Goal: Book appointment/travel/reservation

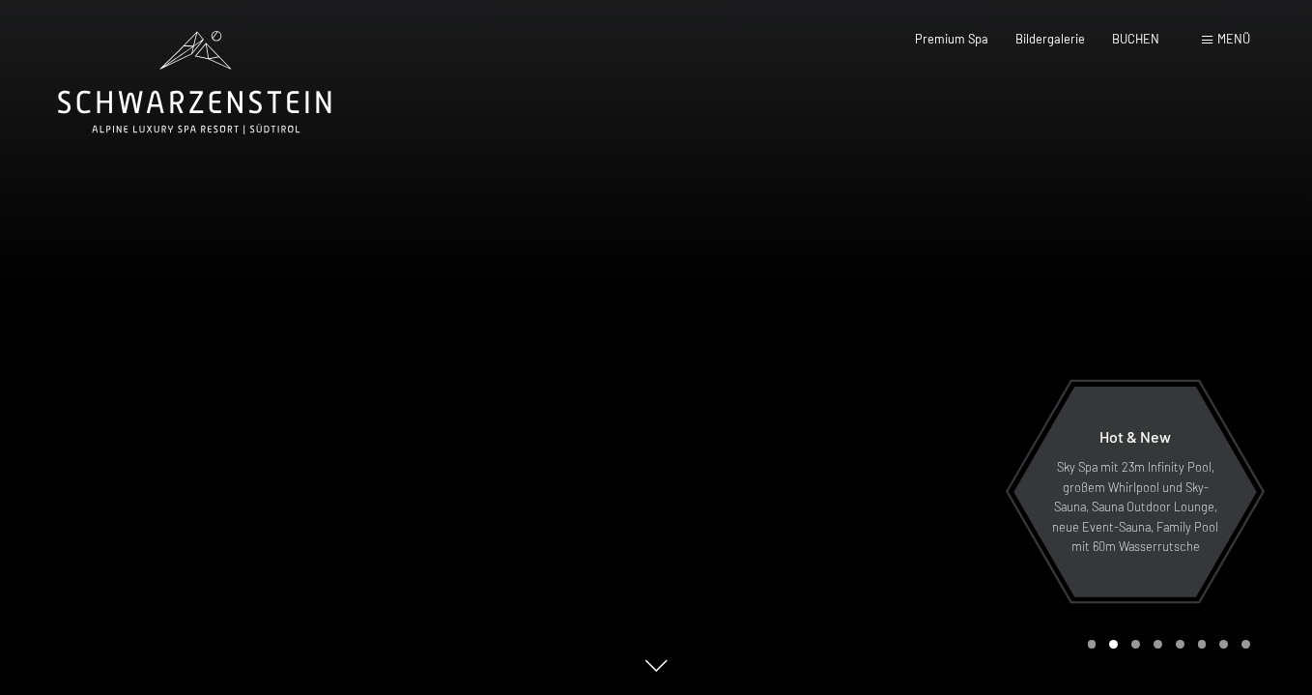
click at [1211, 39] on span at bounding box center [1207, 40] width 11 height 9
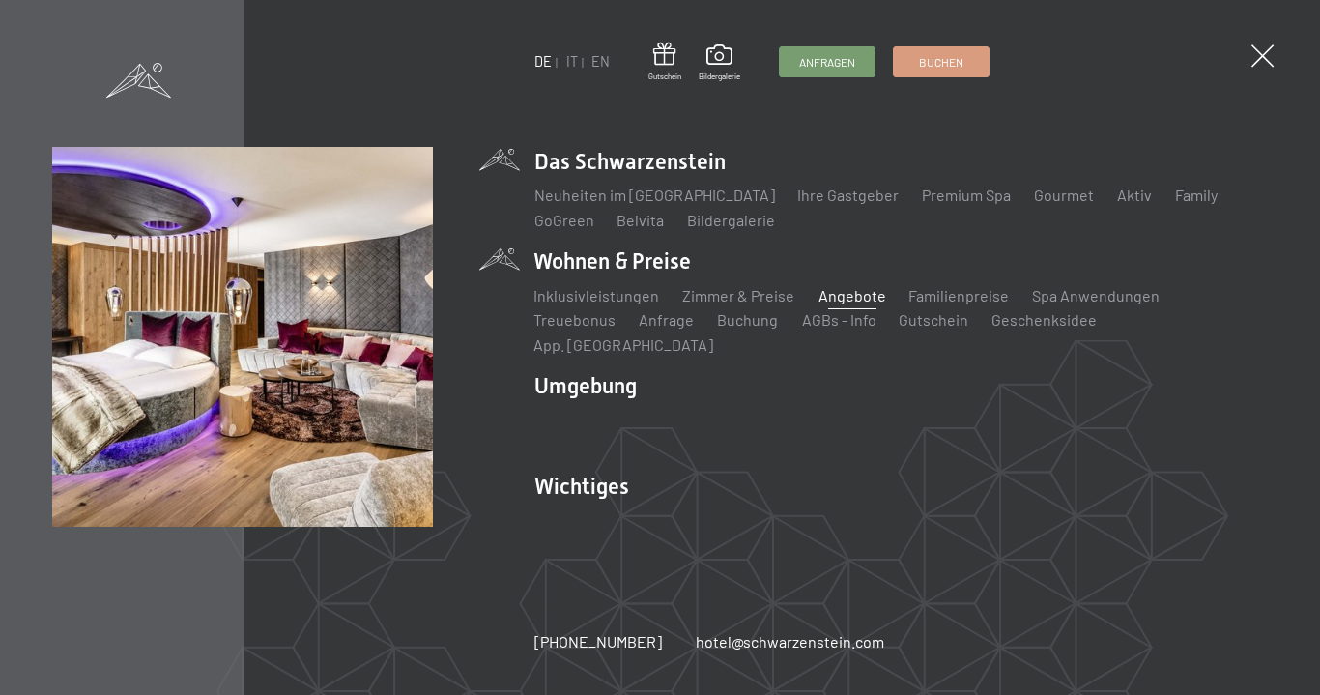
click at [825, 304] on link "Angebote" at bounding box center [851, 295] width 68 height 18
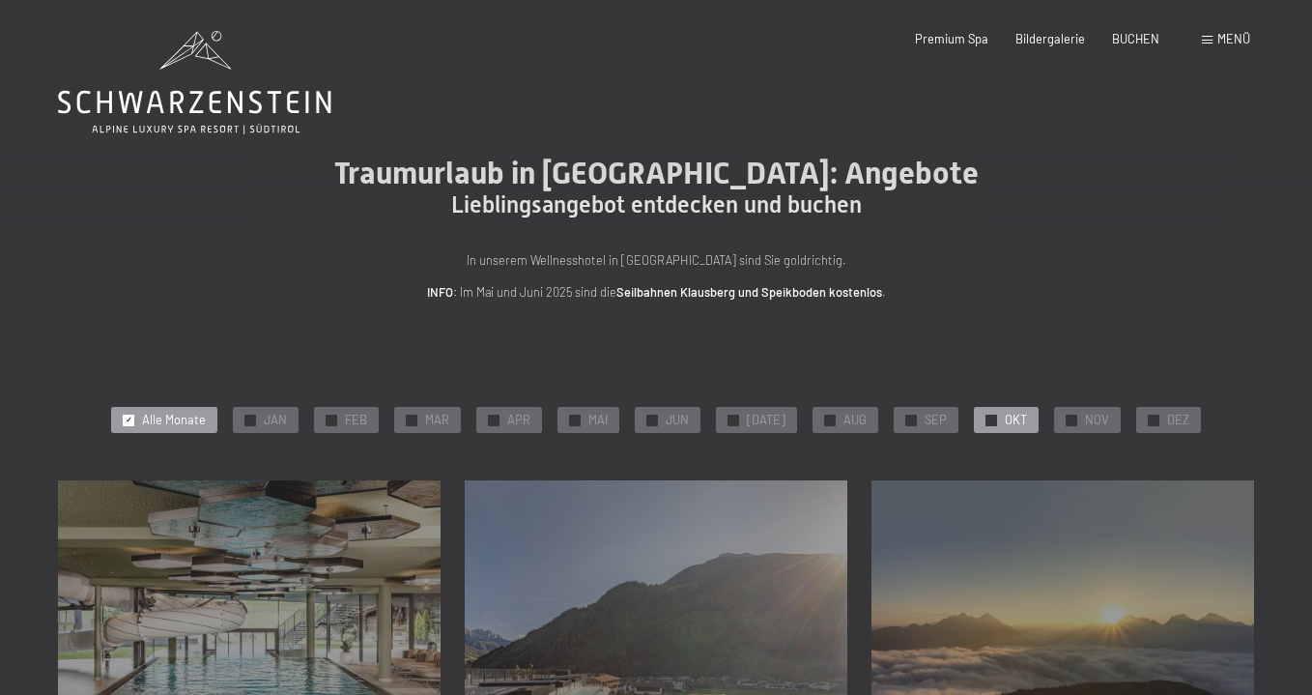
click at [988, 414] on div "✓ OKT" at bounding box center [1006, 420] width 65 height 27
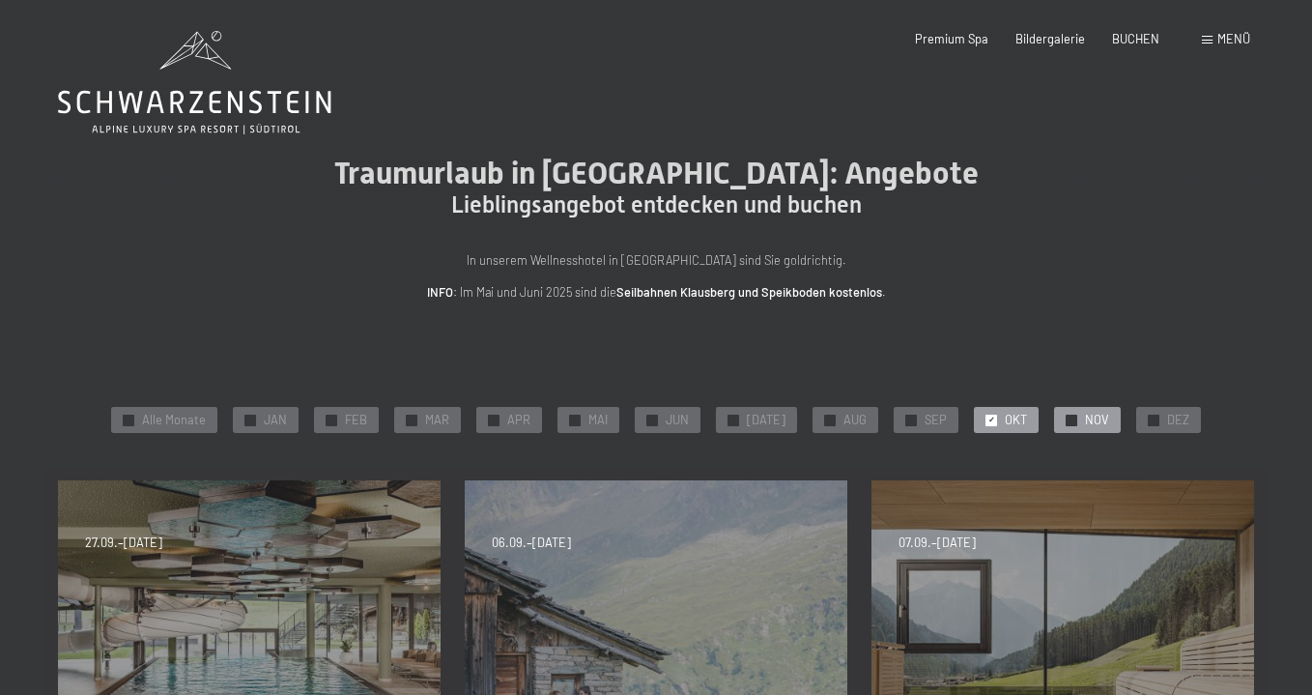
click at [1066, 423] on div at bounding box center [1072, 420] width 12 height 12
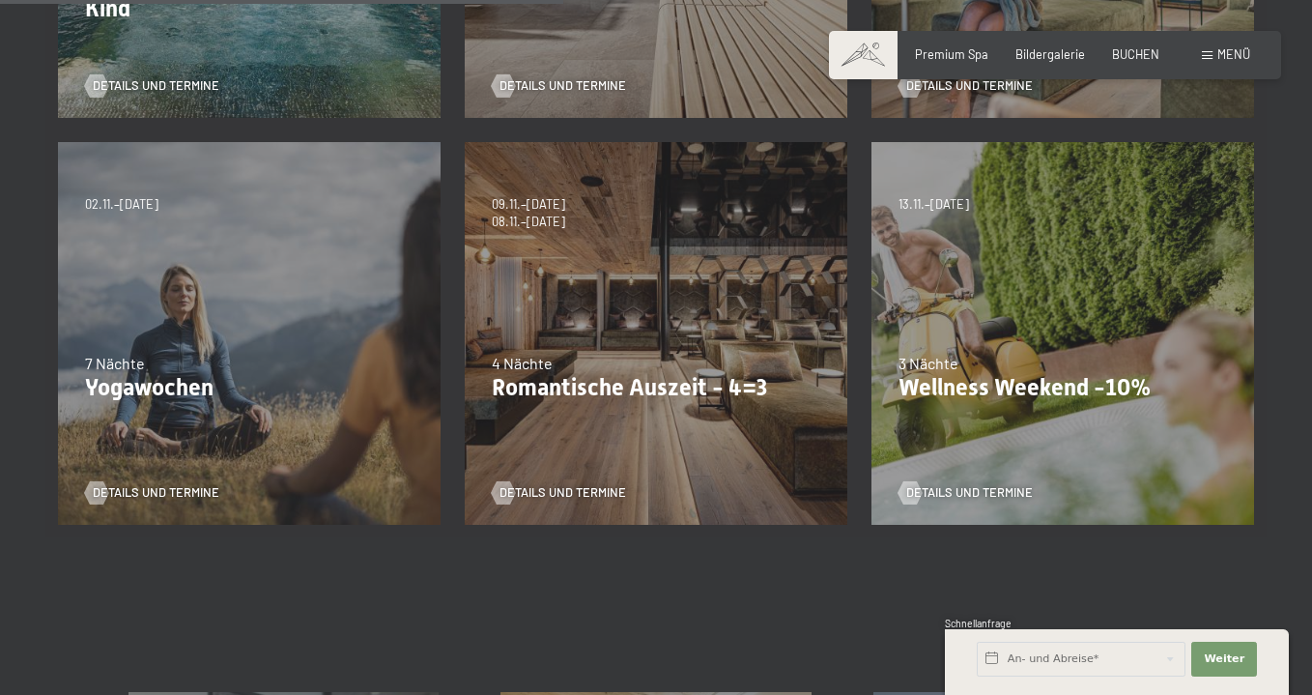
scroll to position [748, 0]
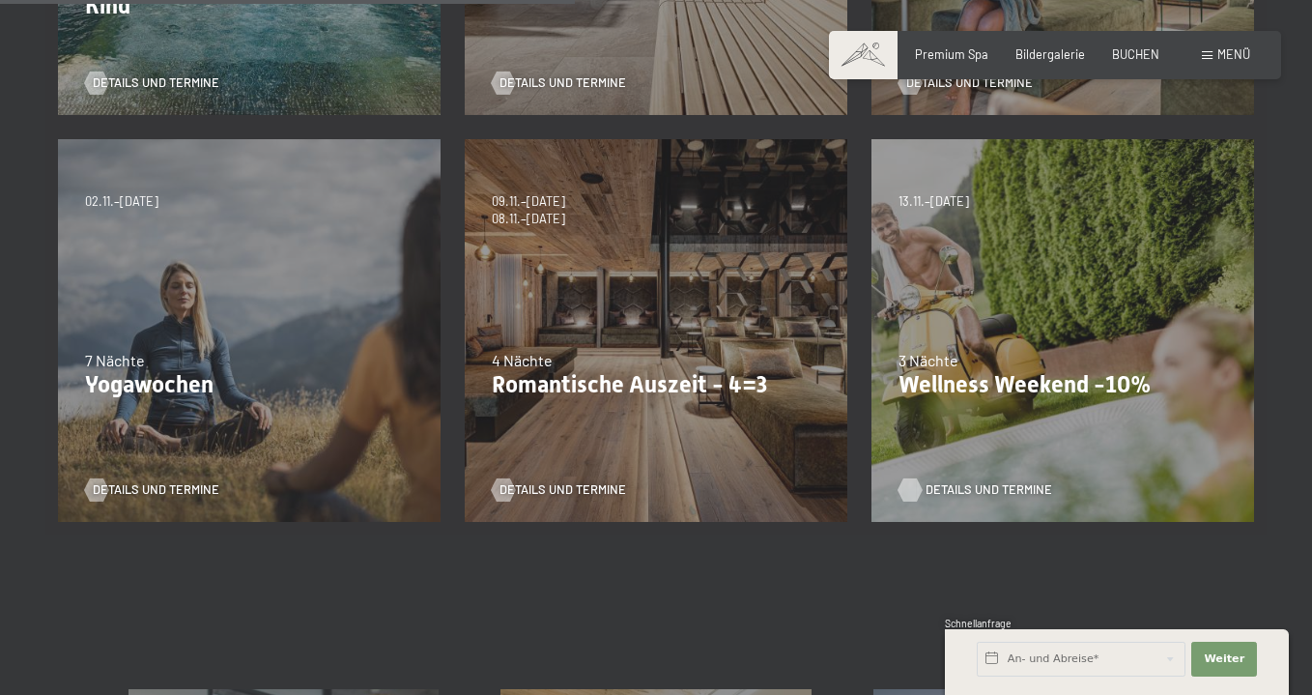
click at [942, 491] on span "Details und Termine" at bounding box center [988, 489] width 127 height 17
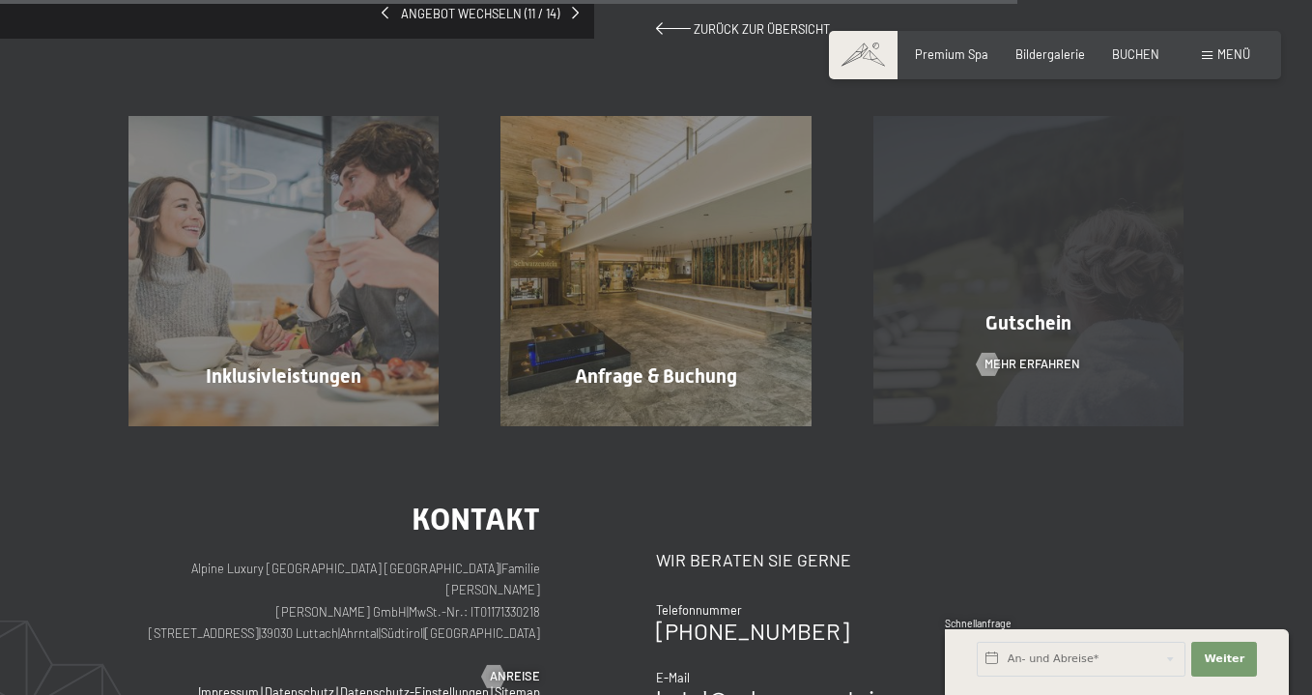
scroll to position [1428, 0]
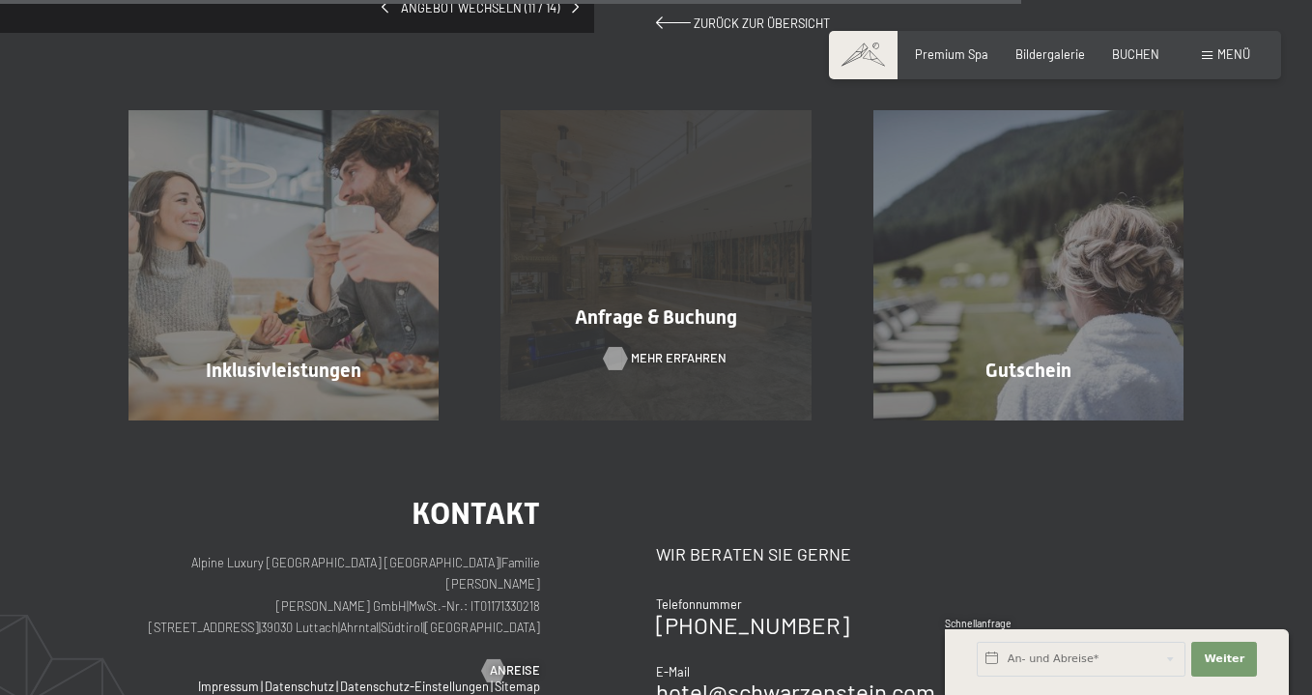
click at [670, 350] on span "Mehr erfahren" at bounding box center [679, 358] width 96 height 17
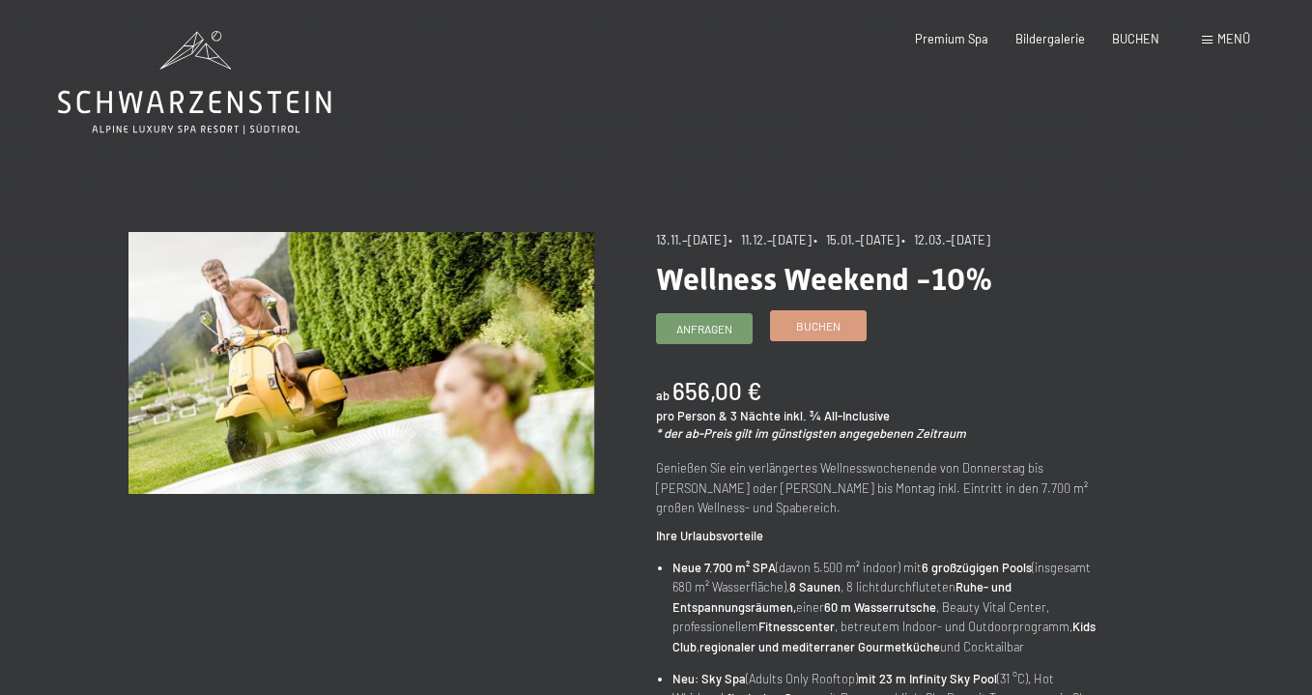
click at [803, 318] on span "Buchen" at bounding box center [818, 326] width 44 height 16
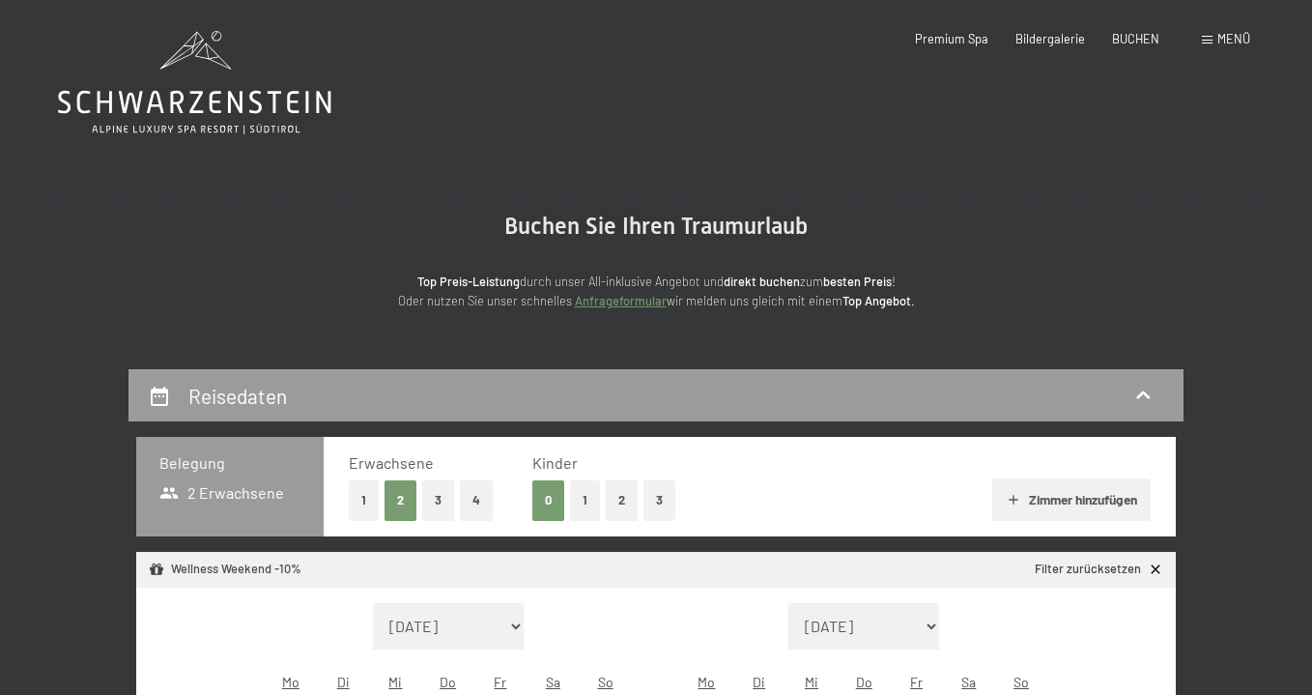
select select "2025-11-01"
select select "2025-12-01"
select select "2025-11-01"
select select "2025-12-01"
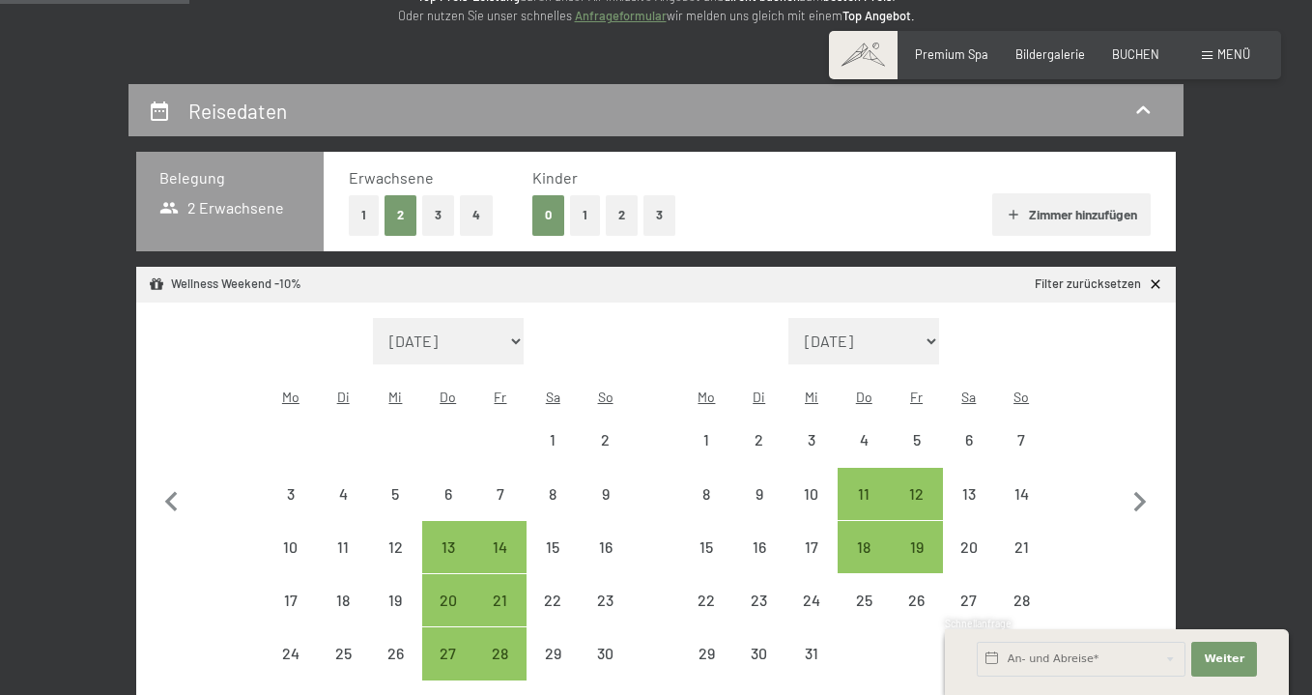
scroll to position [315, 0]
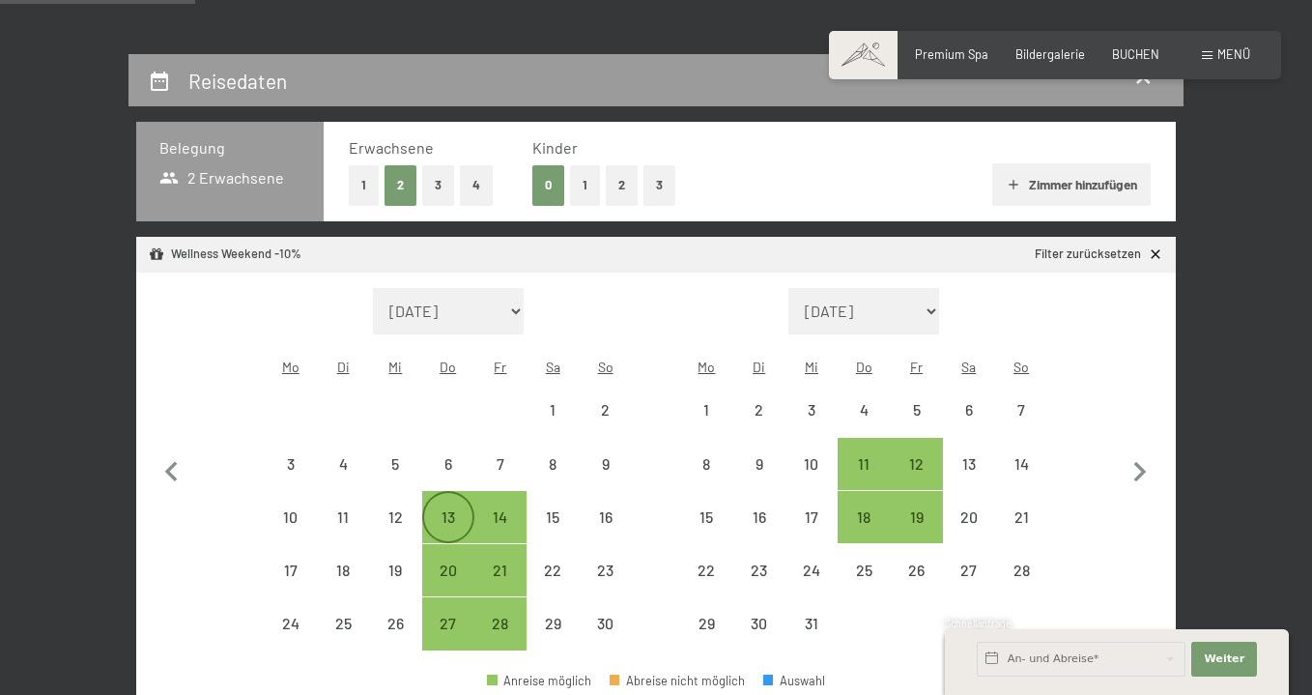
click at [445, 509] on div "13" at bounding box center [448, 533] width 48 height 48
select select "2025-11-01"
select select "2025-12-01"
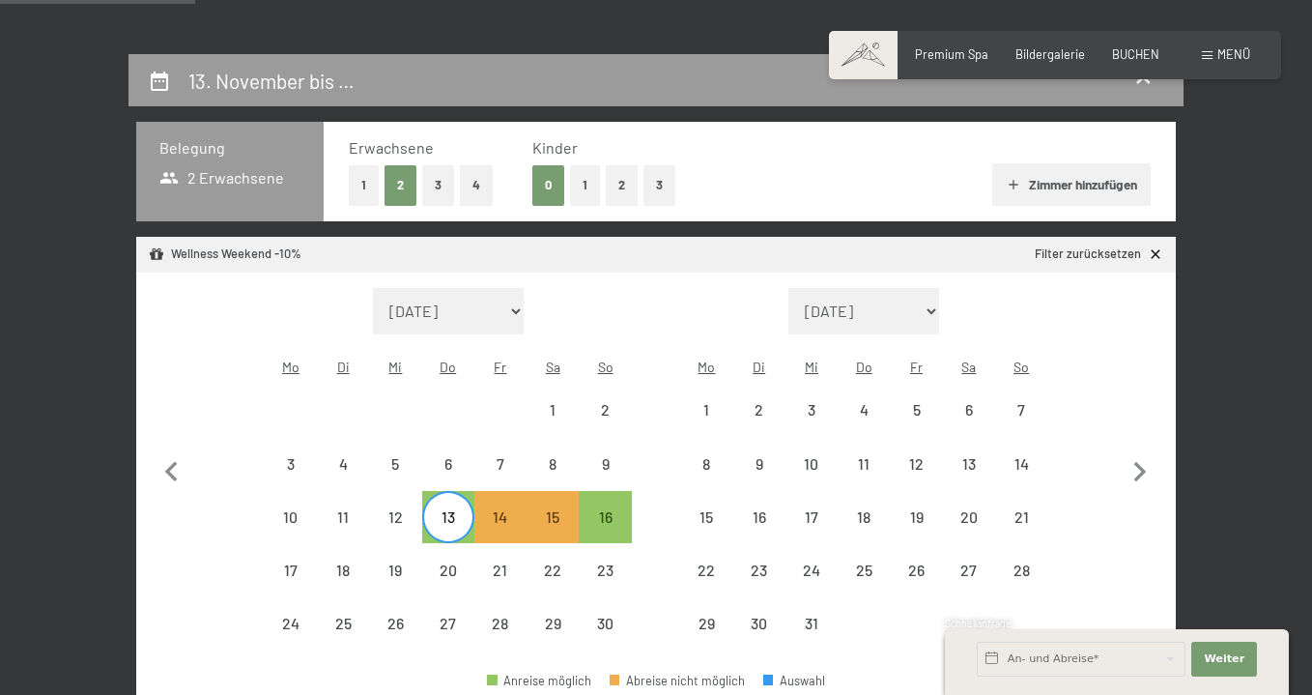
click at [625, 491] on div "16" at bounding box center [605, 517] width 52 height 52
select select "2025-11-01"
select select "2025-12-01"
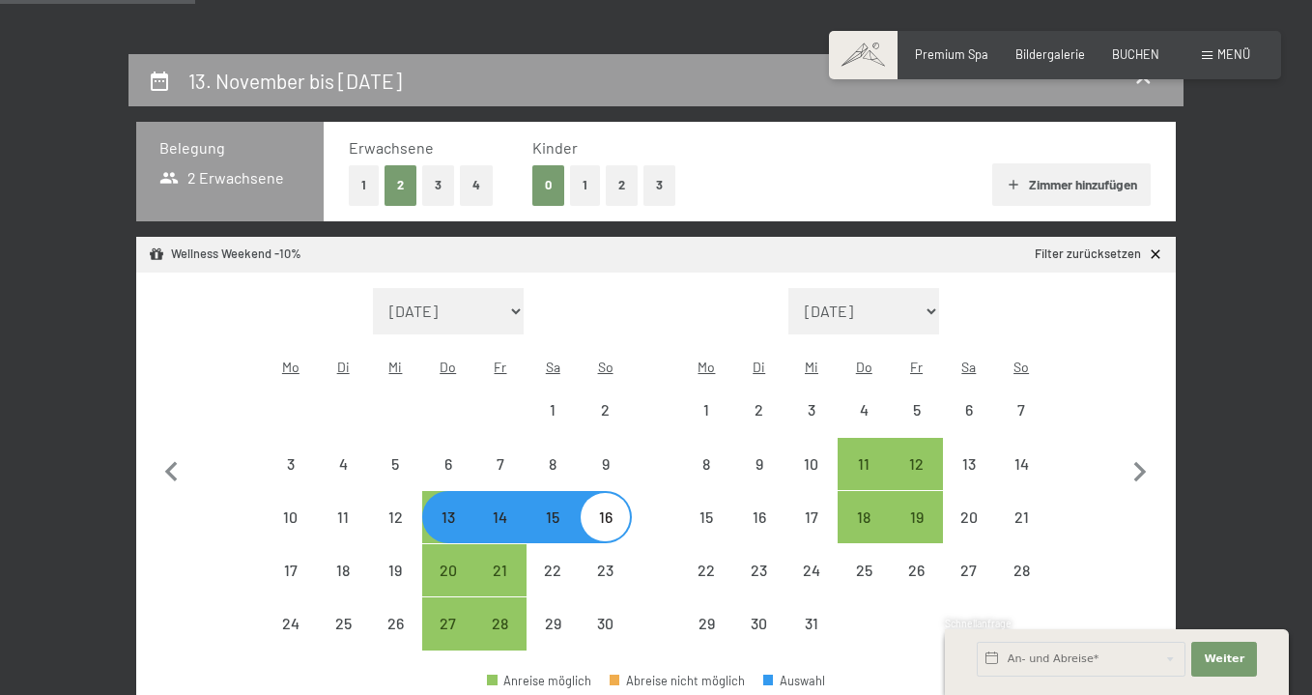
select select "2025-11-01"
select select "2025-12-01"
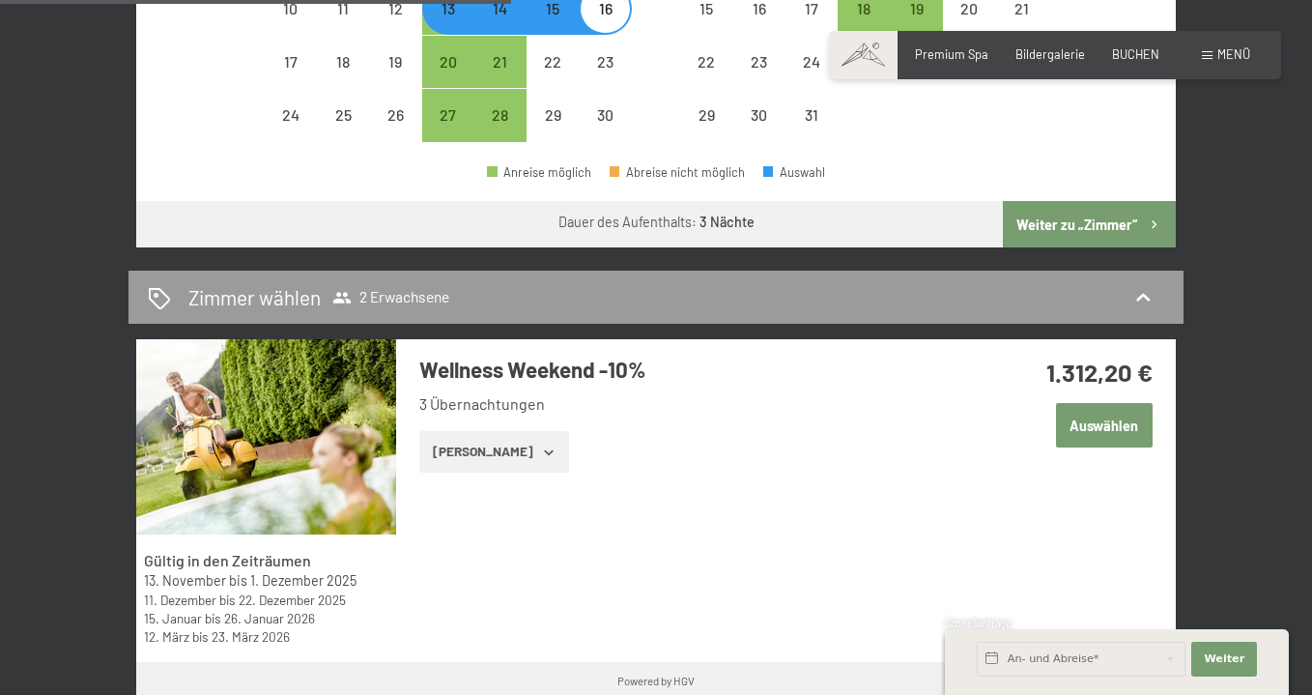
scroll to position [823, 0]
click at [519, 431] on button "Zeige Zimmer" at bounding box center [494, 452] width 150 height 43
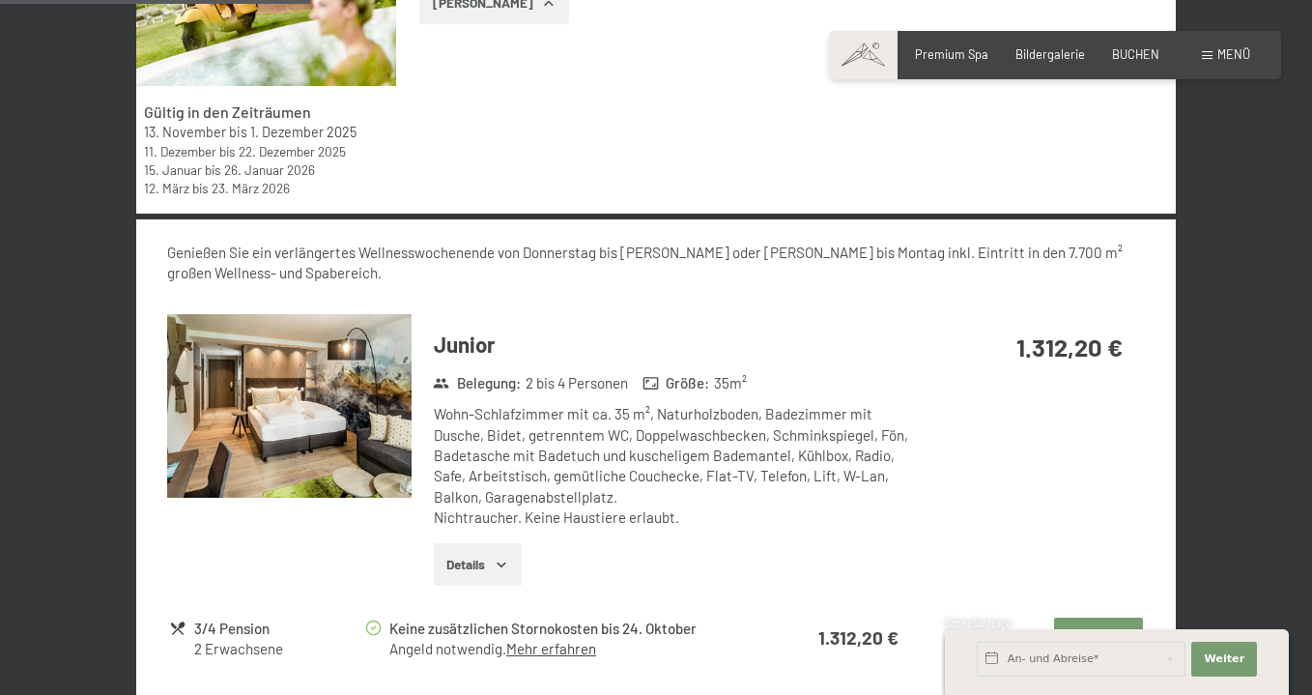
scroll to position [1302, 0]
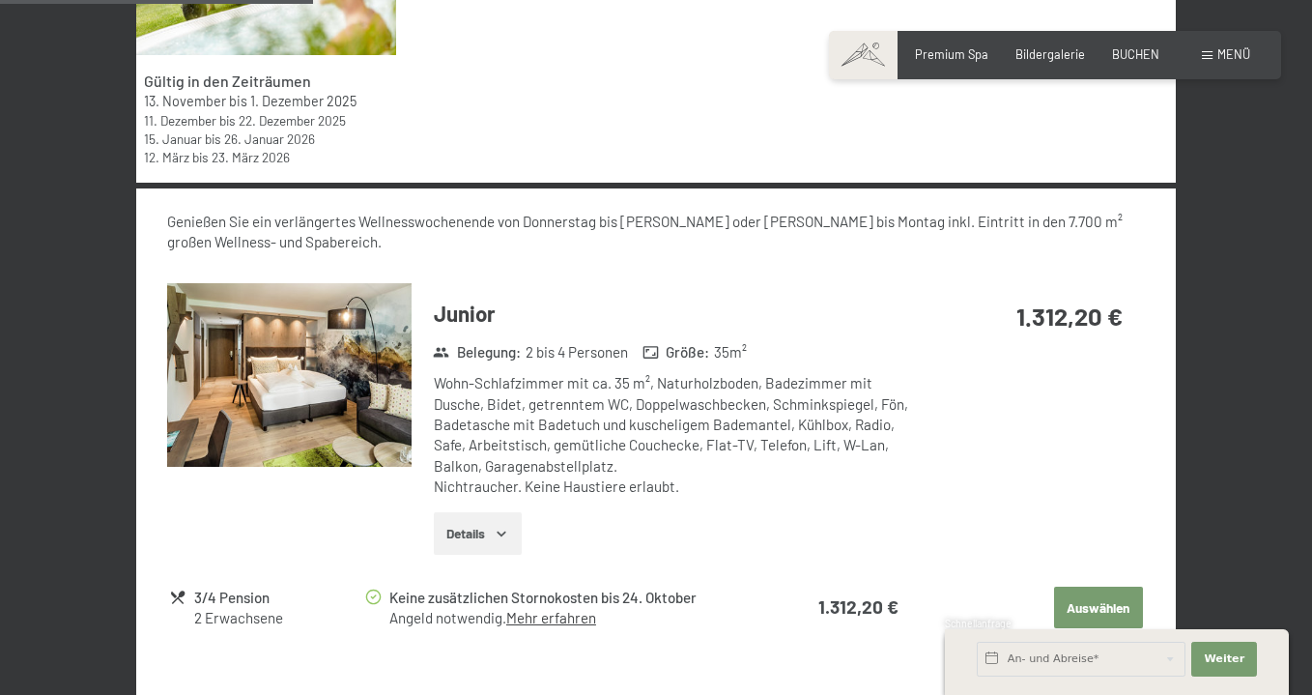
click at [498, 512] on button "Details" at bounding box center [478, 533] width 88 height 43
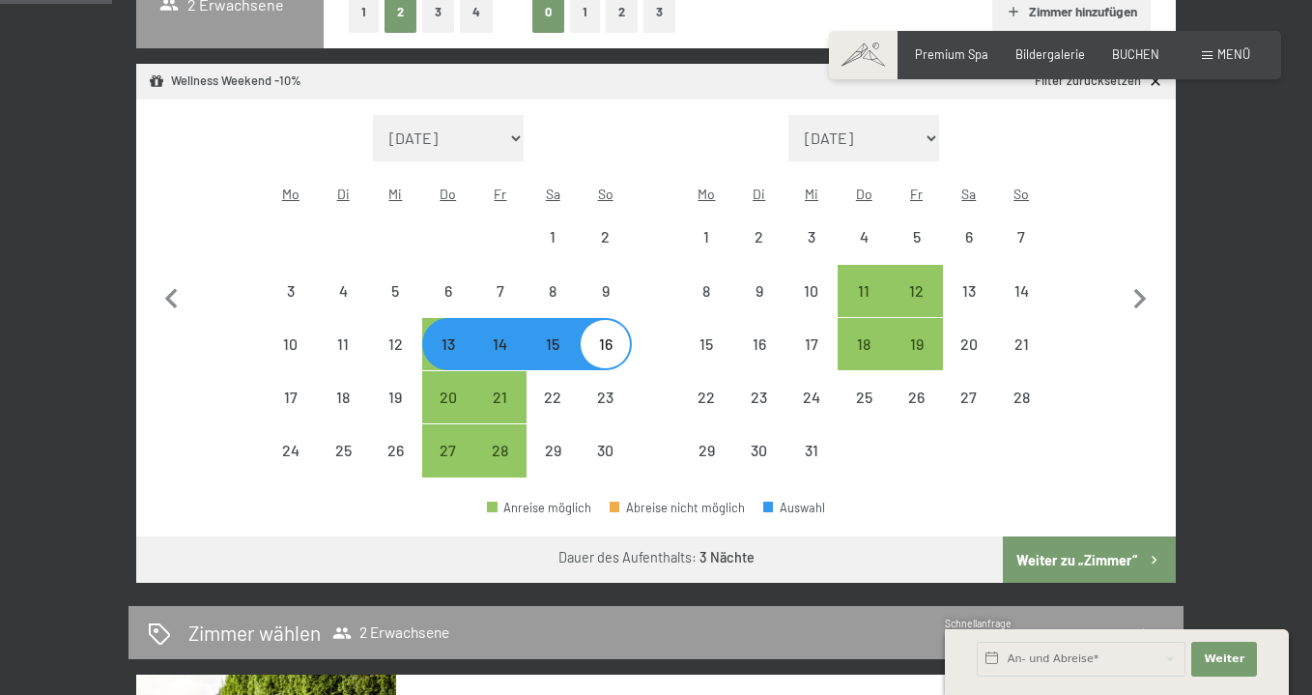
scroll to position [479, 0]
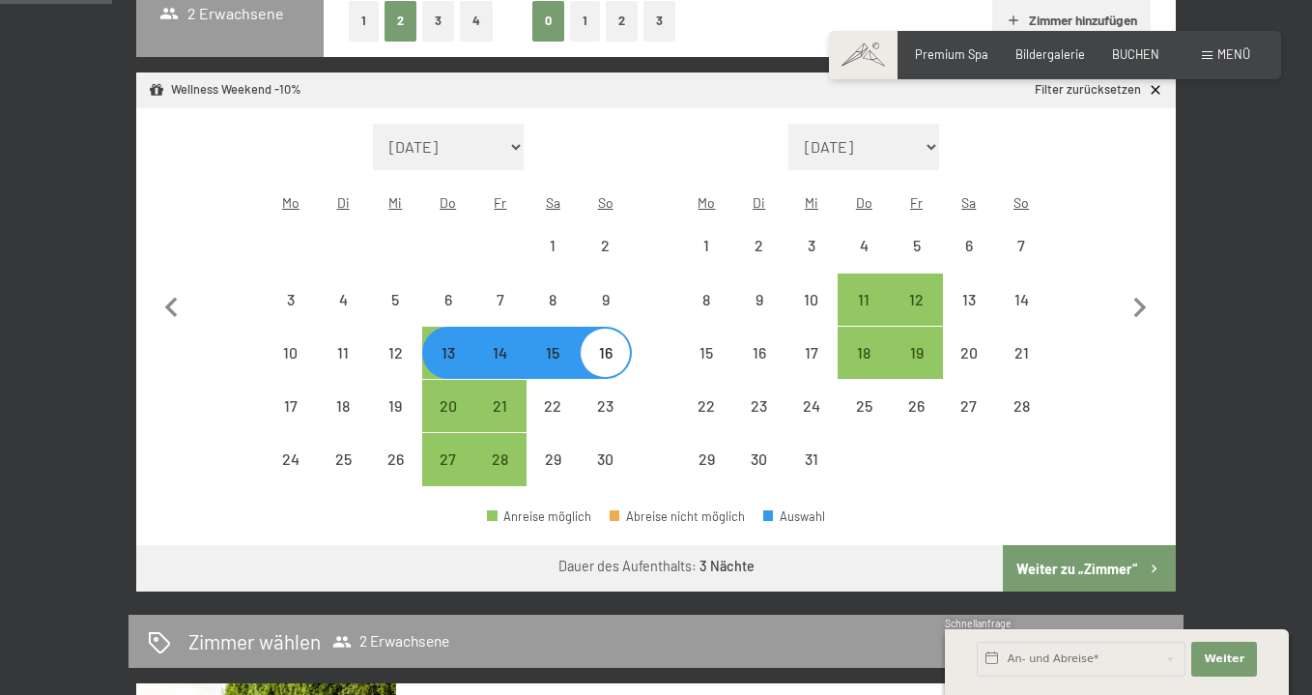
click at [501, 345] on div "14" at bounding box center [500, 369] width 48 height 48
select select "2025-11-01"
select select "2025-12-01"
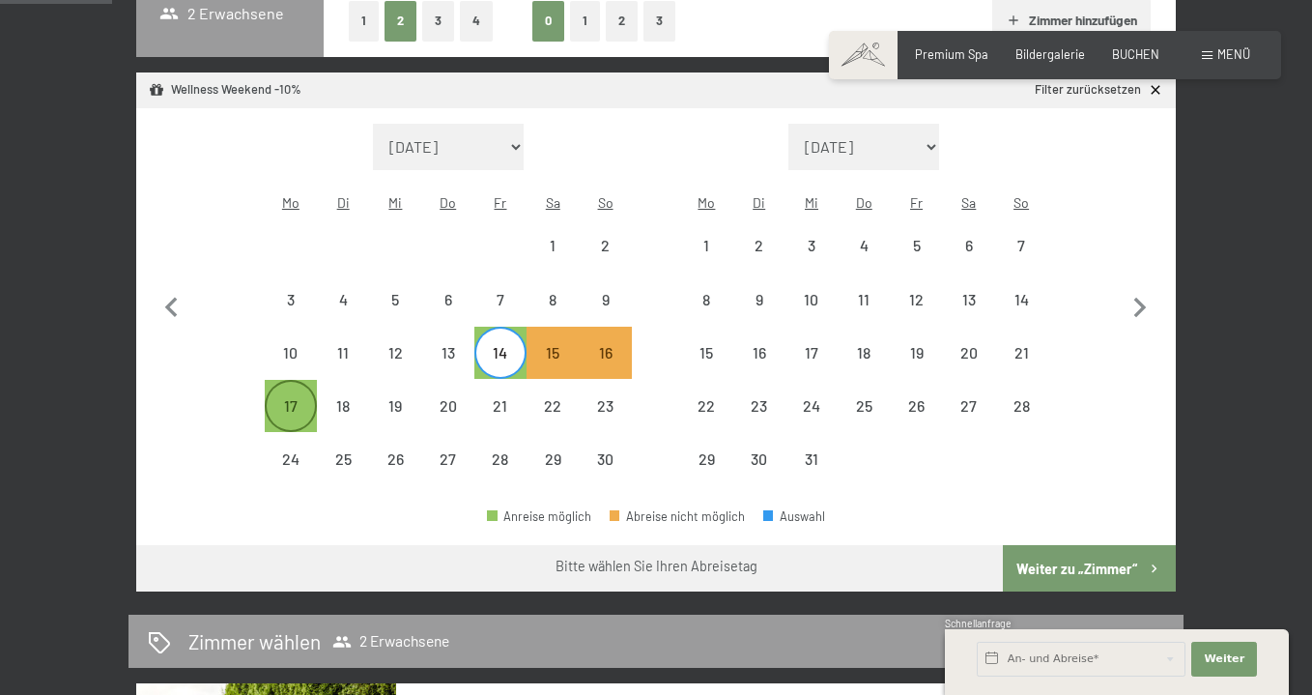
click at [281, 398] on div "17" at bounding box center [291, 422] width 48 height 48
select select "2025-11-01"
select select "2025-12-01"
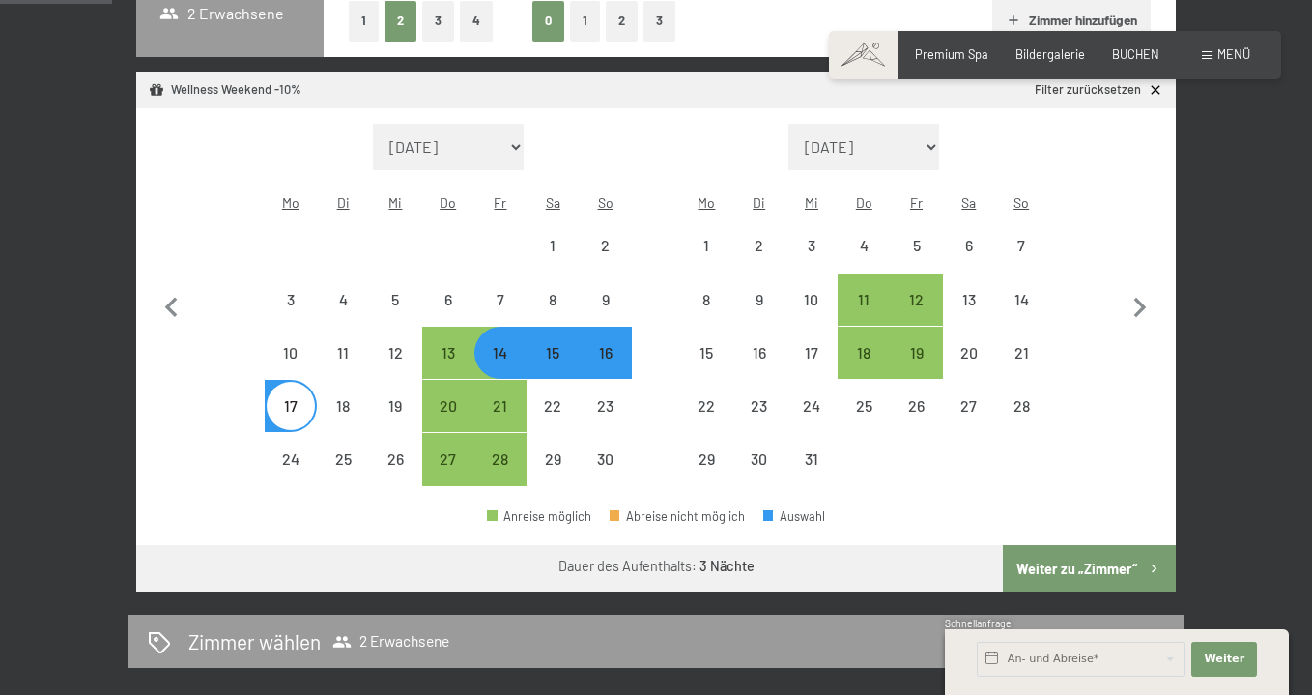
select select "2025-11-01"
select select "2025-12-01"
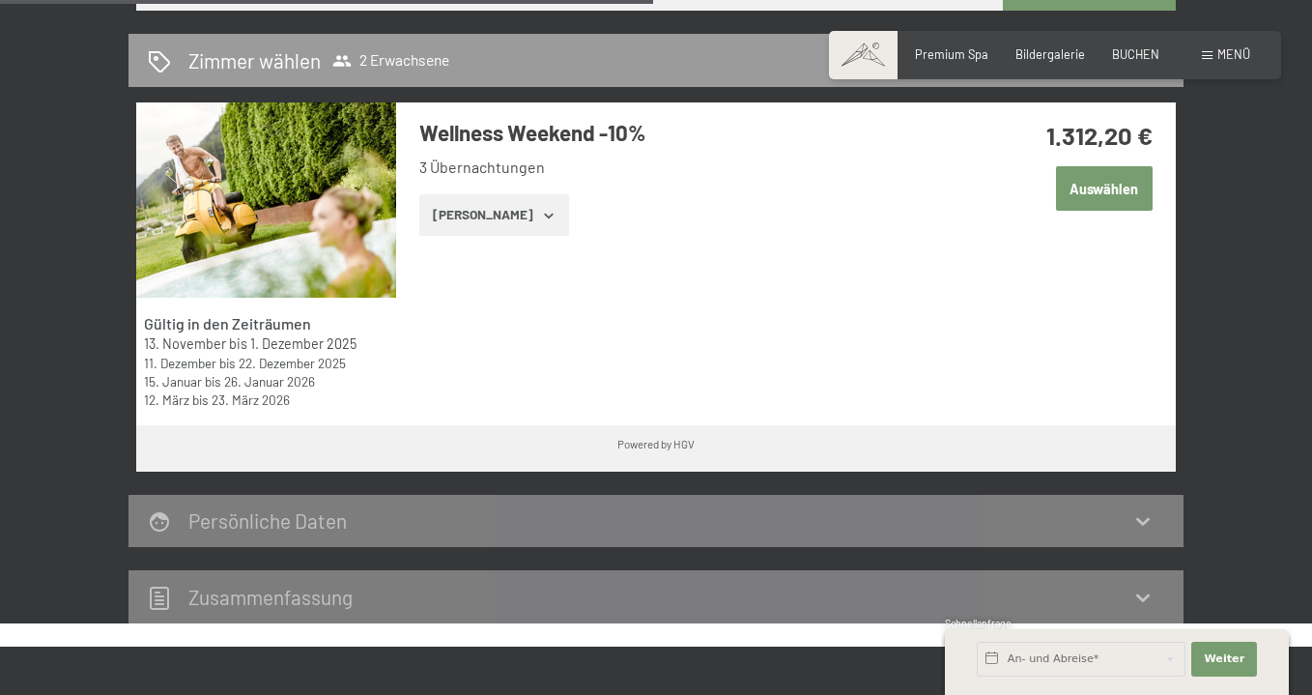
scroll to position [1064, 0]
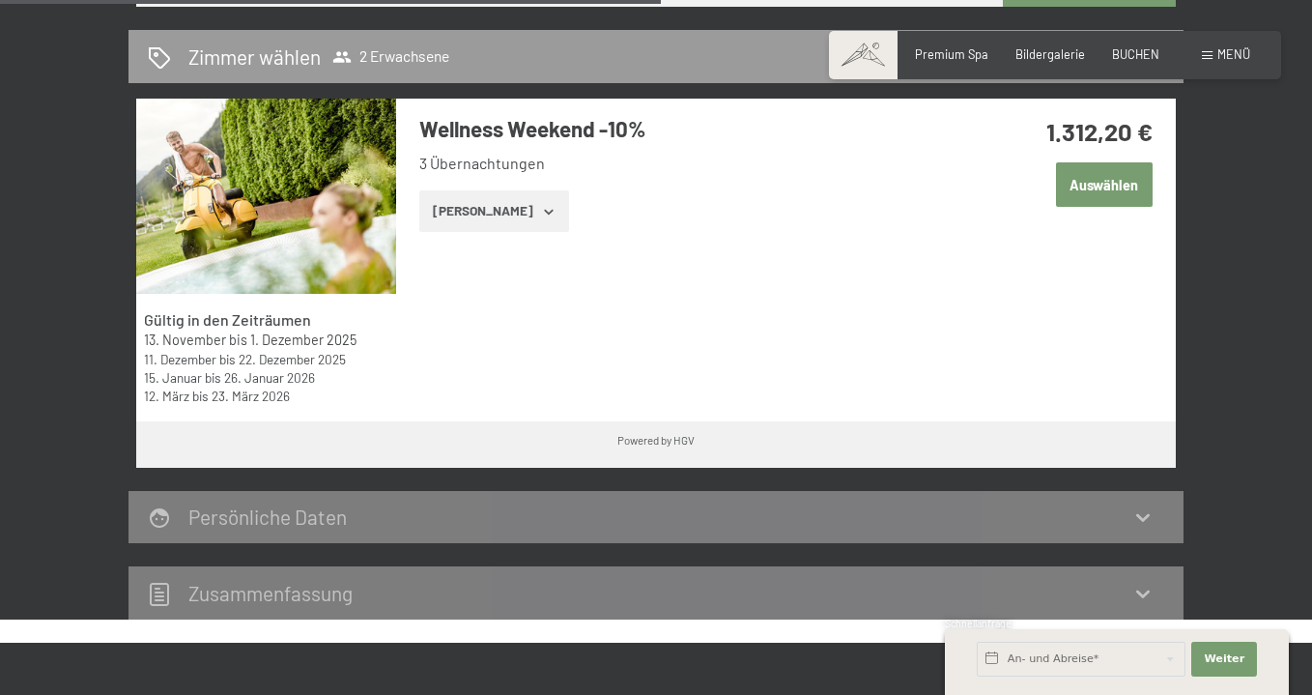
click at [473, 190] on button "Zeige Zimmer" at bounding box center [494, 211] width 150 height 43
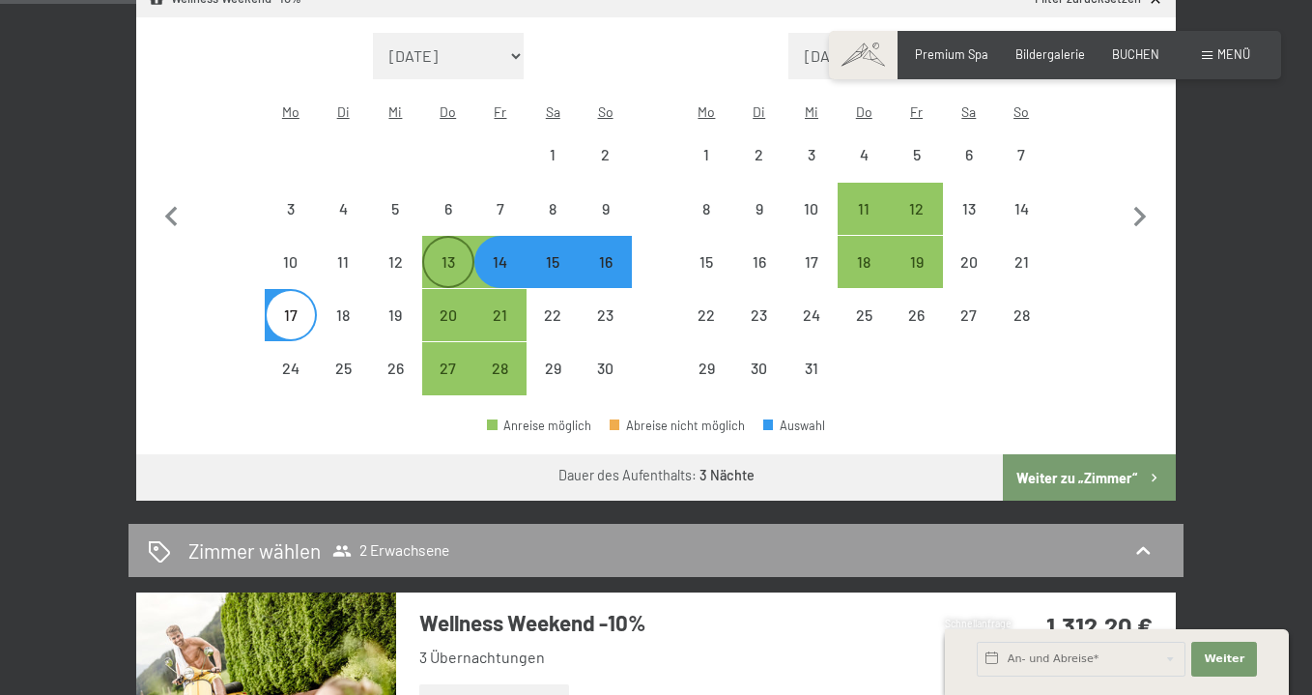
scroll to position [568, 0]
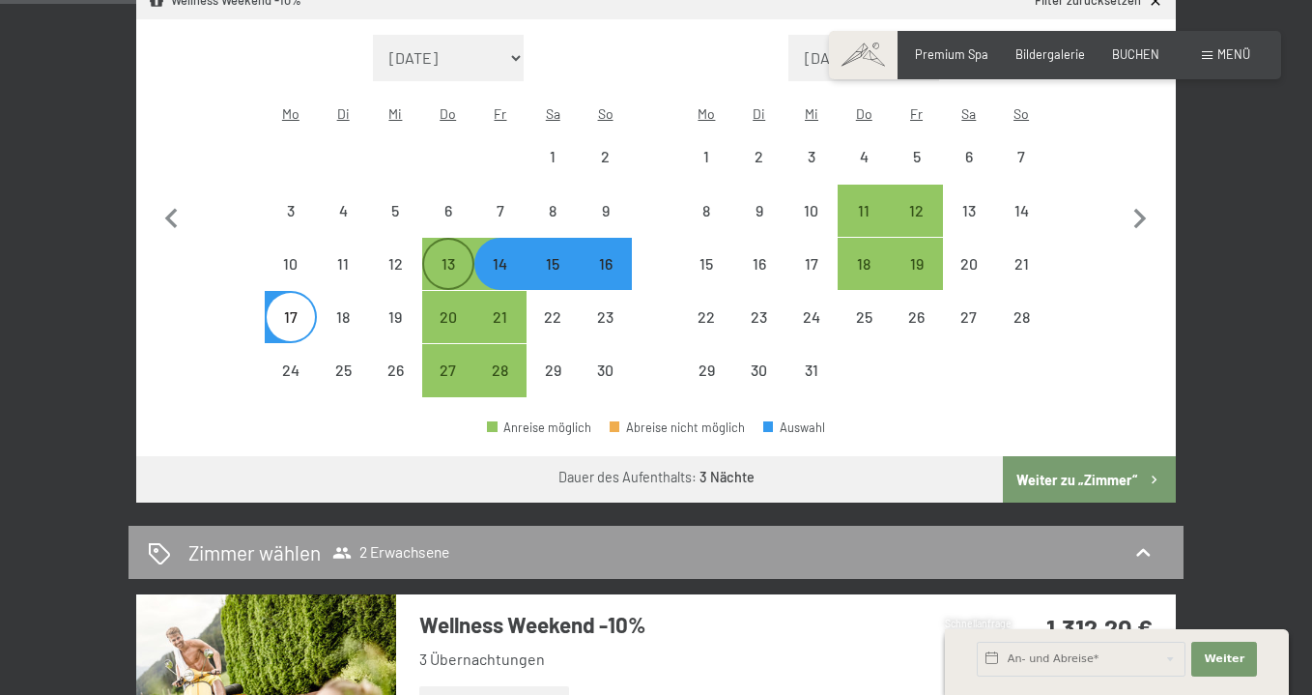
click at [448, 256] on div "13" at bounding box center [448, 280] width 48 height 48
select select "2025-11-01"
select select "2025-12-01"
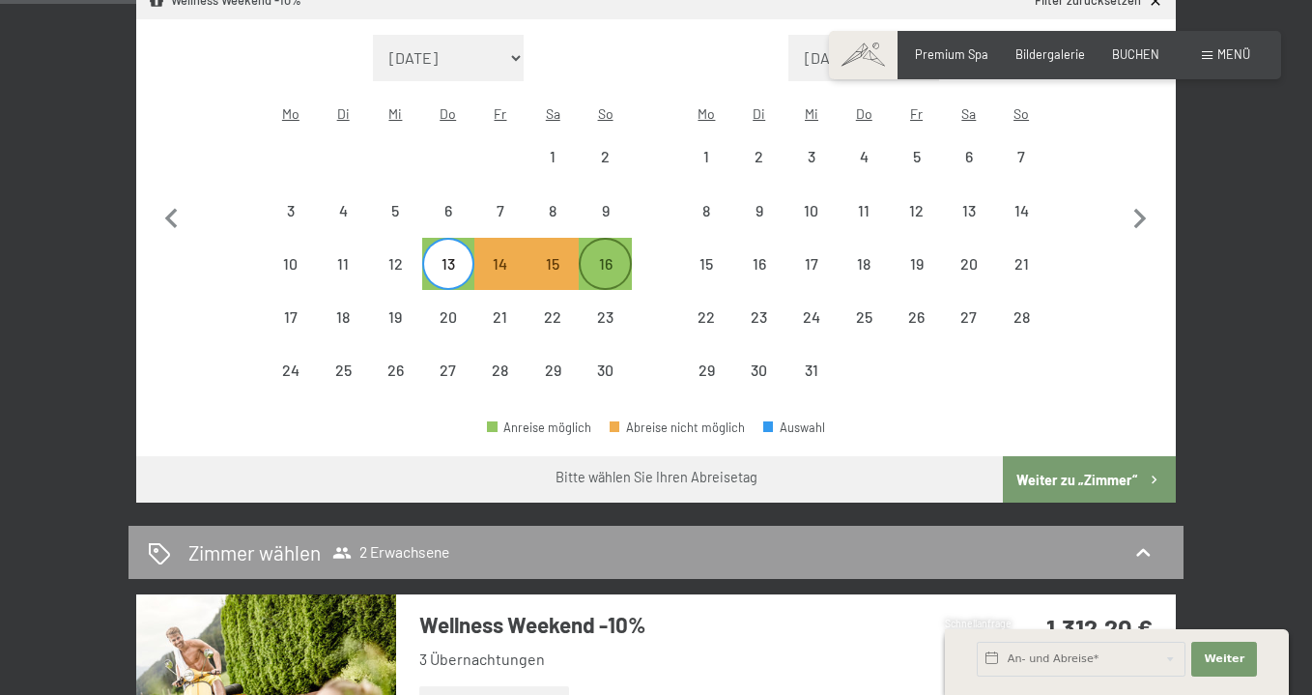
click at [621, 256] on div "16" at bounding box center [605, 280] width 48 height 48
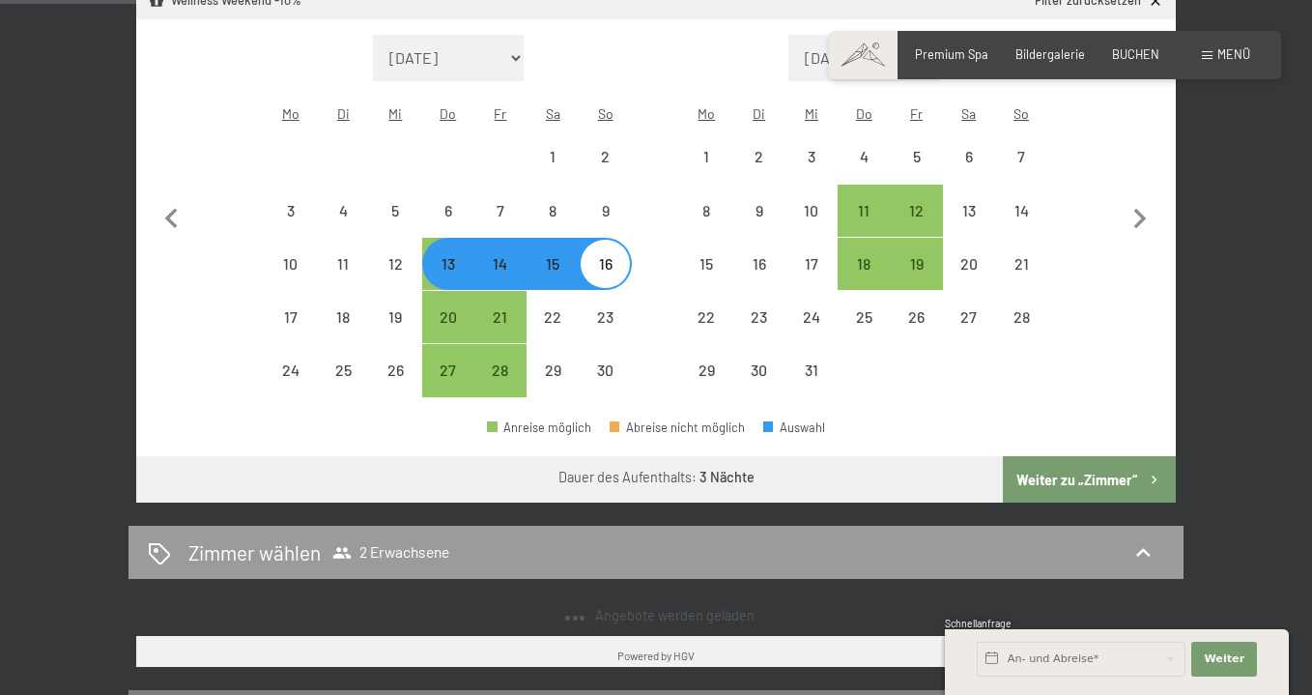
select select "2025-11-01"
select select "2025-12-01"
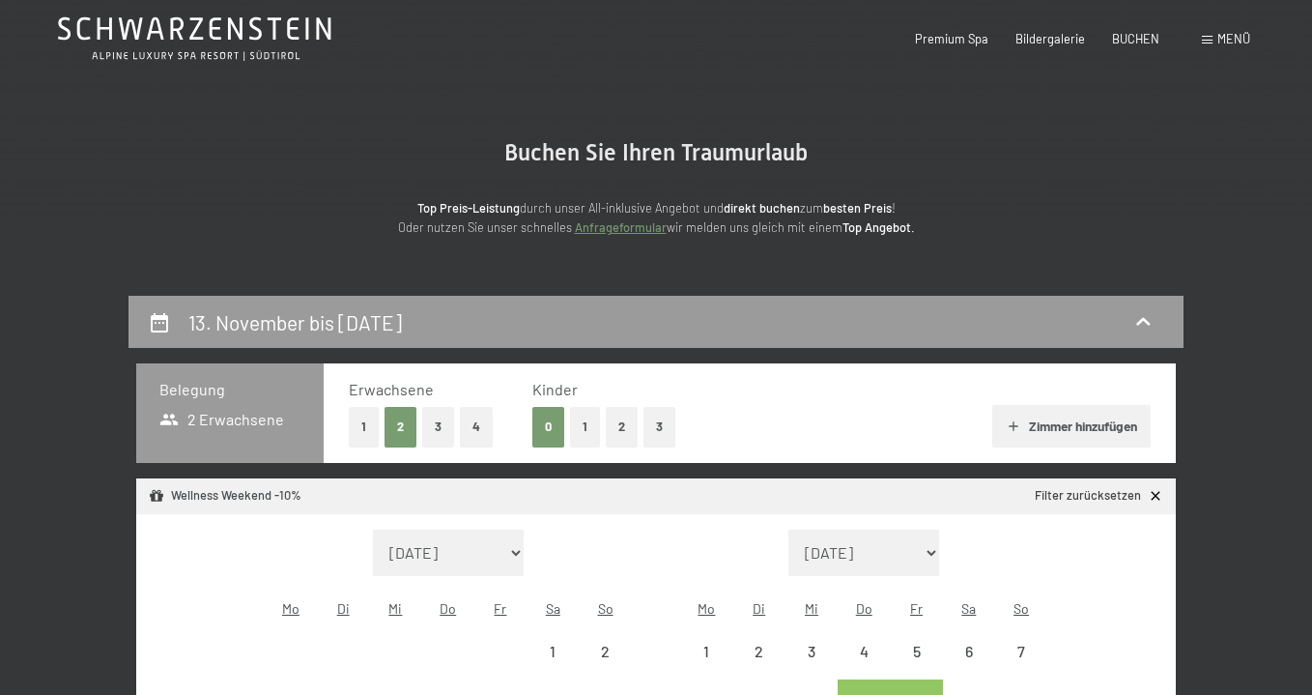
scroll to position [0, 0]
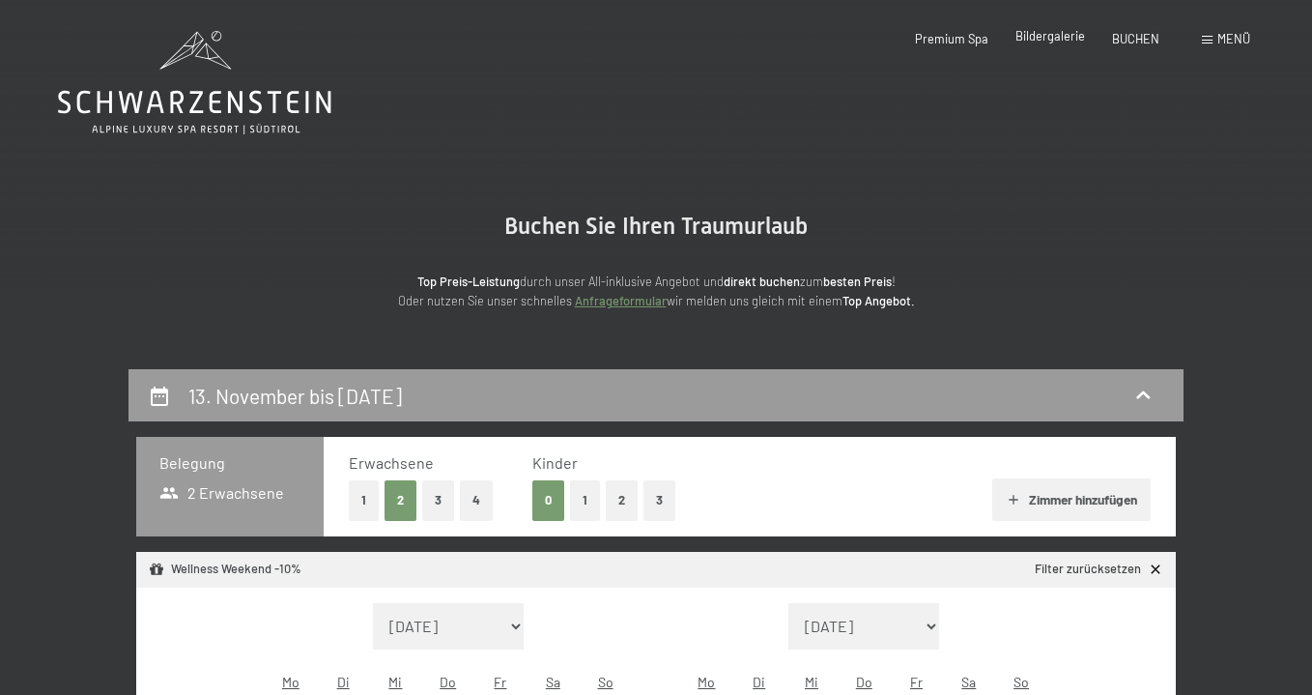
click at [1055, 39] on span "Bildergalerie" at bounding box center [1050, 35] width 70 height 15
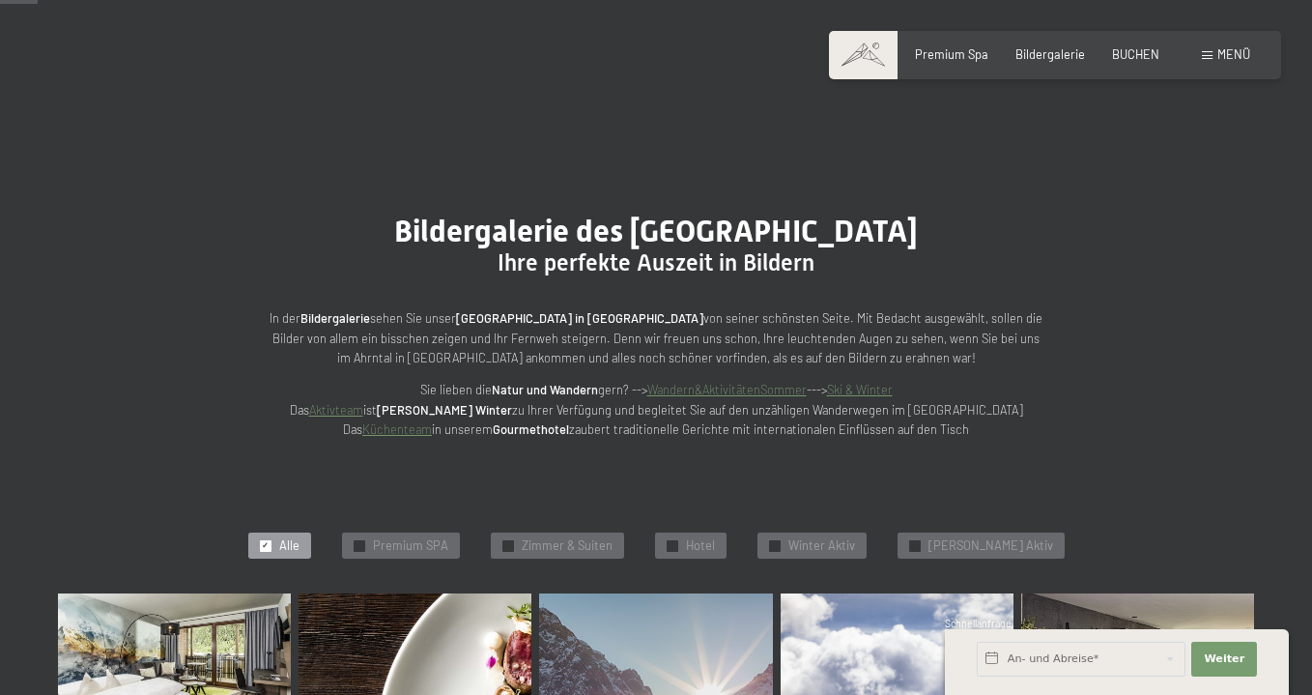
click at [1055, 46] on div "Buchen Anfragen Premium Spa Bildergalerie BUCHEN Menü DE IT EN Gutschein Bilder…" at bounding box center [1055, 54] width 390 height 17
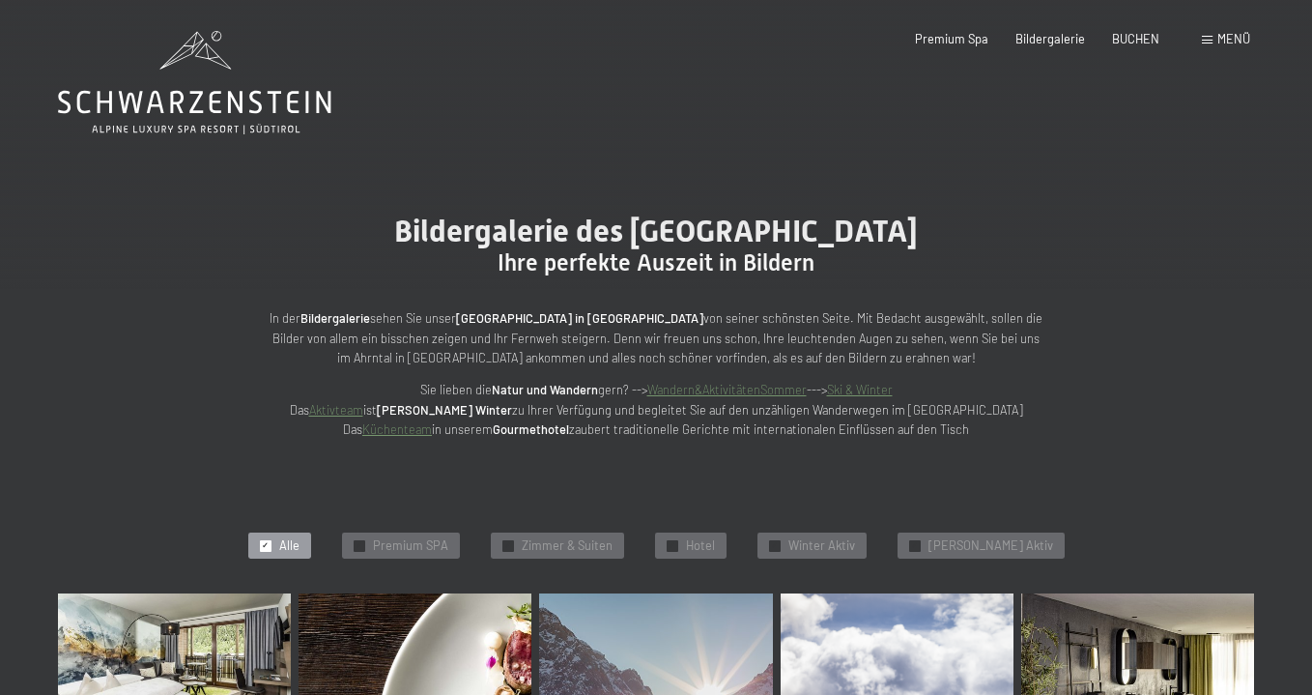
click at [1211, 46] on div "Menü" at bounding box center [1226, 39] width 48 height 17
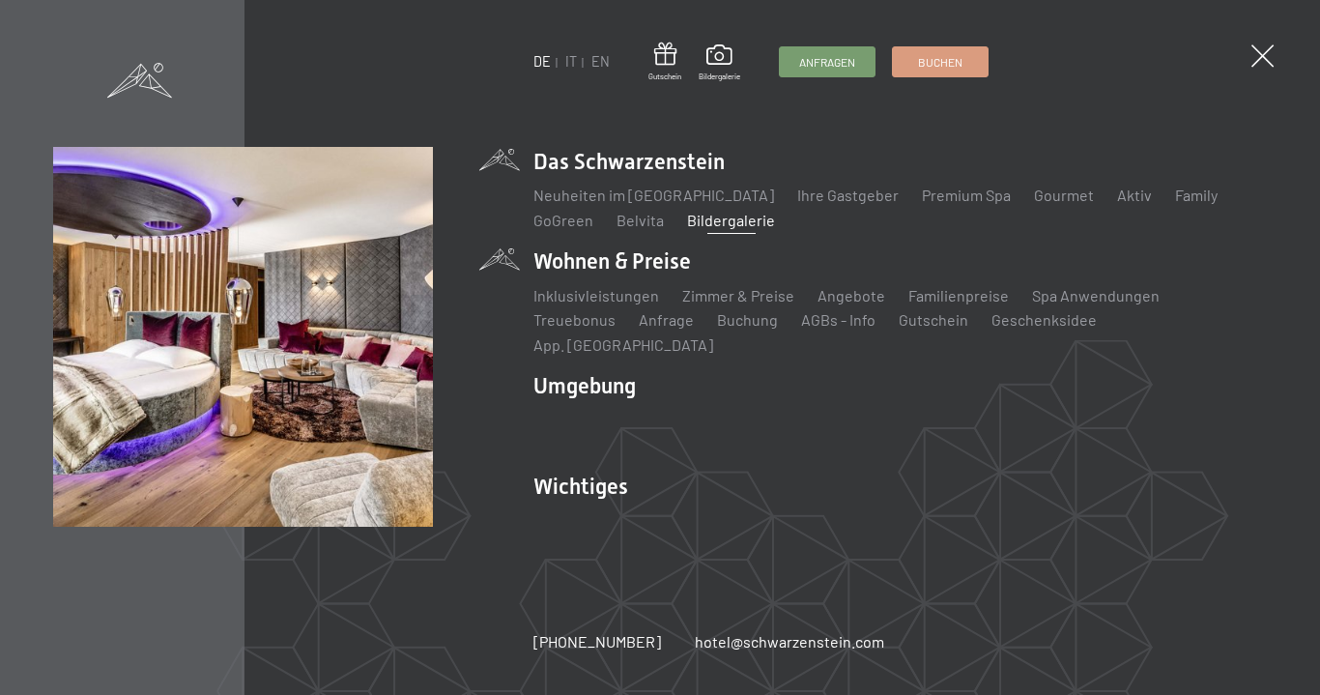
click at [599, 306] on li "Inklusivleistungen" at bounding box center [596, 295] width 126 height 21
click at [601, 304] on link "Inklusivleistungen" at bounding box center [596, 295] width 126 height 18
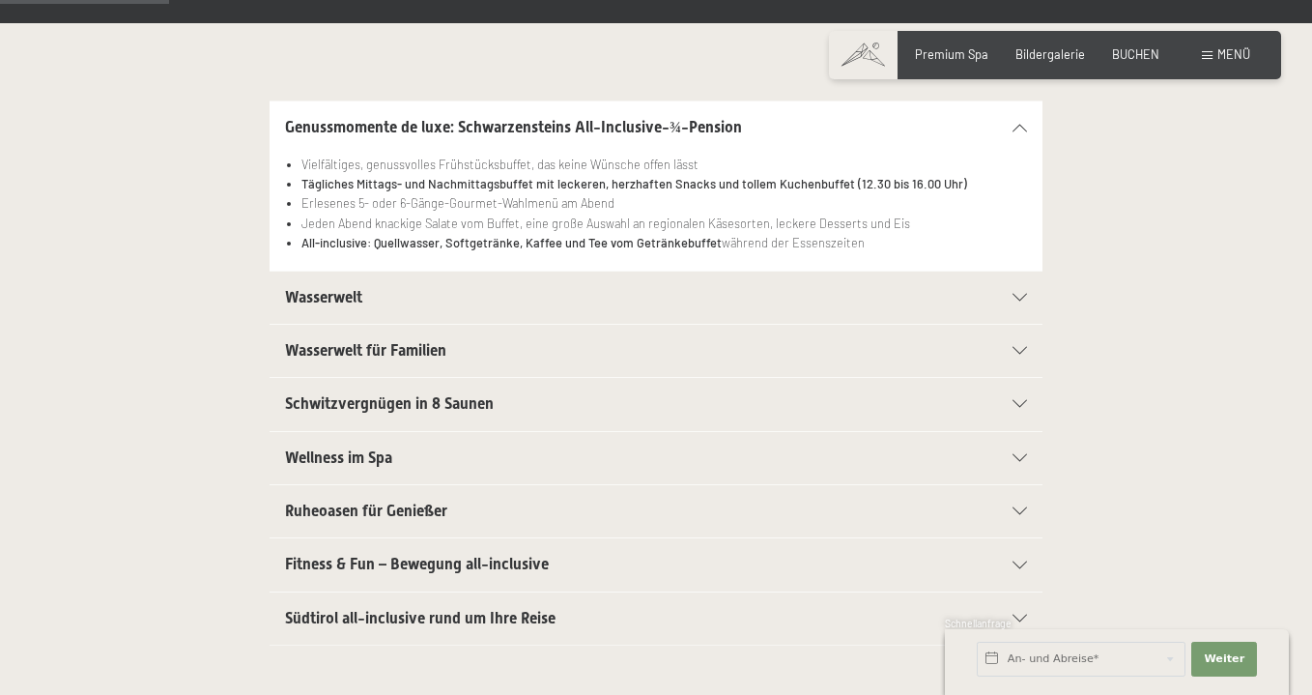
scroll to position [387, 0]
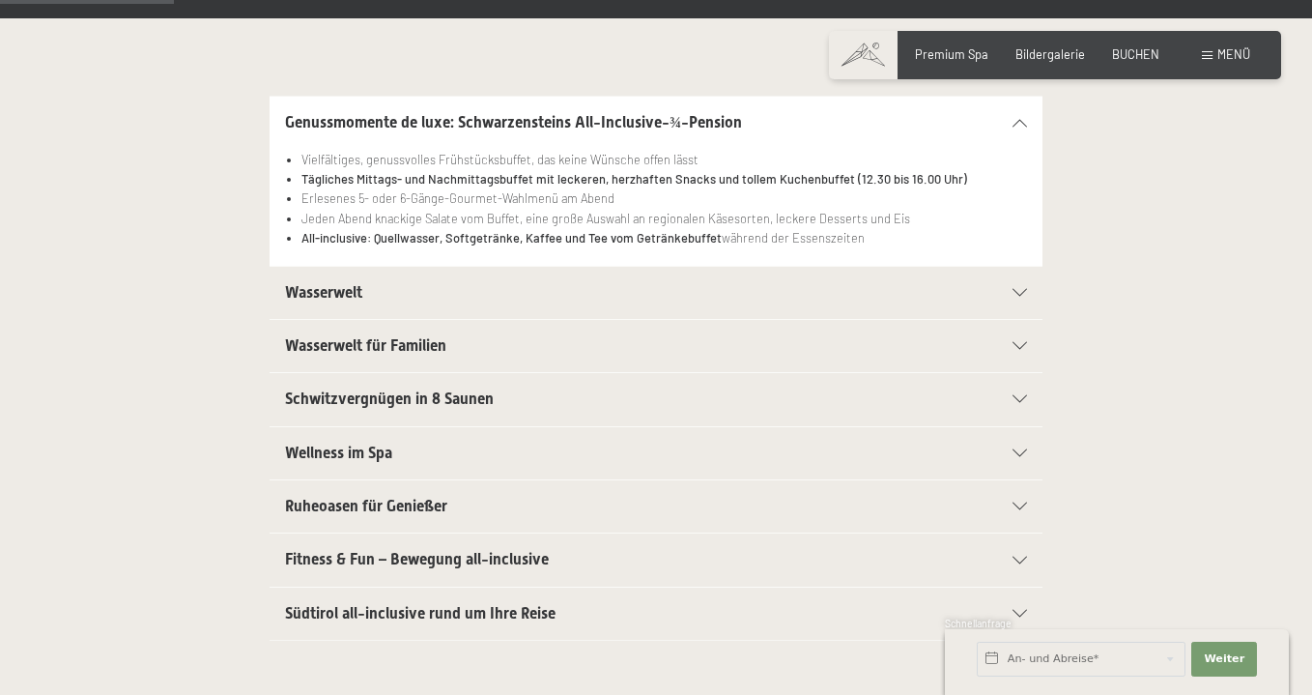
click at [594, 301] on div "Wasserwelt" at bounding box center [656, 293] width 742 height 52
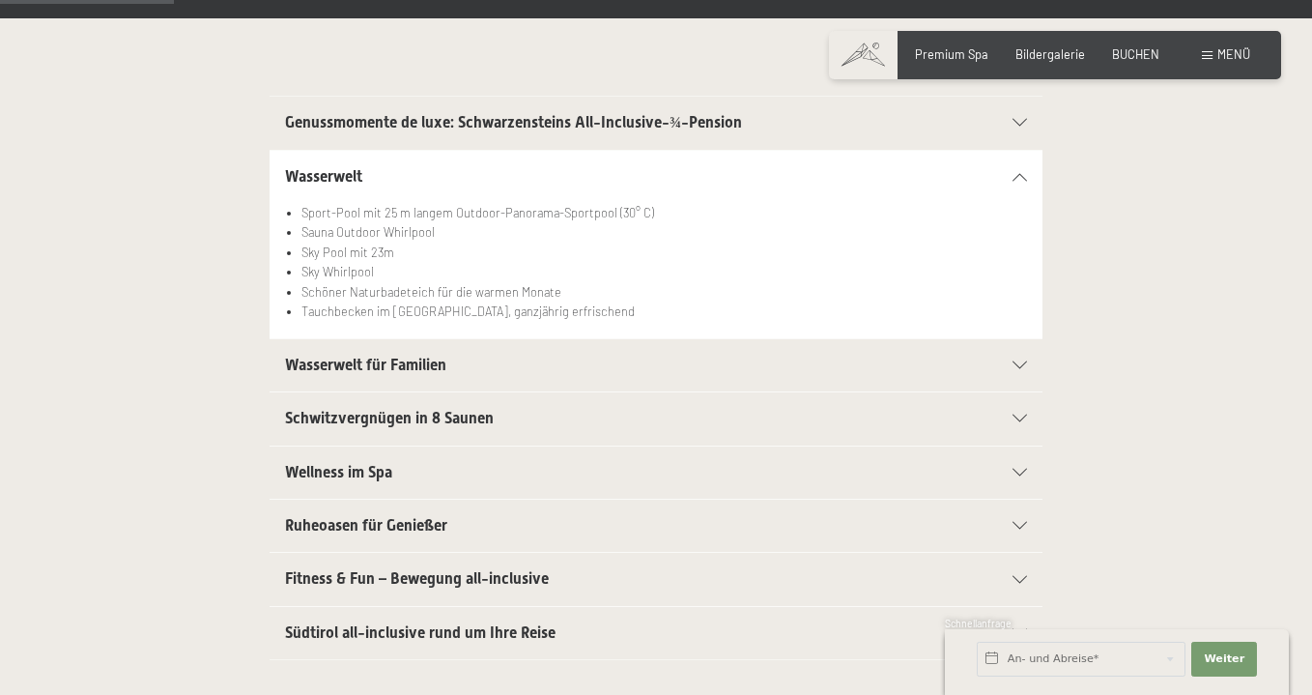
click at [561, 361] on h2 "Wasserwelt für Familien" at bounding box center [619, 365] width 668 height 21
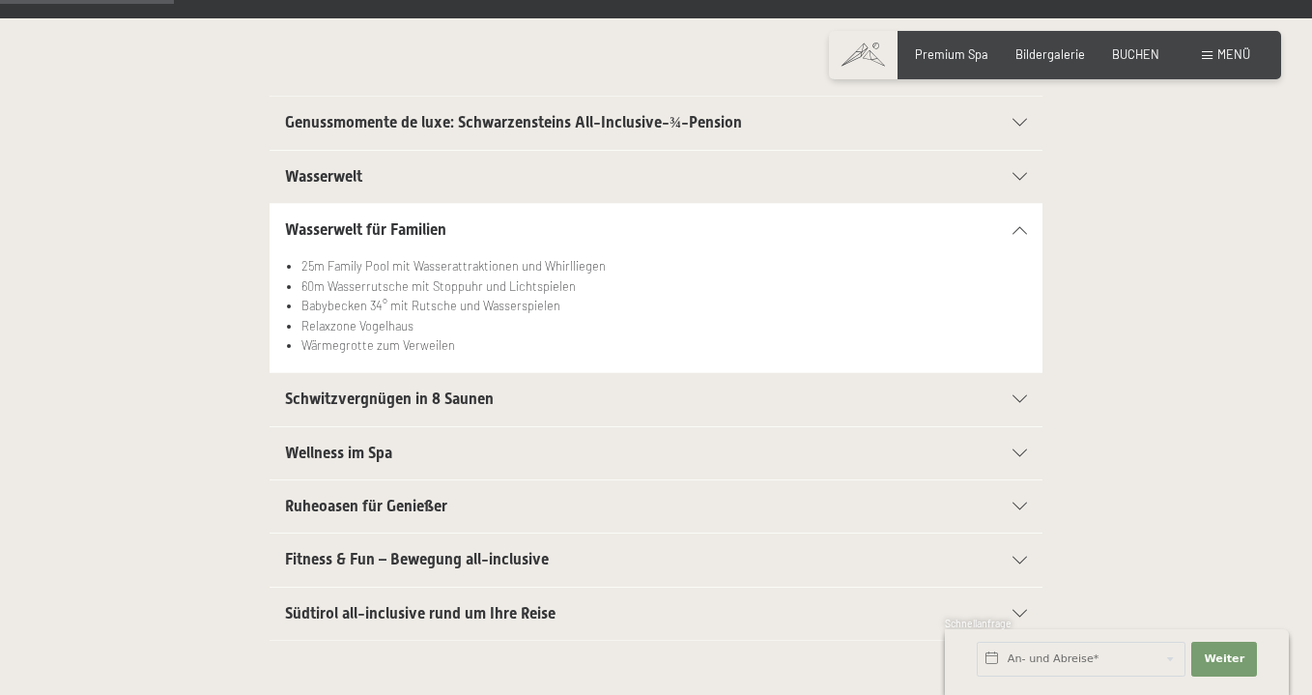
click at [547, 400] on span "Einwilligung Marketing*" at bounding box center [548, 402] width 159 height 19
click at [459, 400] on input "Einwilligung Marketing*" at bounding box center [449, 402] width 19 height 19
checkbox input "false"
click at [485, 389] on span "Schwitzvergnügen in 8 Saunen" at bounding box center [389, 398] width 209 height 18
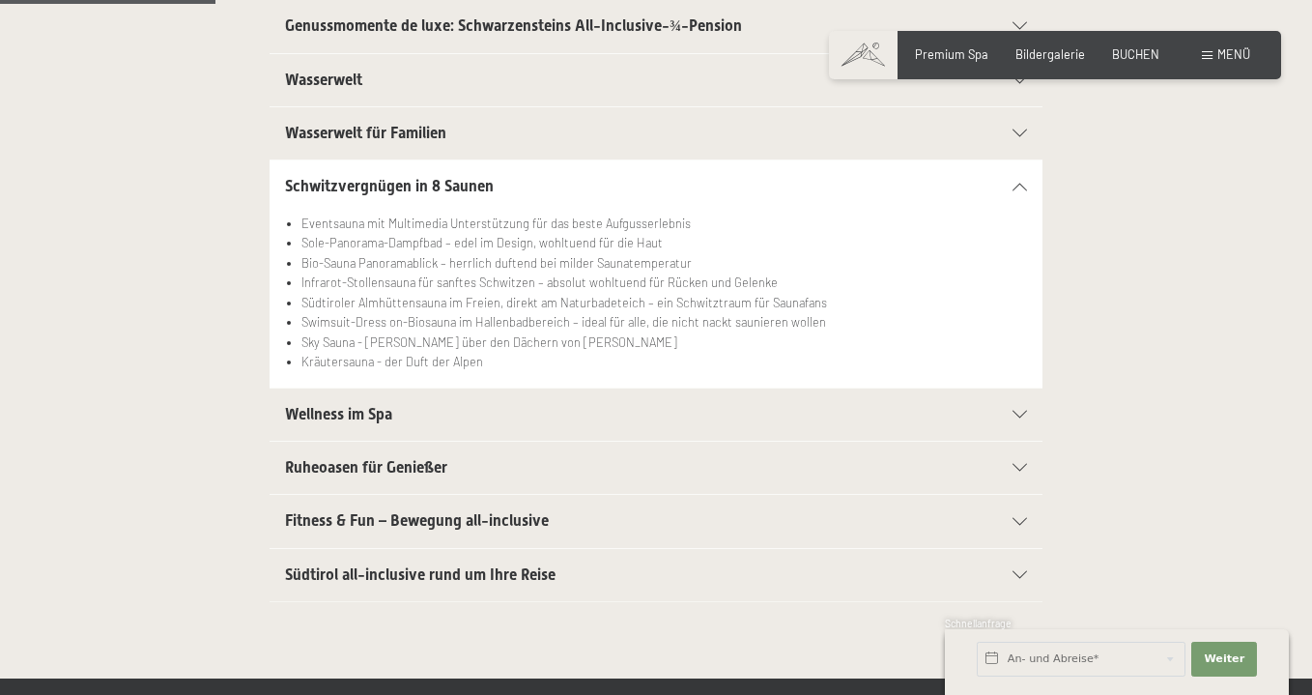
scroll to position [489, 0]
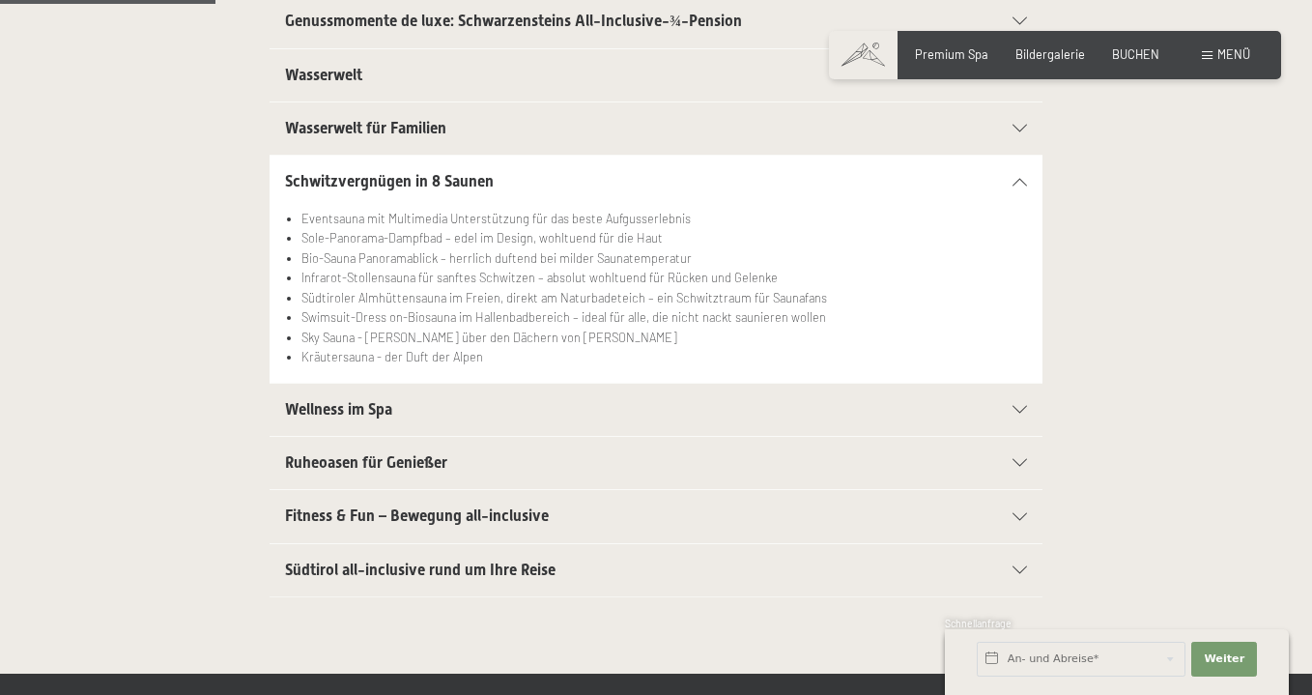
click at [392, 408] on span "Wellness im Spa" at bounding box center [338, 409] width 107 height 18
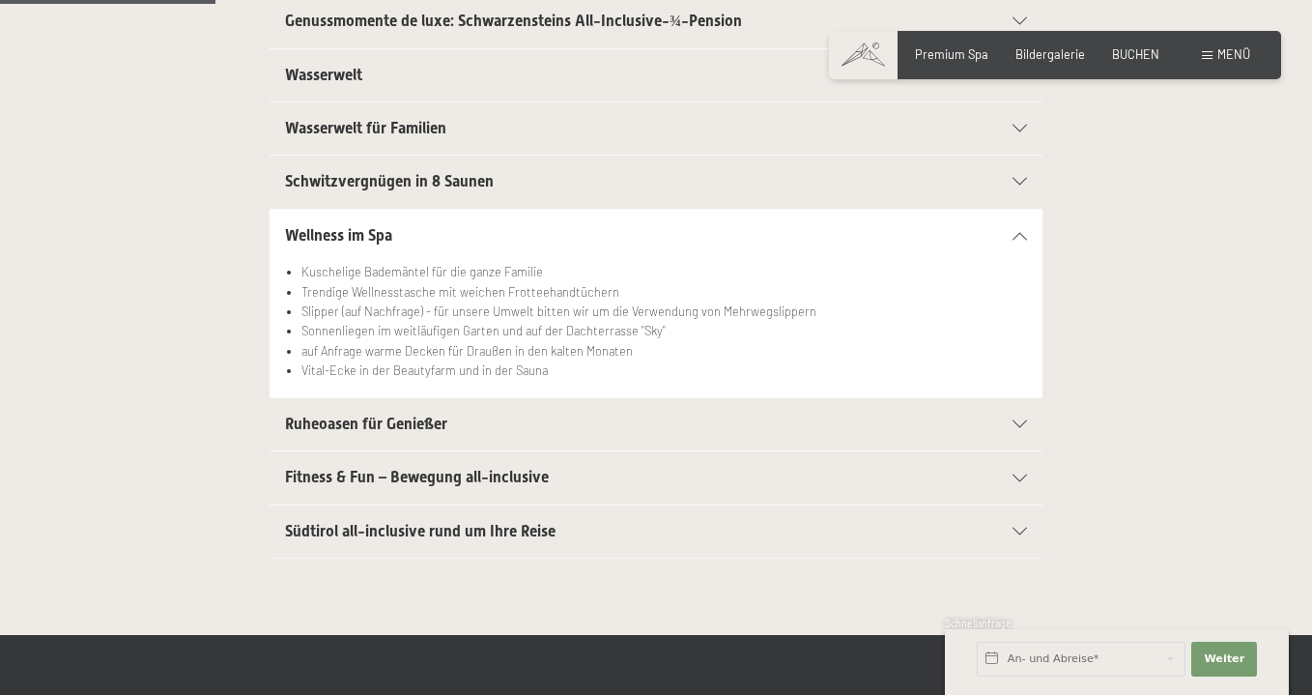
click at [391, 414] on span "Ruheoasen für Genießer" at bounding box center [366, 423] width 162 height 18
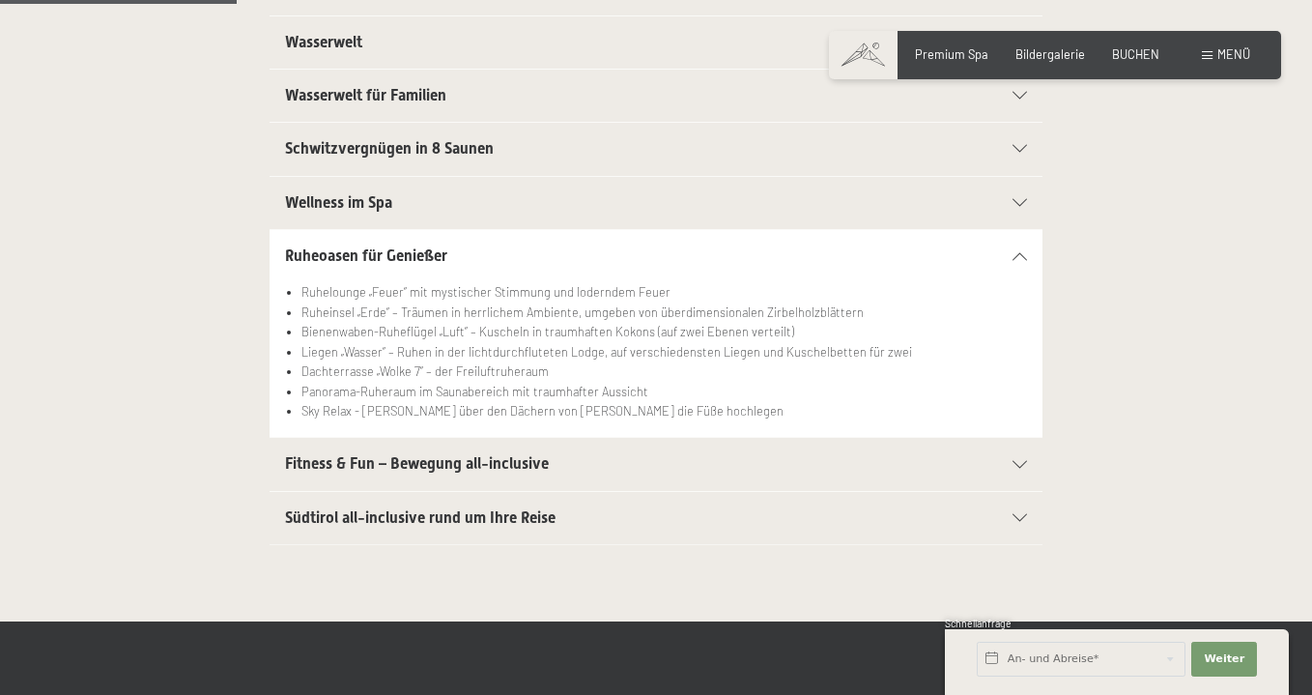
scroll to position [537, 0]
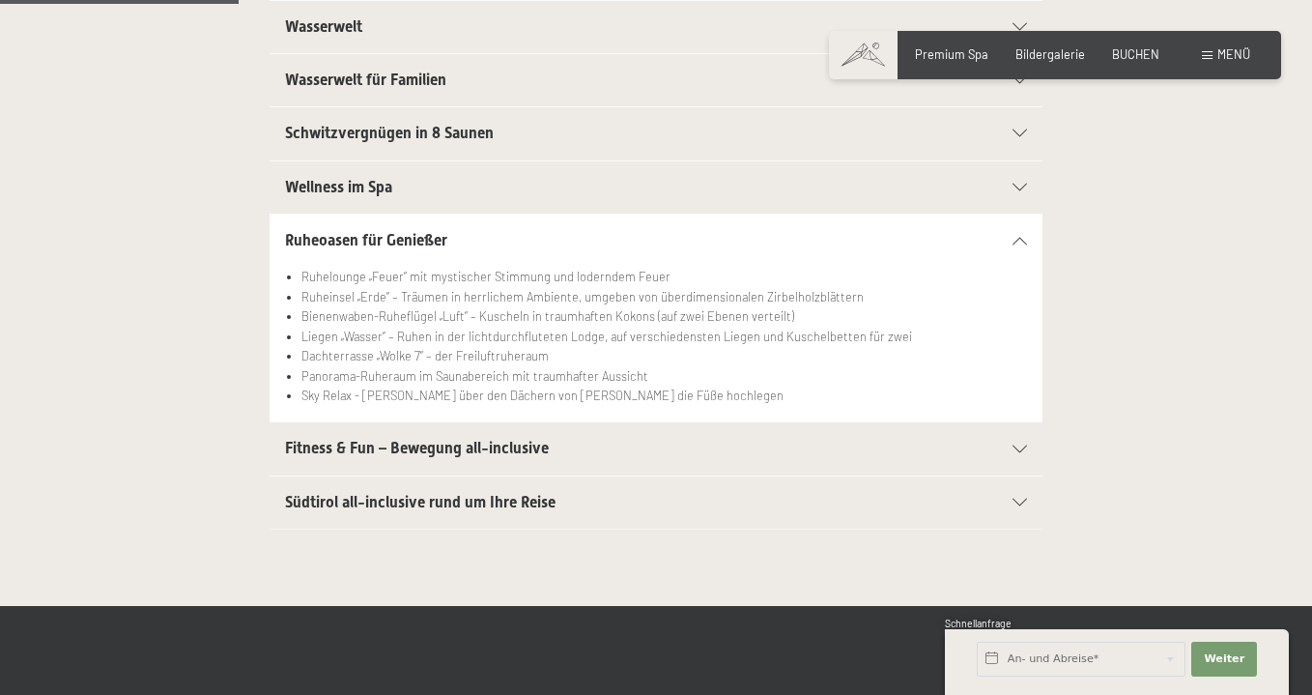
click at [372, 444] on span "Fitness & Fun – Bewegung all-inclusive" at bounding box center [417, 448] width 264 height 18
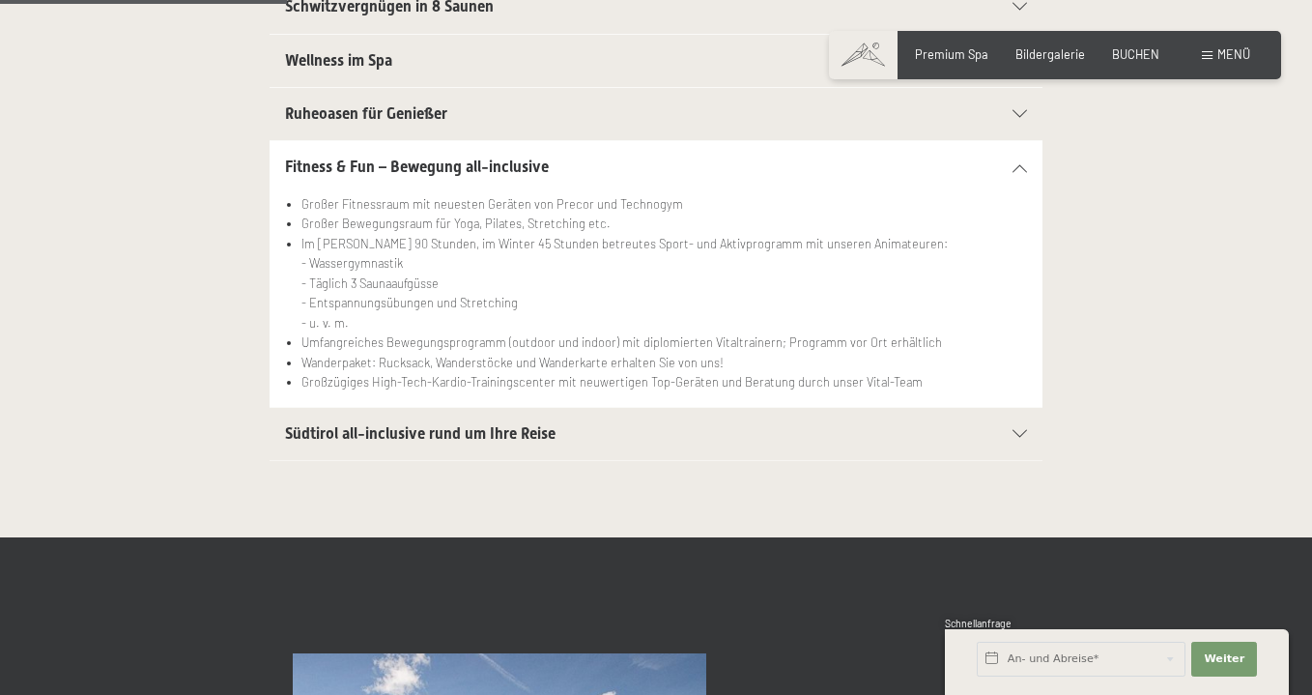
scroll to position [669, 0]
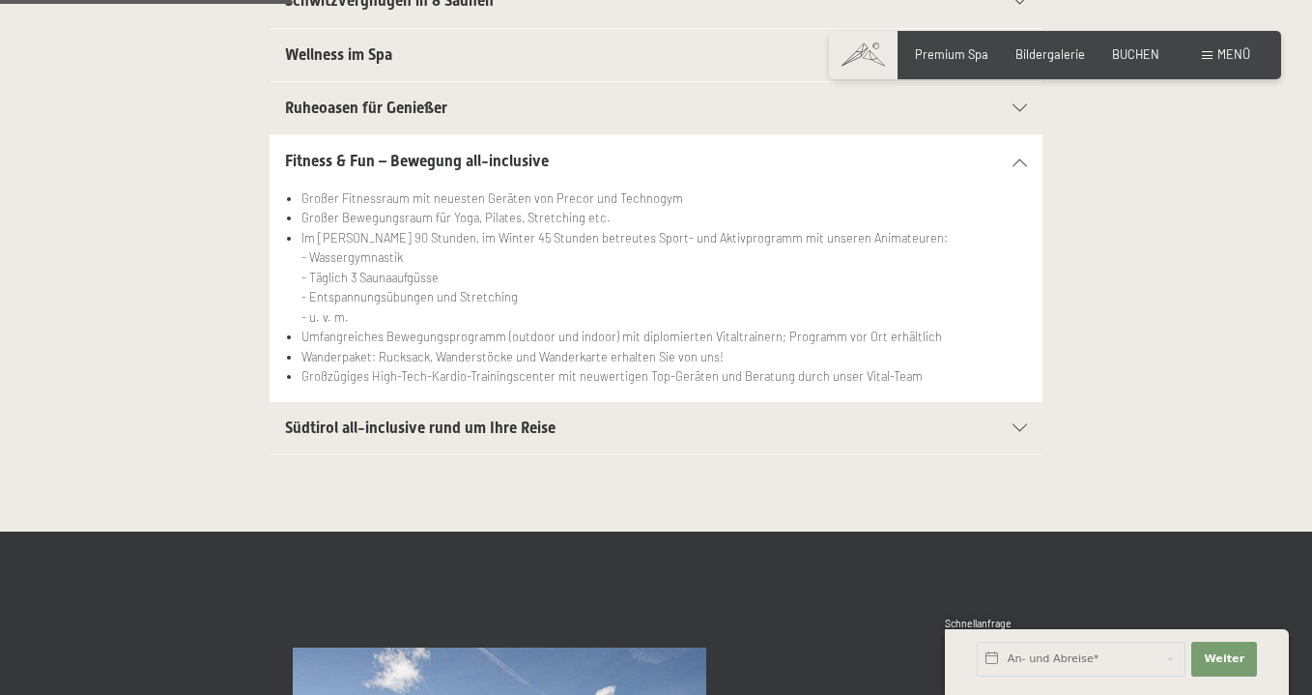
click at [459, 441] on div "Südtirol all-inclusive rund um Ihre Reise" at bounding box center [656, 428] width 742 height 52
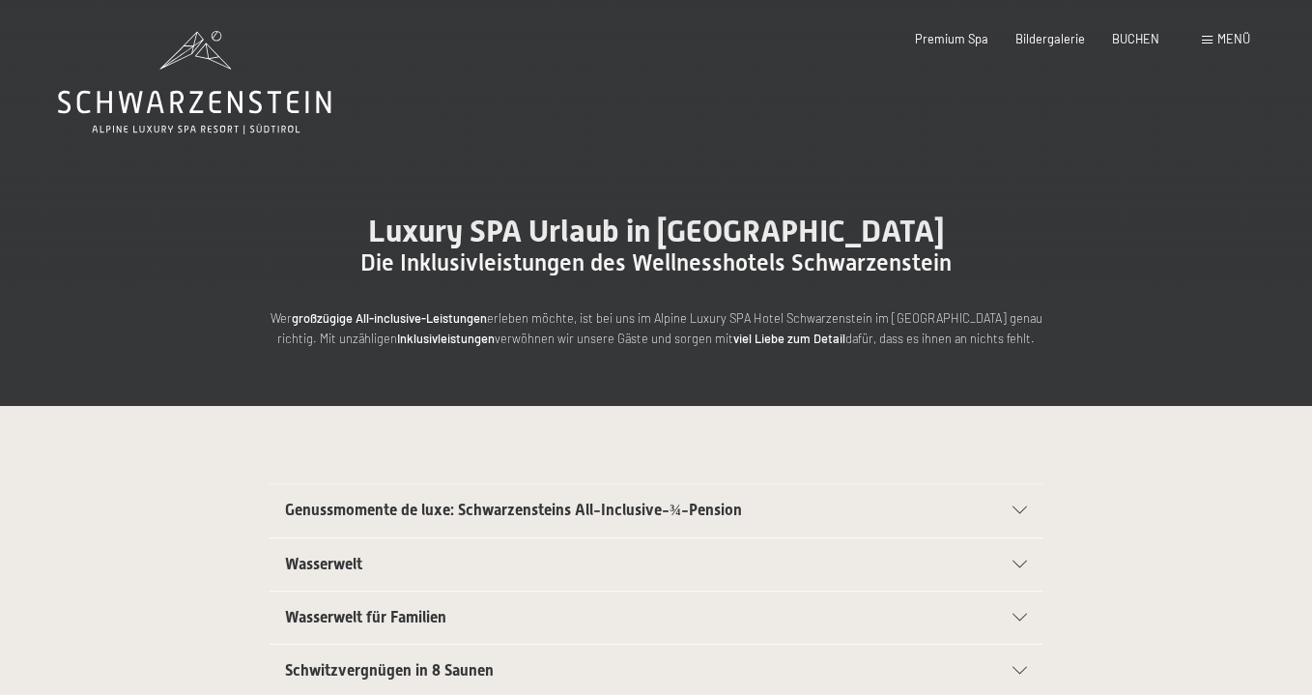
scroll to position [0, 0]
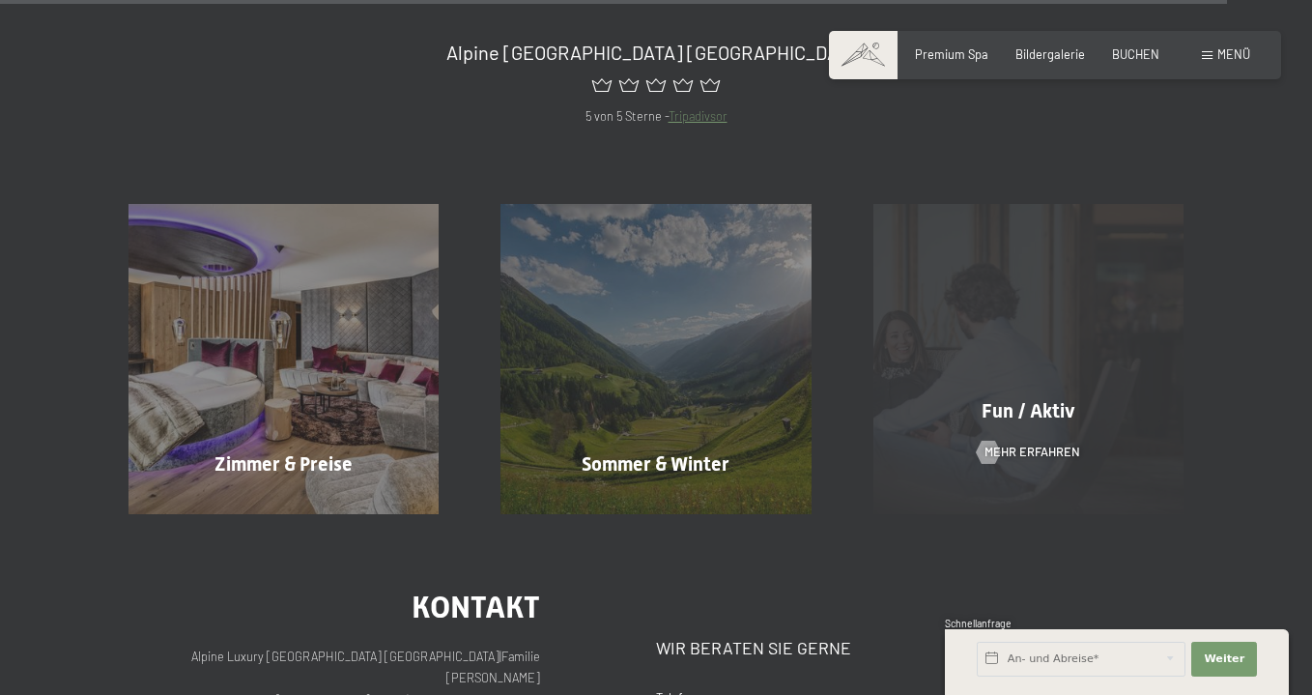
scroll to position [6990, 0]
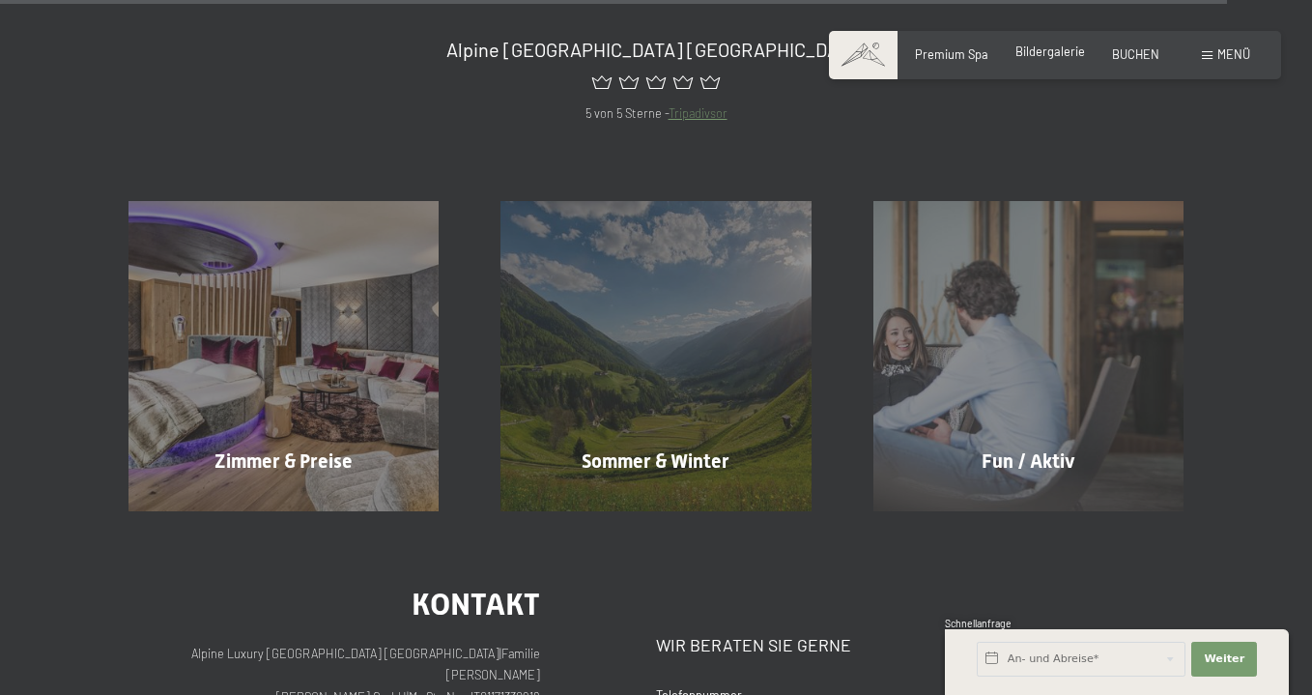
click at [1025, 54] on span "Bildergalerie" at bounding box center [1050, 50] width 70 height 15
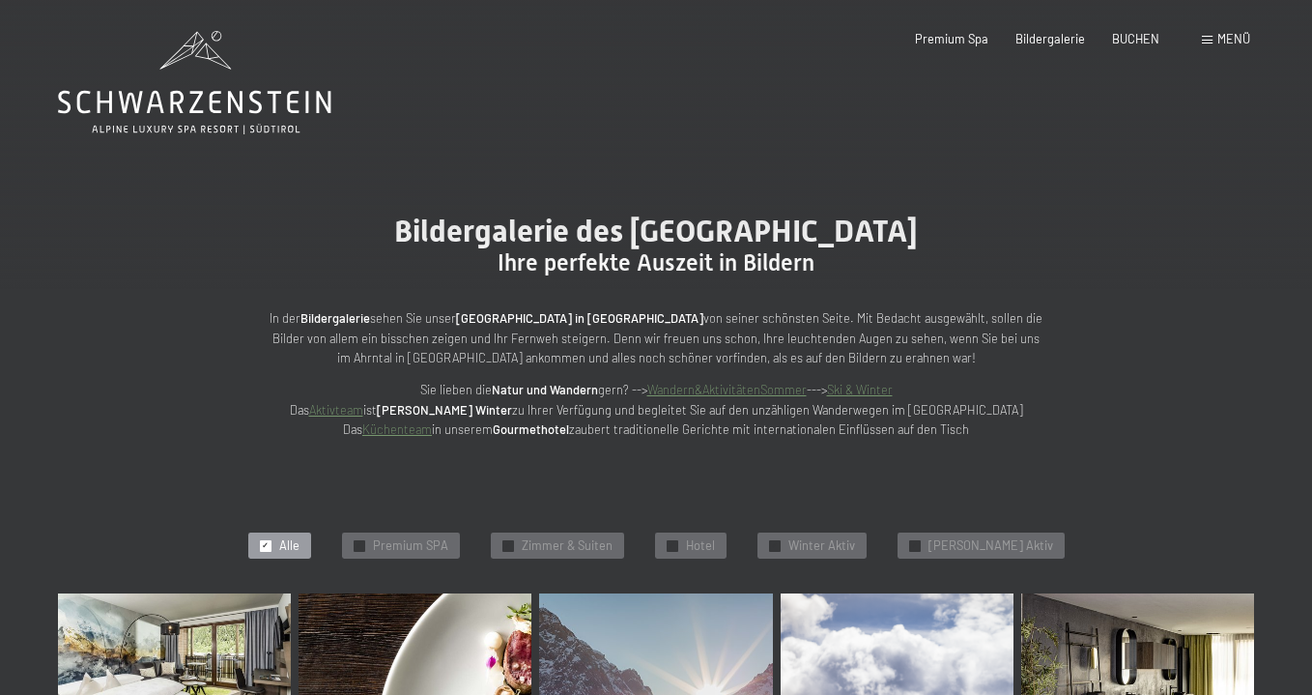
click at [237, 90] on icon at bounding box center [194, 82] width 273 height 103
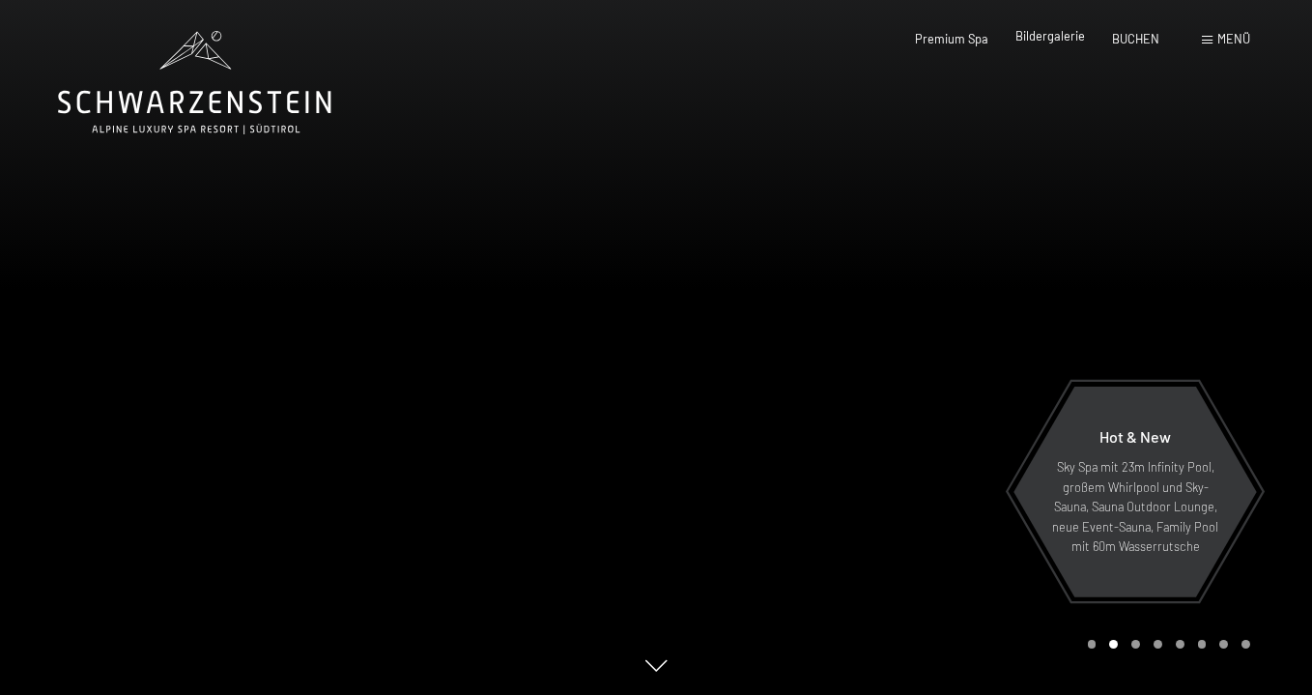
click at [1049, 37] on span "Bildergalerie" at bounding box center [1050, 35] width 70 height 15
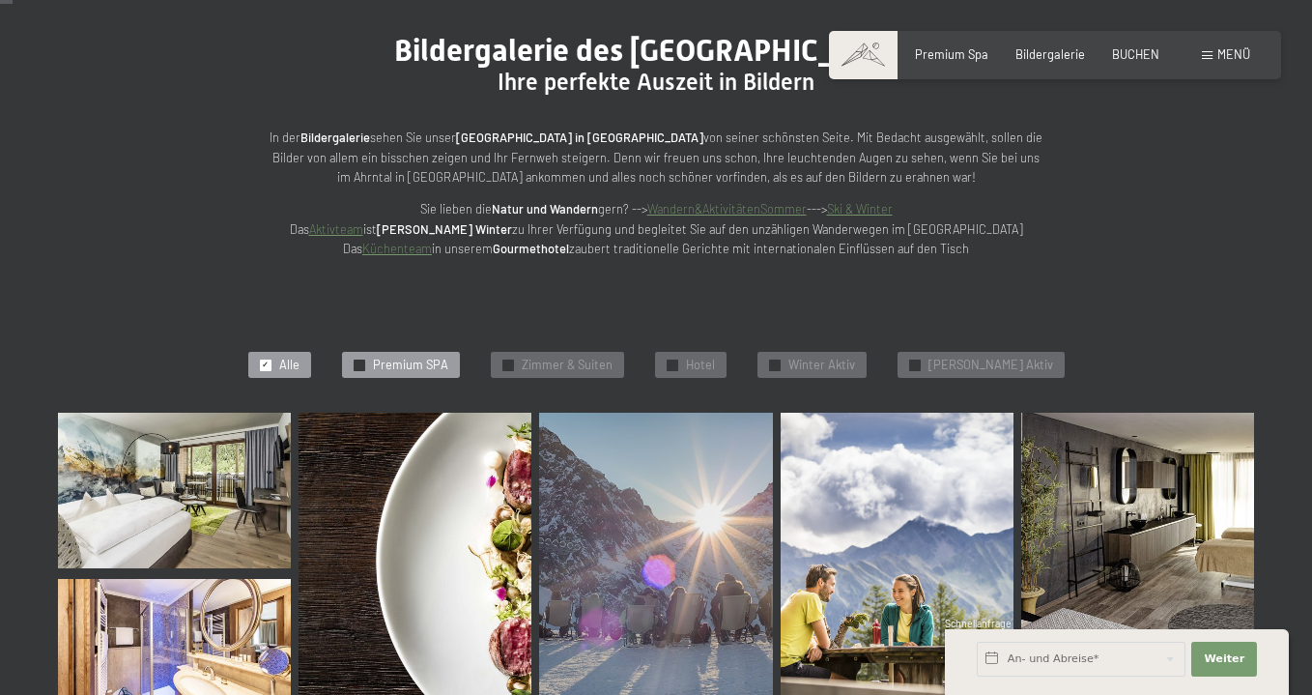
click at [362, 359] on span "✓" at bounding box center [358, 364] width 7 height 11
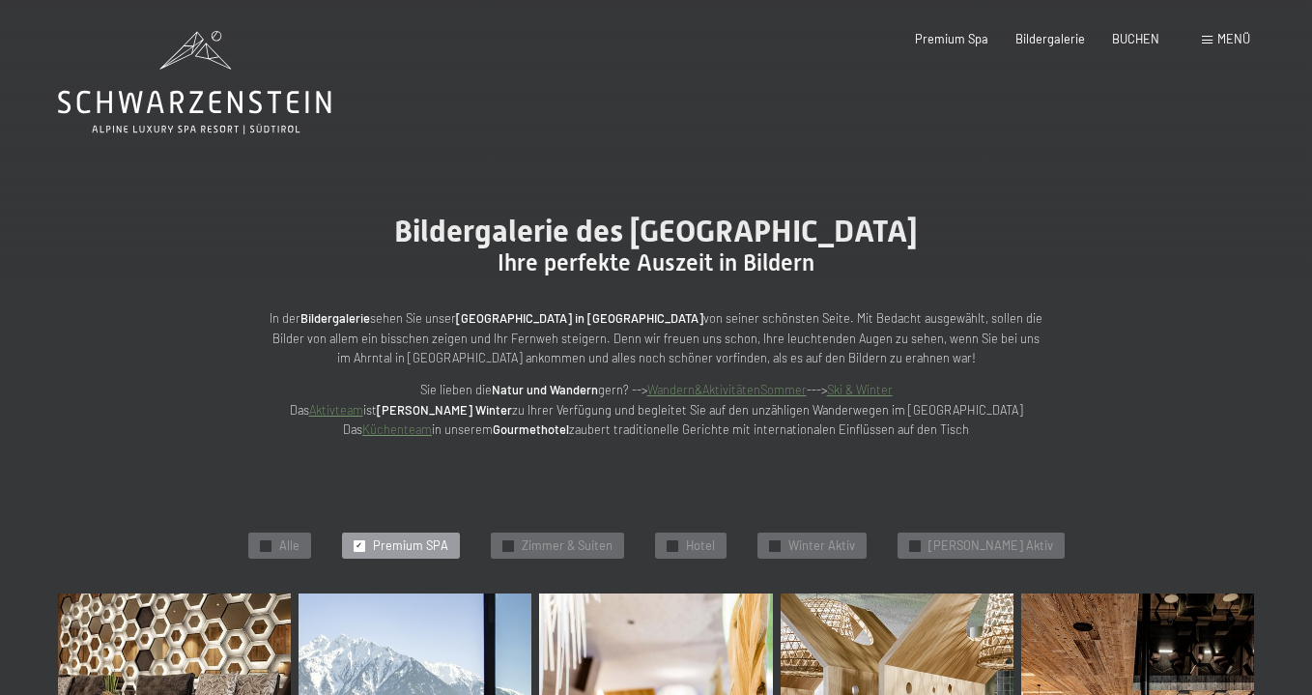
click at [212, 110] on icon at bounding box center [194, 102] width 273 height 23
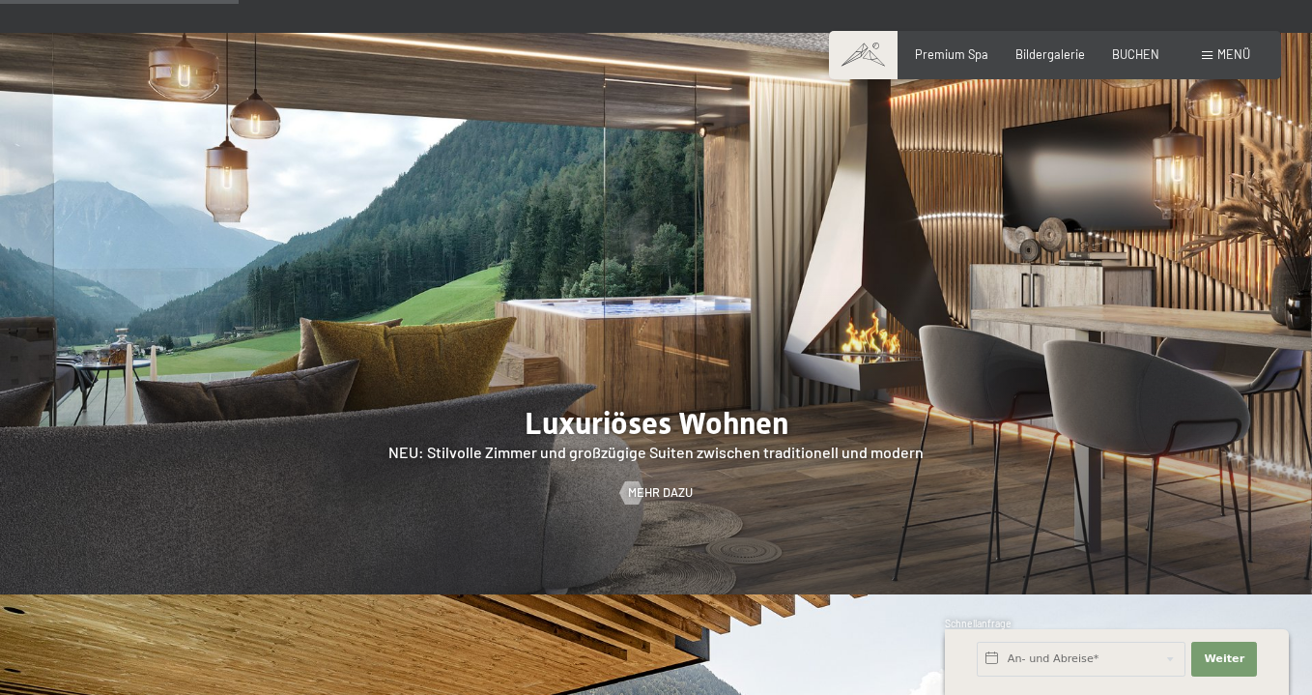
scroll to position [1497, 0]
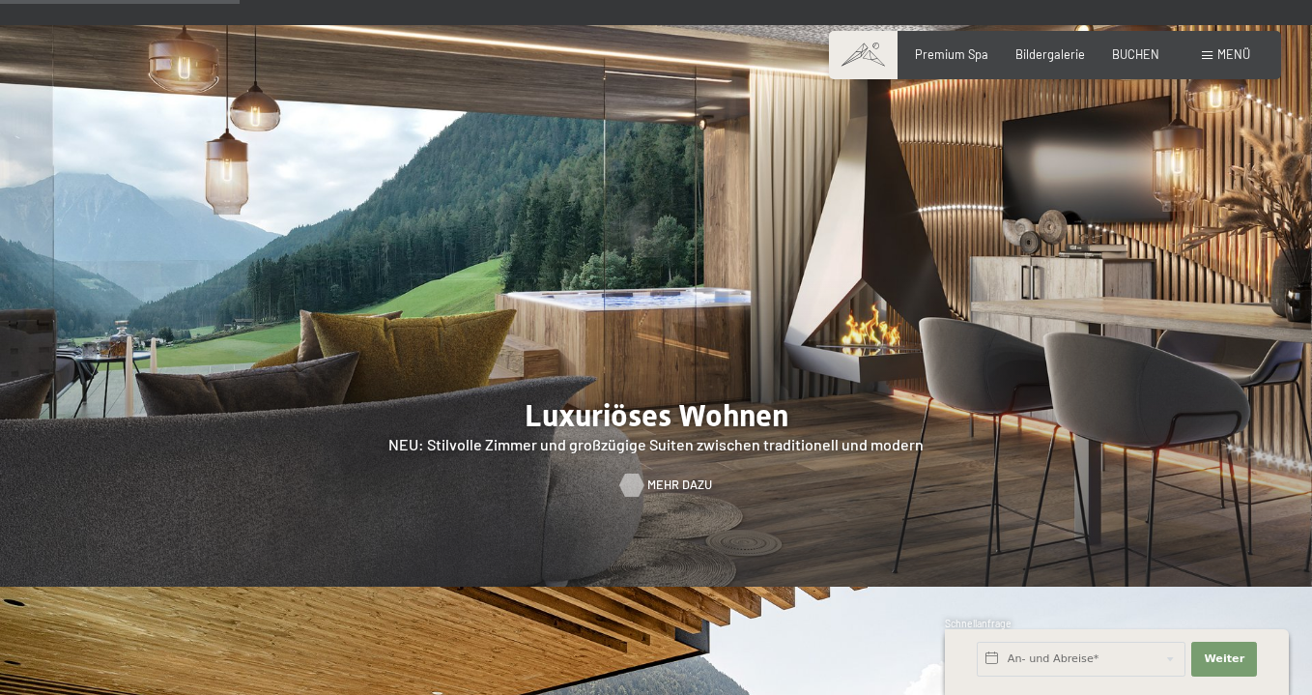
click at [651, 476] on span "Mehr dazu" at bounding box center [679, 484] width 65 height 17
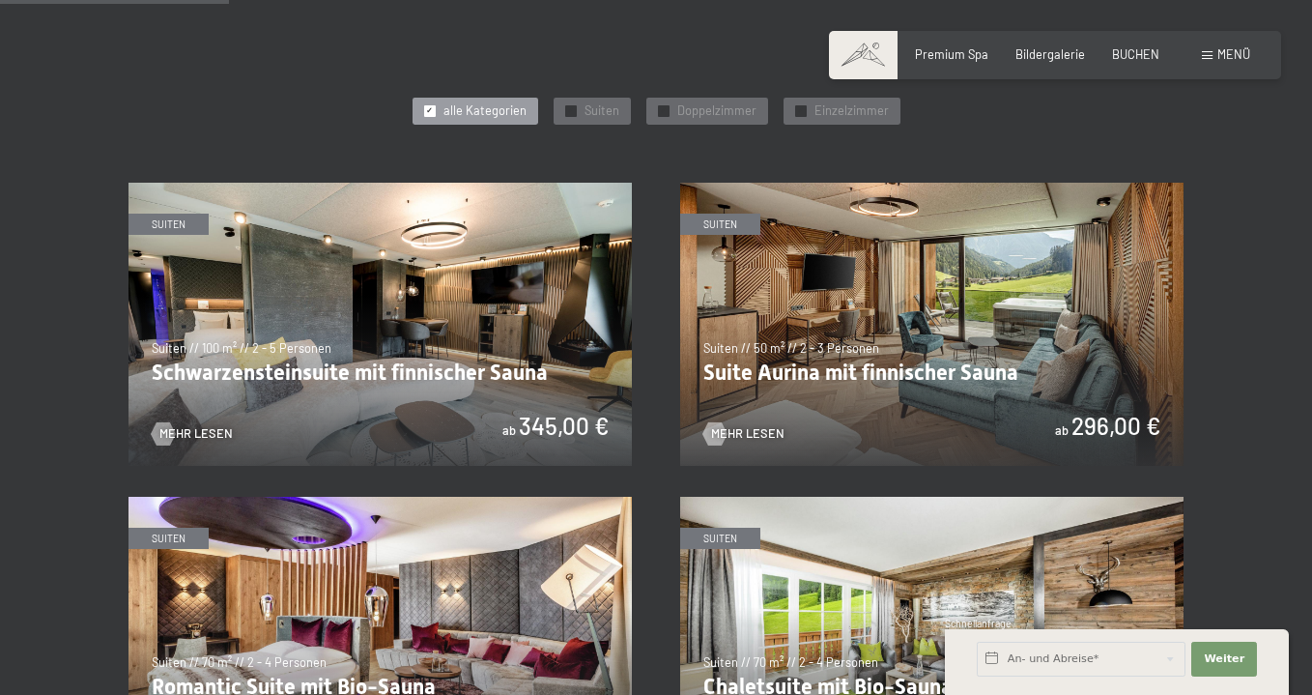
click at [303, 315] on img at bounding box center [379, 324] width 503 height 283
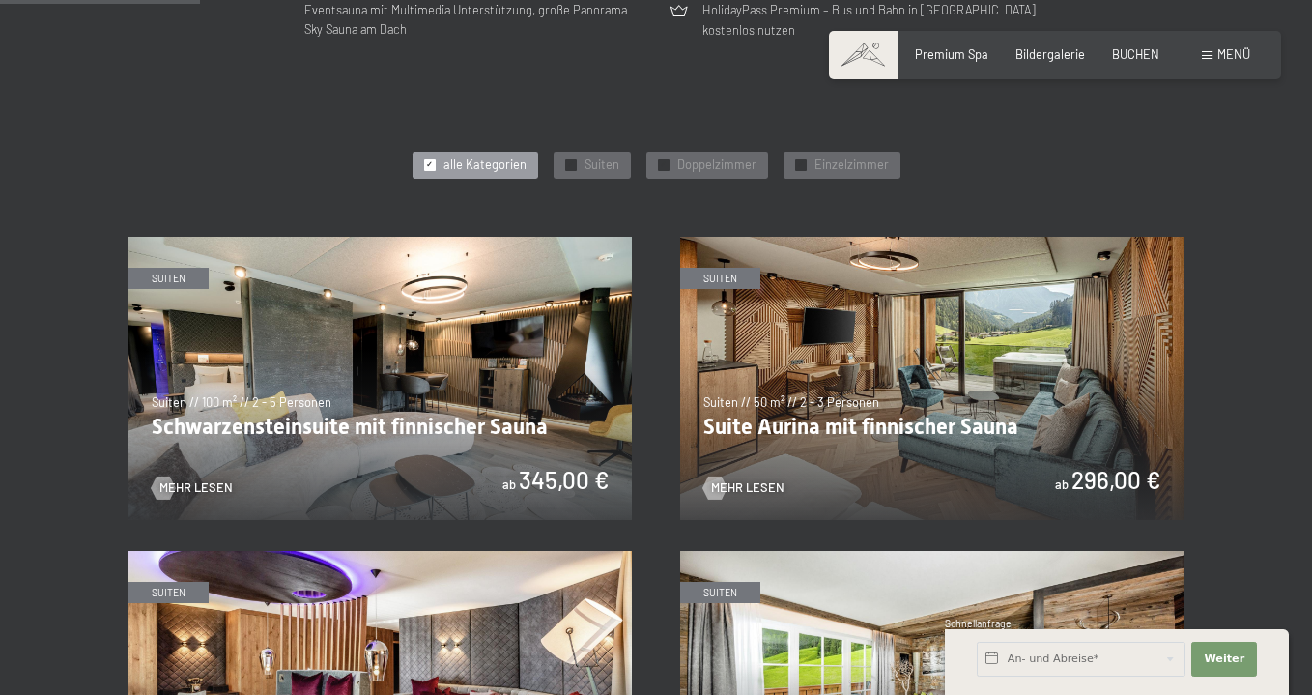
scroll to position [802, 0]
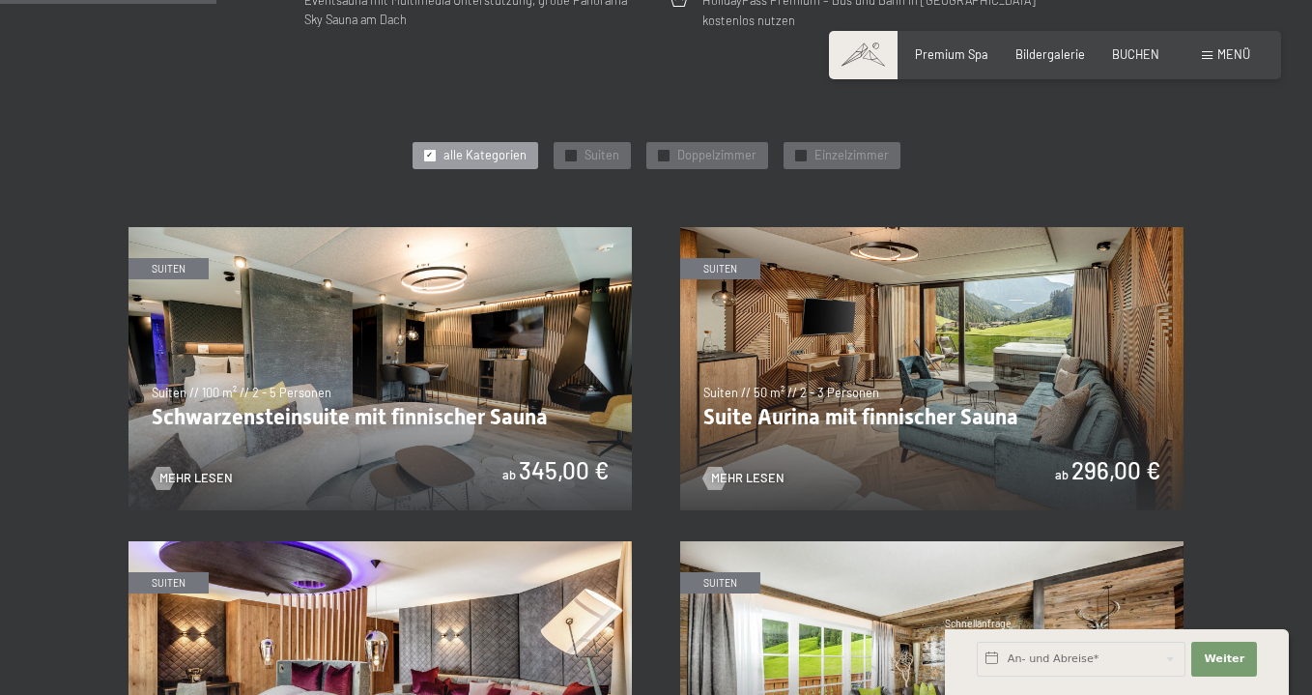
click at [895, 340] on img at bounding box center [931, 368] width 503 height 283
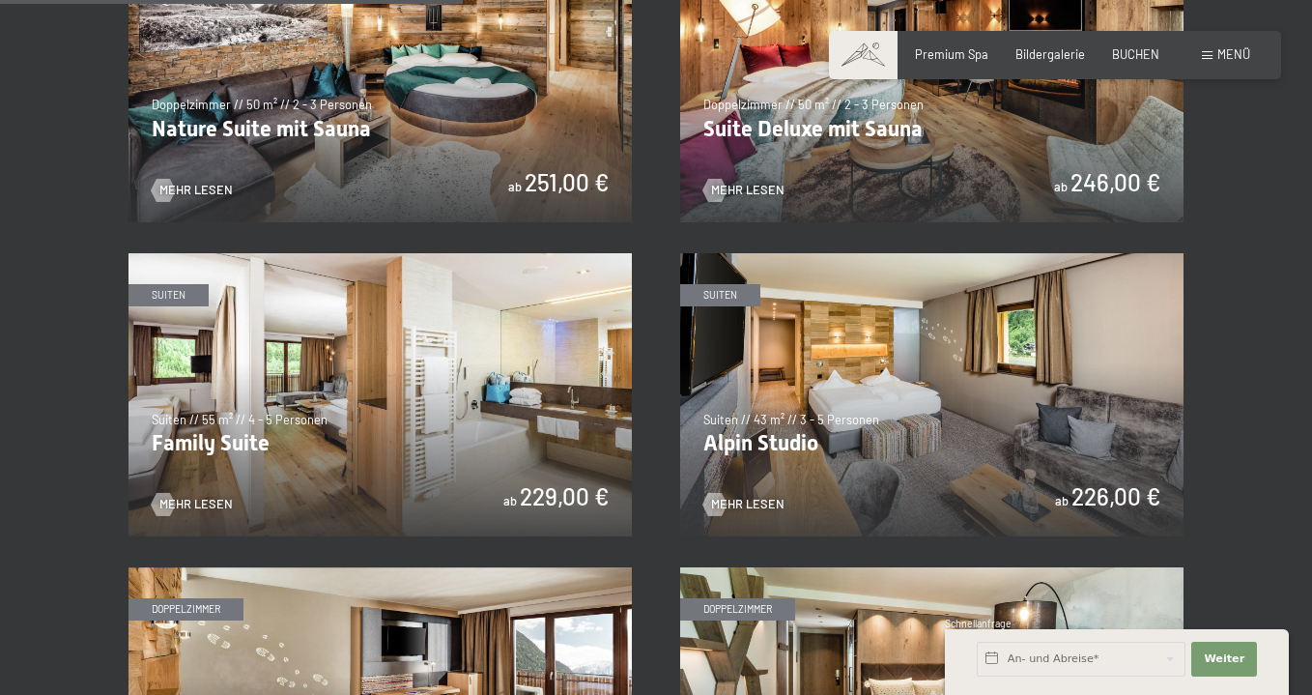
scroll to position [1720, 0]
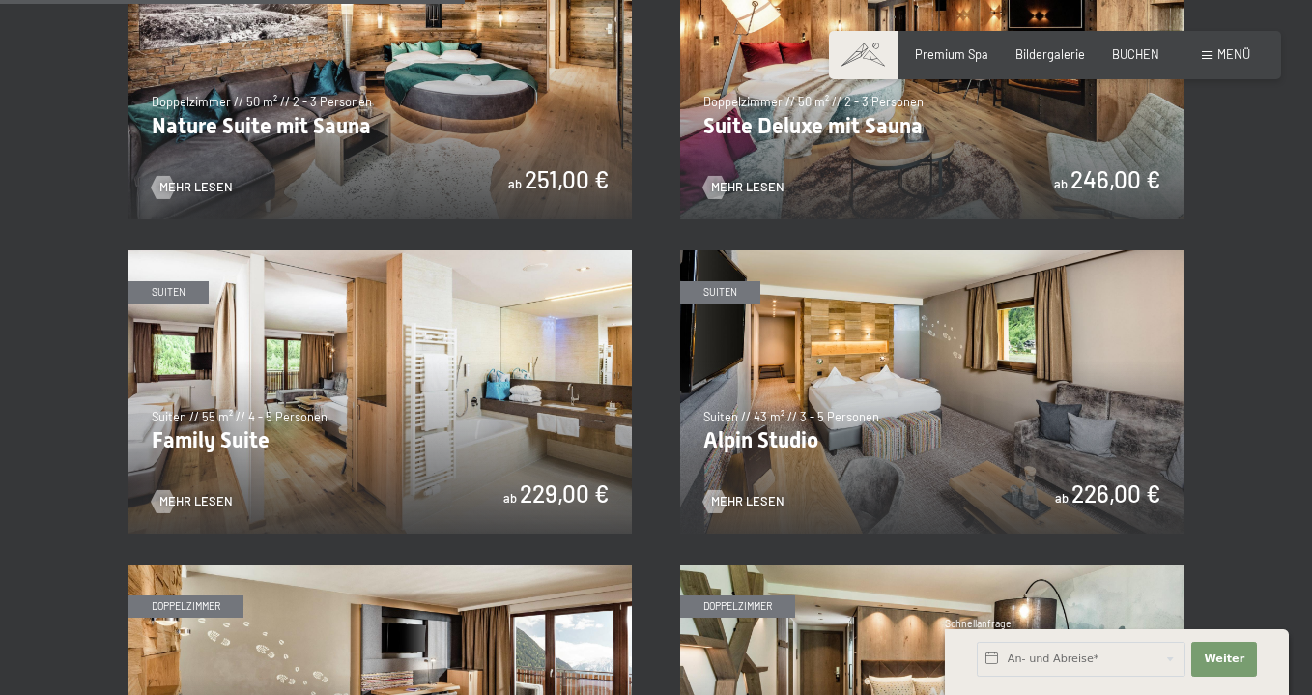
click at [374, 359] on img at bounding box center [379, 391] width 503 height 283
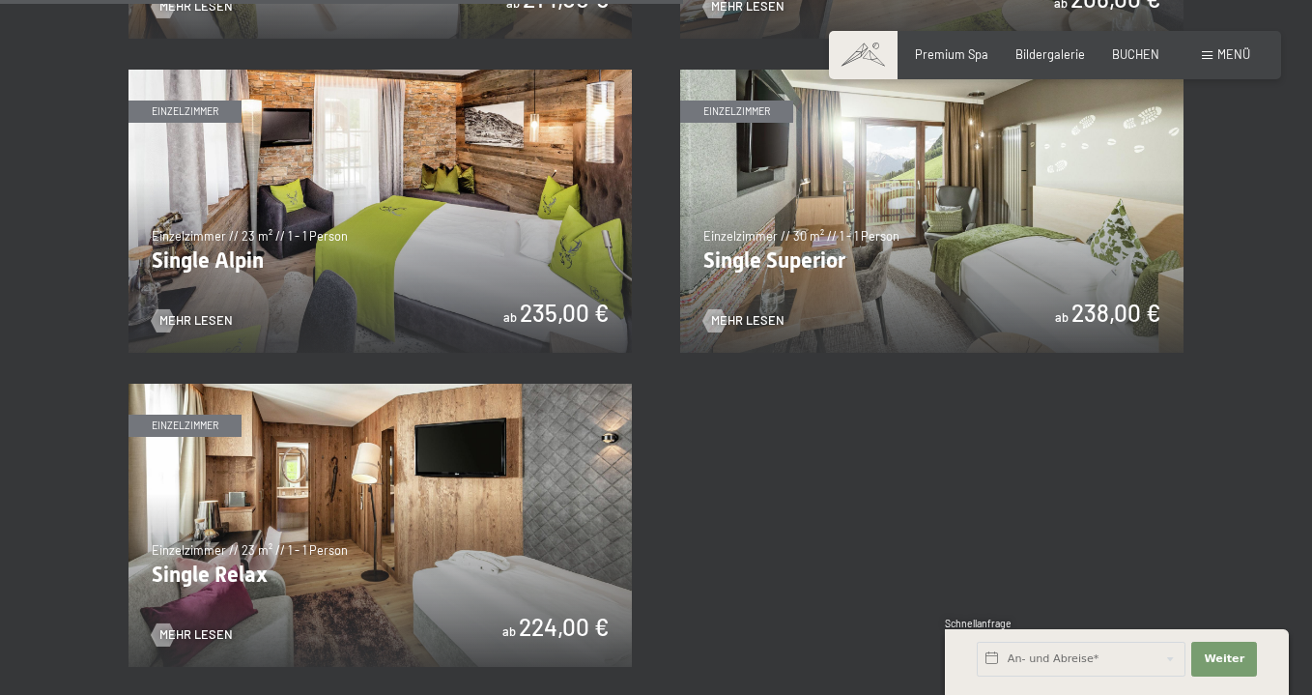
scroll to position [2530, 0]
click at [358, 528] on img at bounding box center [379, 524] width 503 height 283
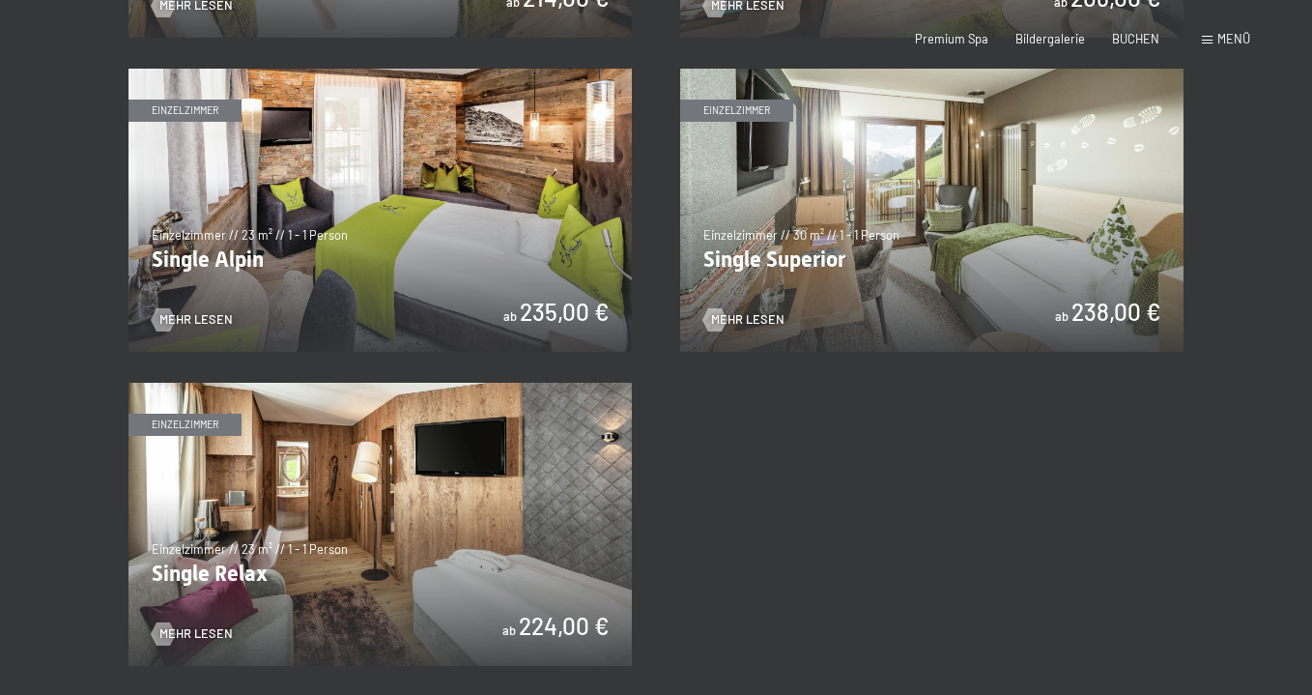
scroll to position [0, 0]
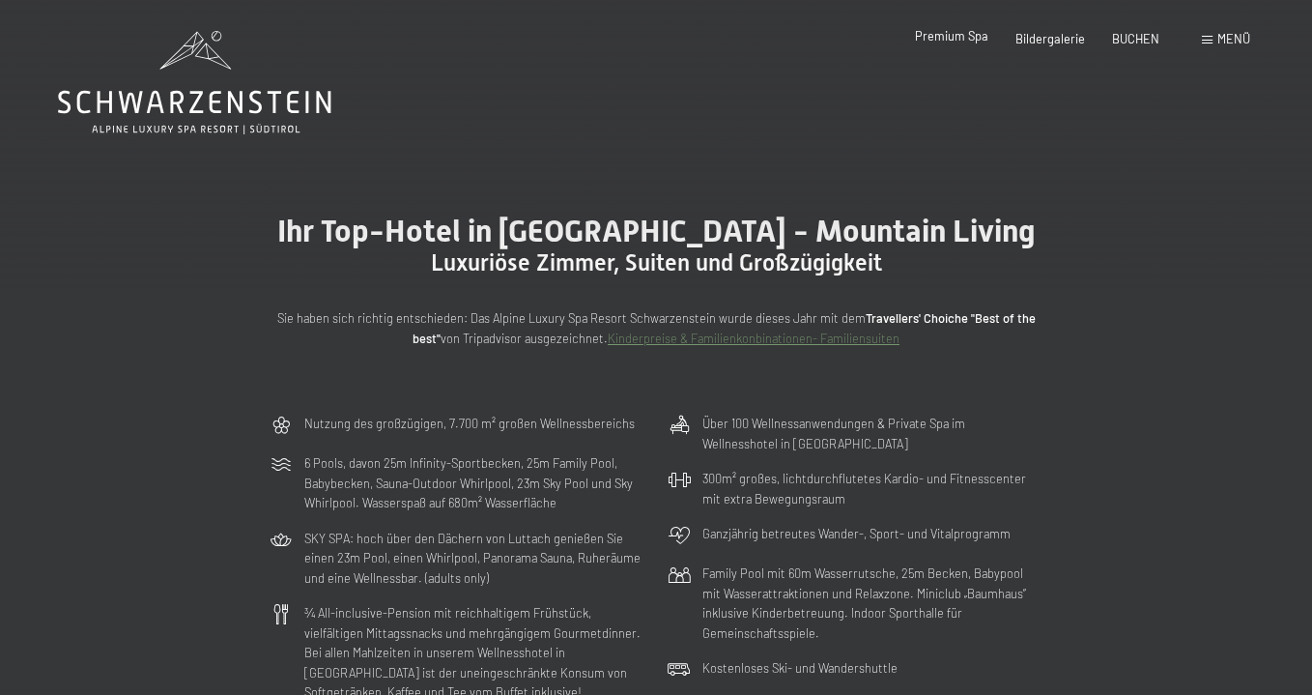
click at [958, 42] on span "Premium Spa" at bounding box center [951, 35] width 73 height 15
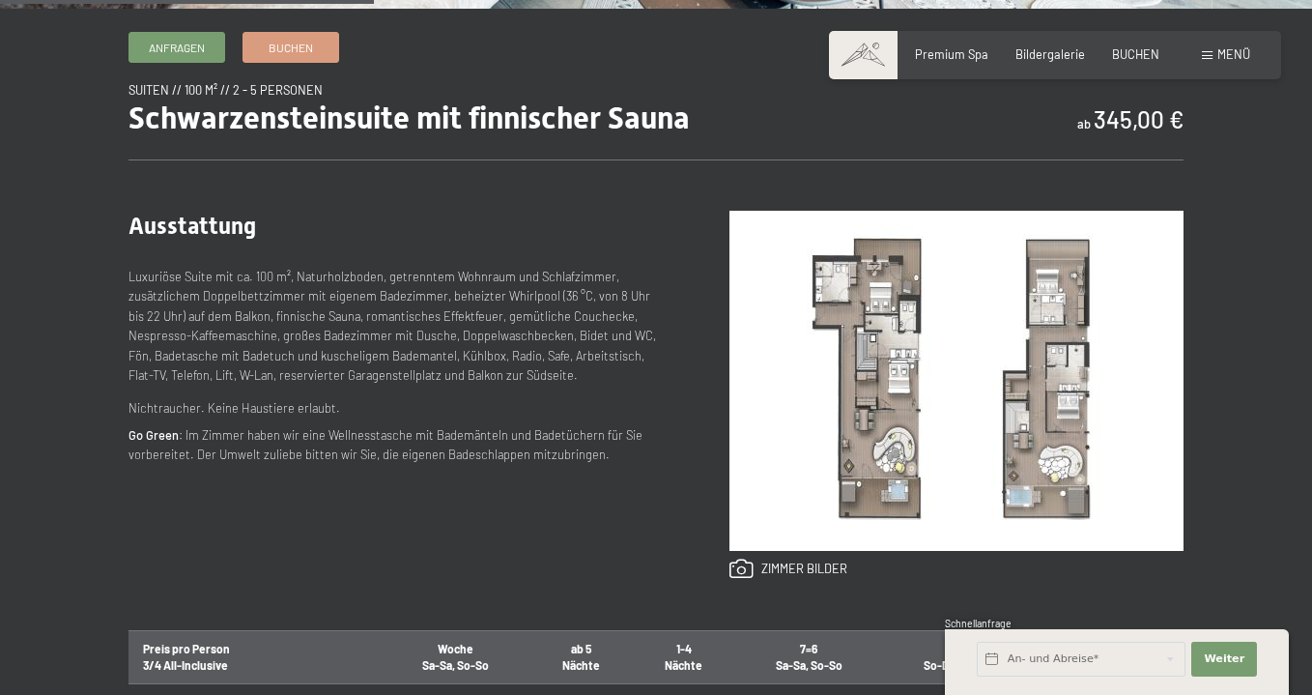
scroll to position [627, 0]
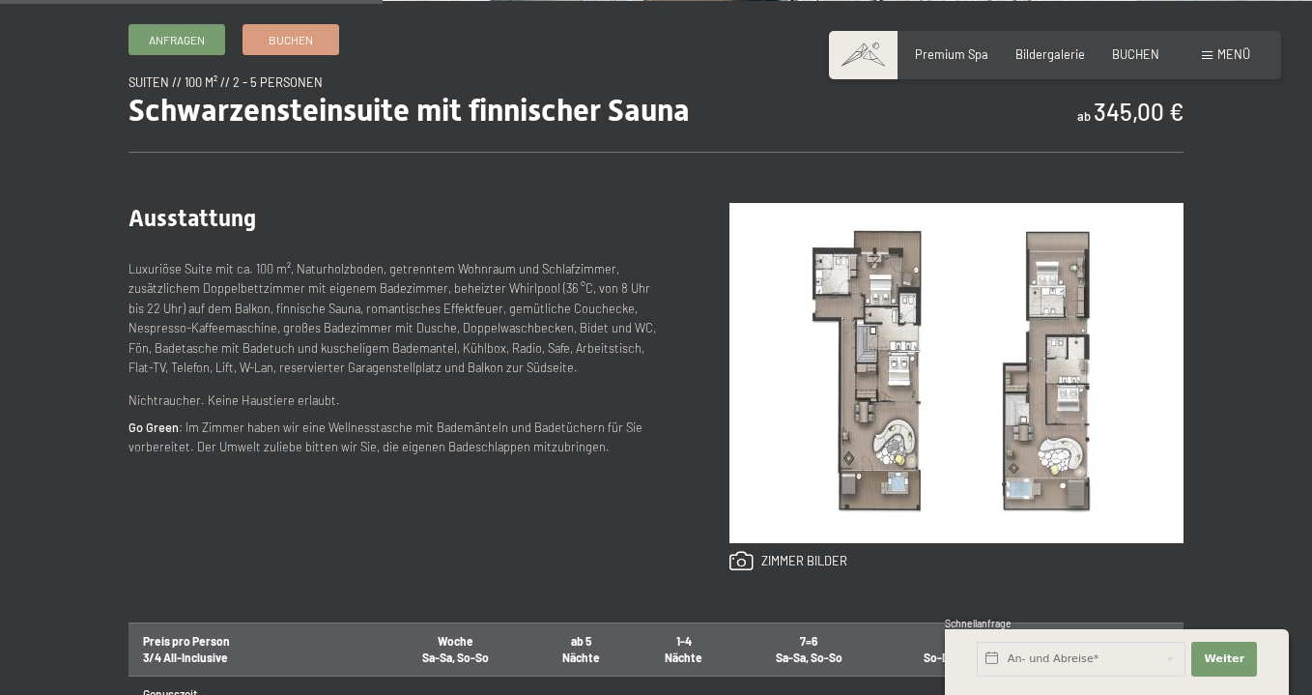
click at [931, 407] on img at bounding box center [956, 373] width 454 height 340
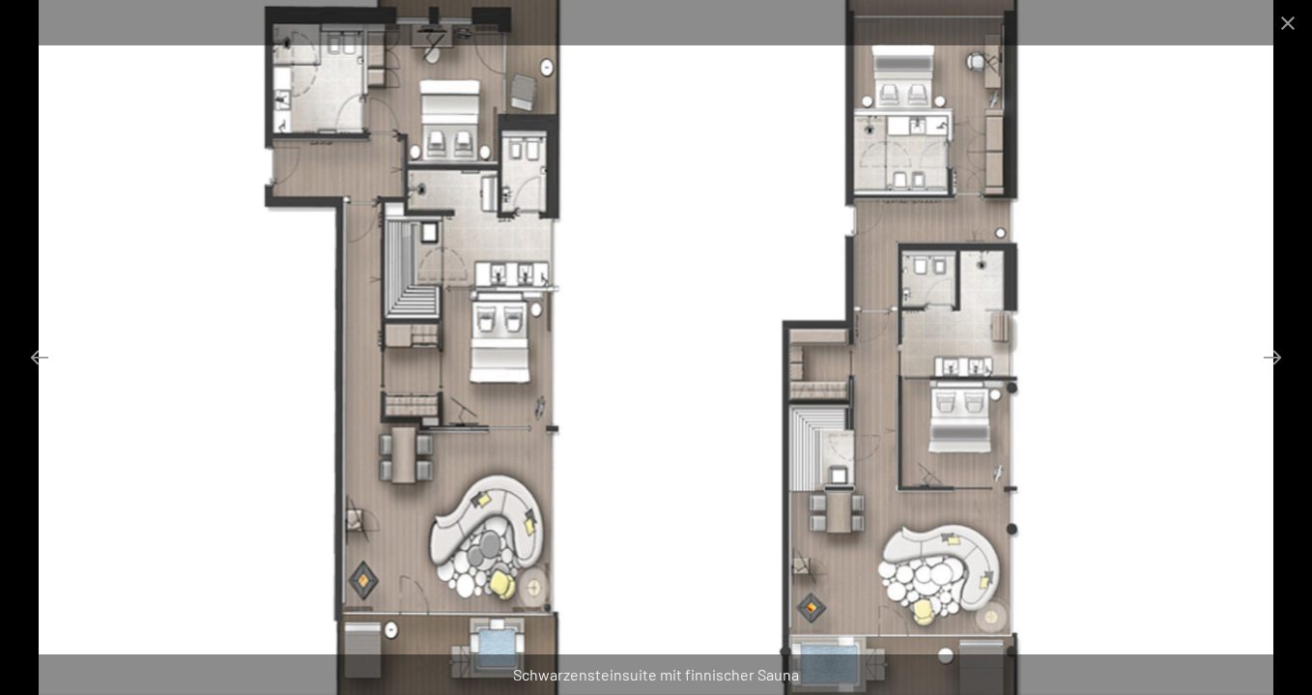
scroll to position [317, 0]
click at [1161, 239] on img at bounding box center [656, 347] width 1235 height 695
click at [1285, 27] on button "Close gallery" at bounding box center [1288, 22] width 48 height 45
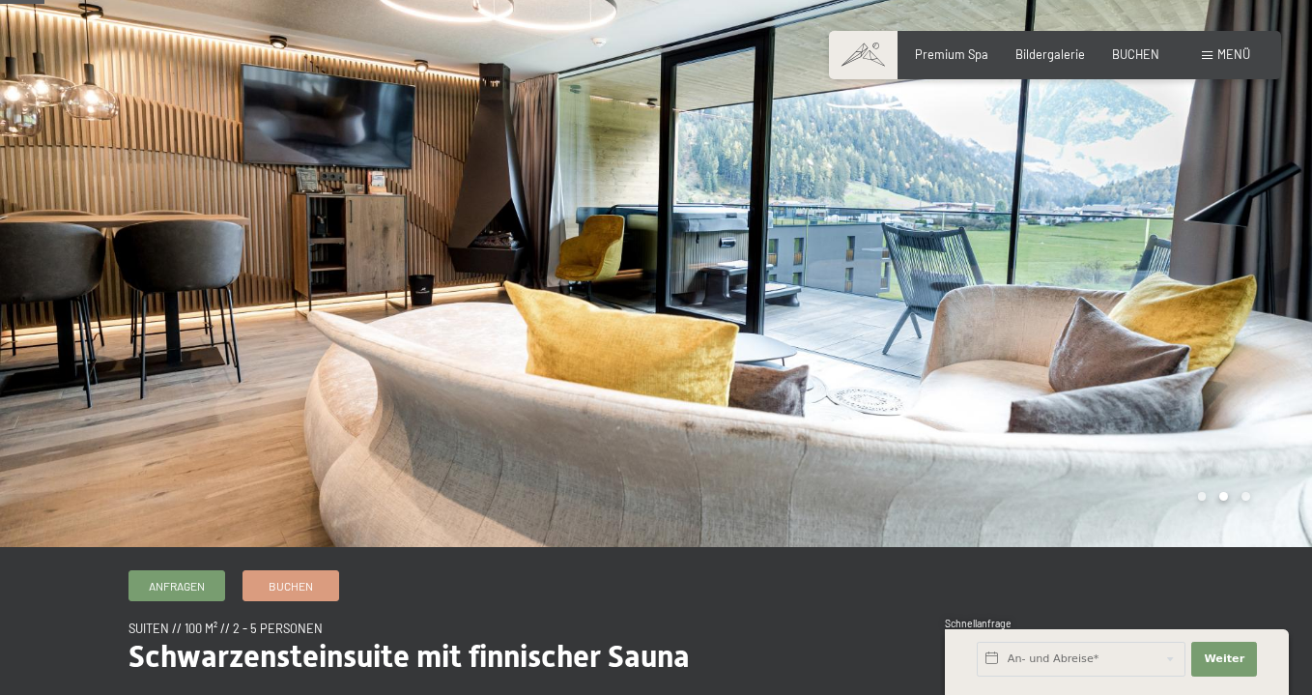
scroll to position [85, 0]
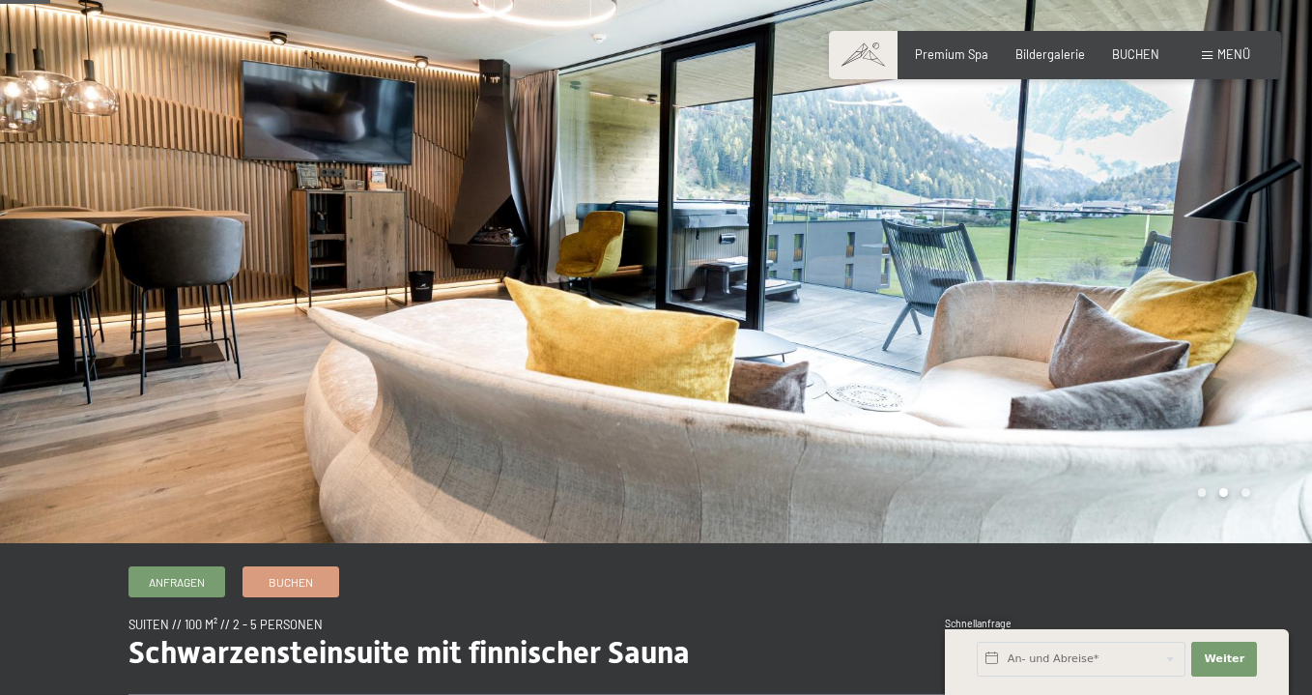
click at [1249, 362] on div at bounding box center [984, 229] width 656 height 628
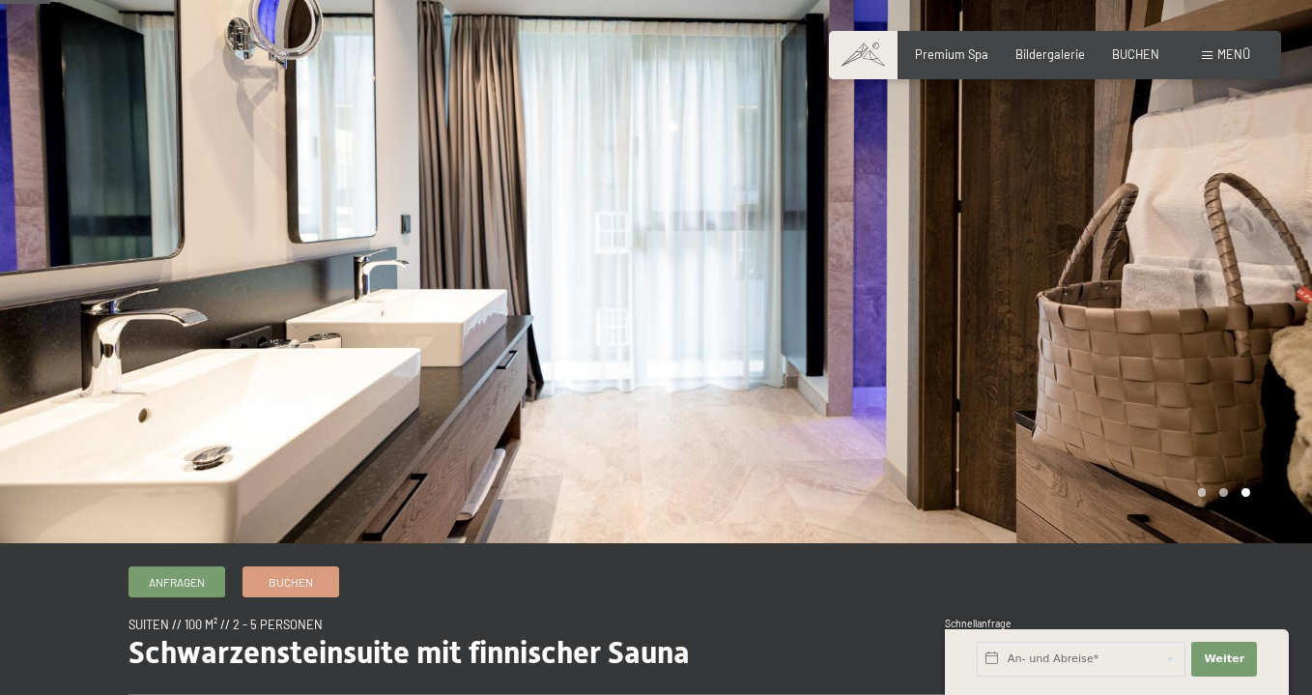
click at [1263, 320] on div at bounding box center [984, 229] width 656 height 628
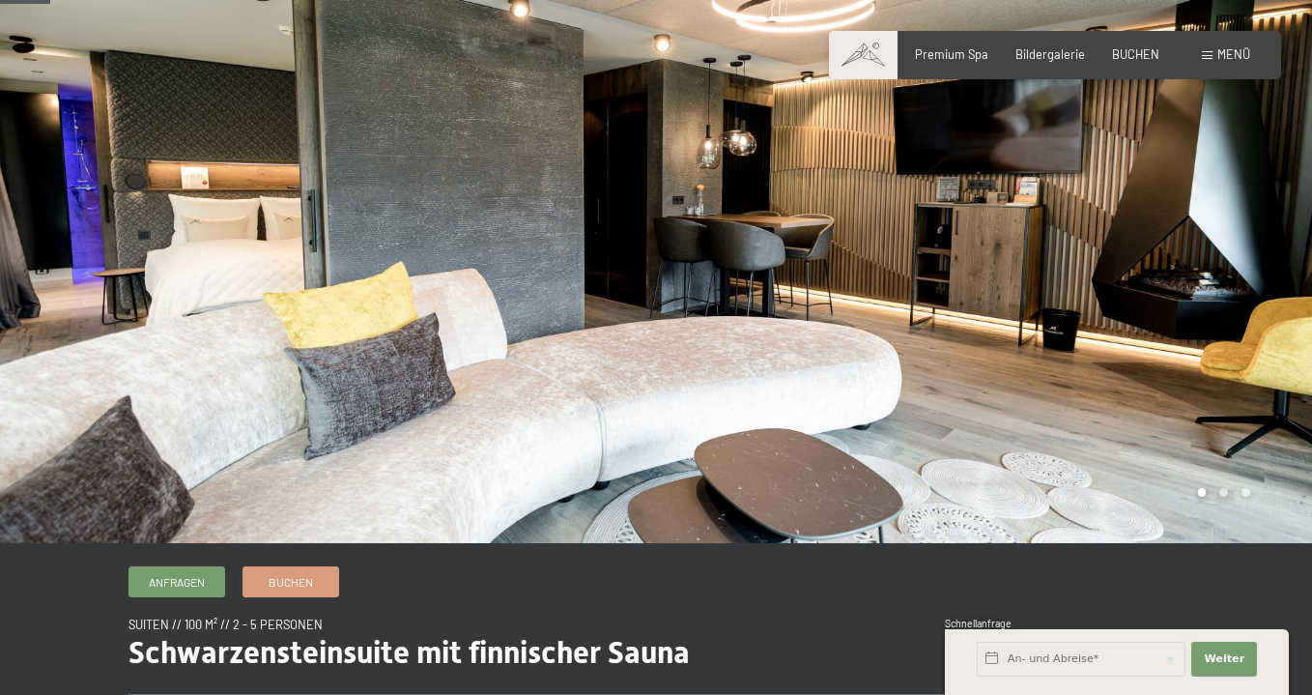
click at [1263, 320] on div at bounding box center [984, 229] width 656 height 628
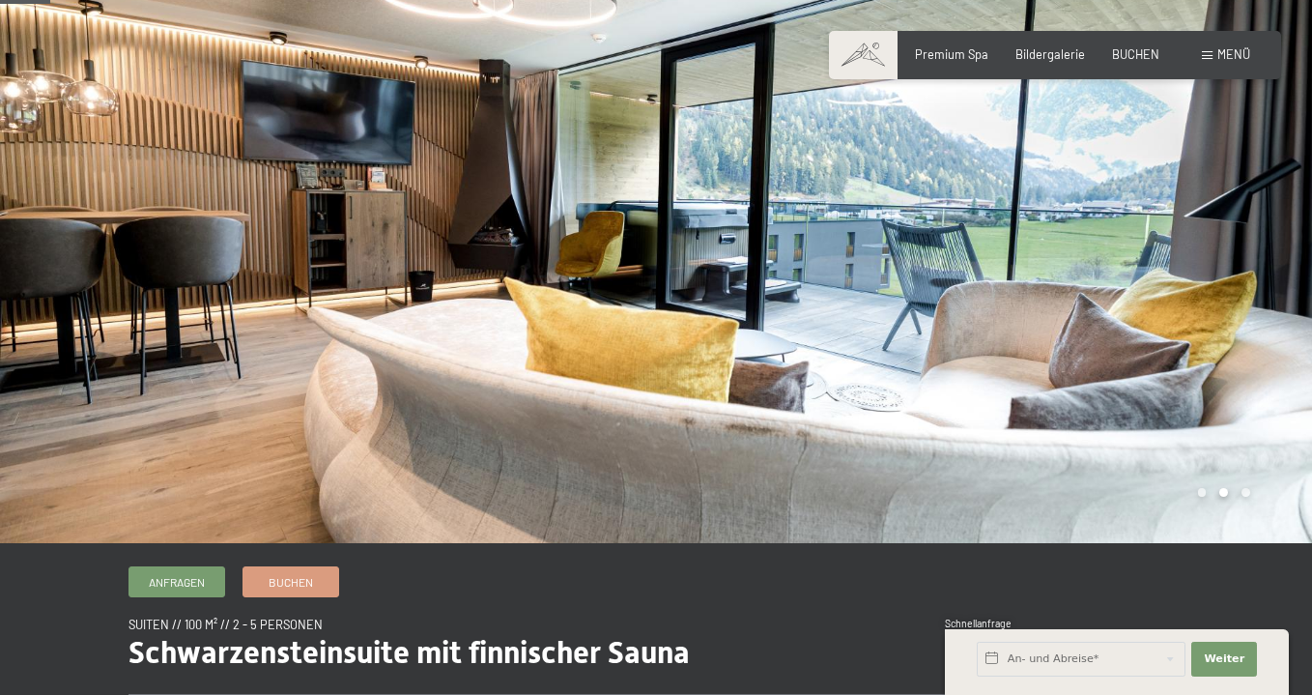
click at [1263, 320] on div at bounding box center [984, 229] width 656 height 628
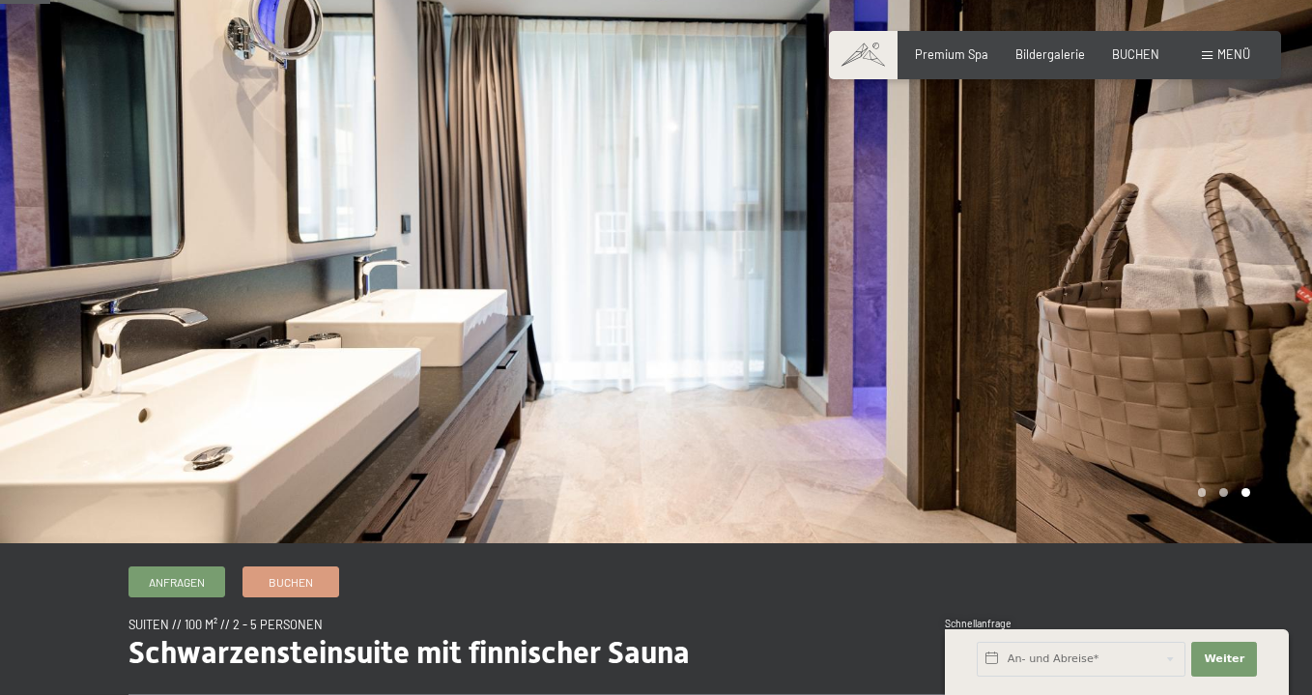
click at [1263, 320] on div at bounding box center [984, 229] width 656 height 628
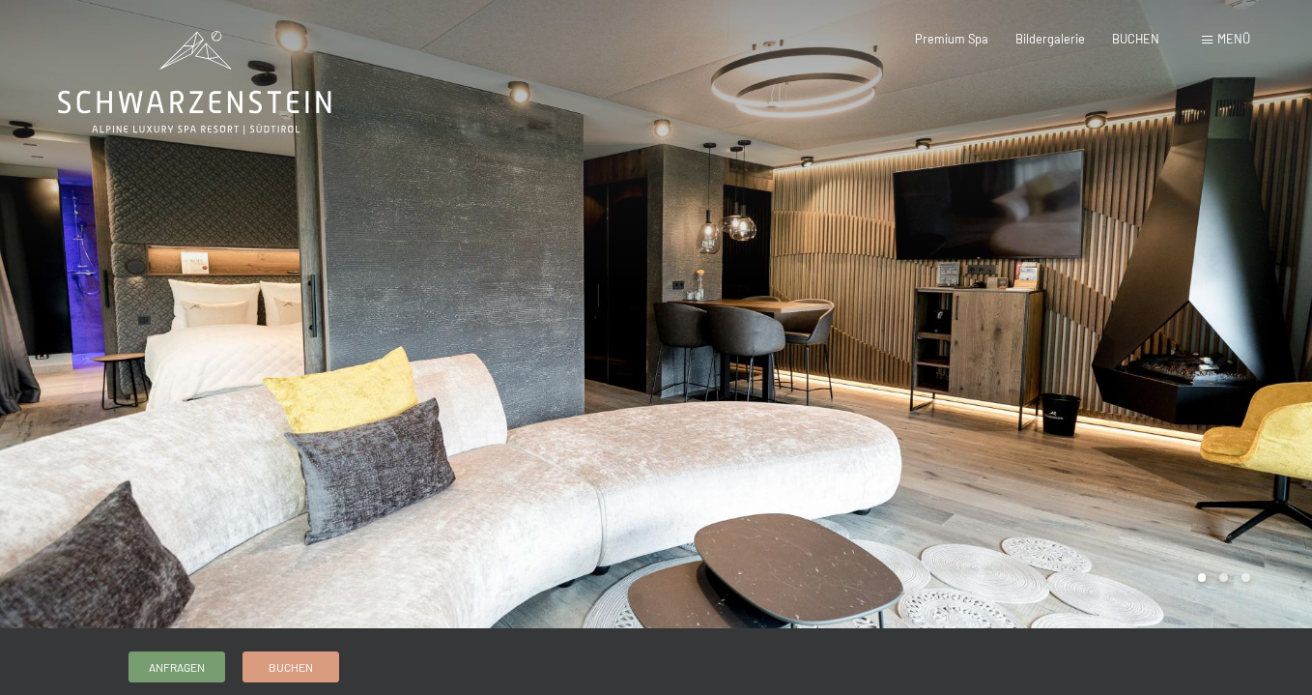
scroll to position [0, 0]
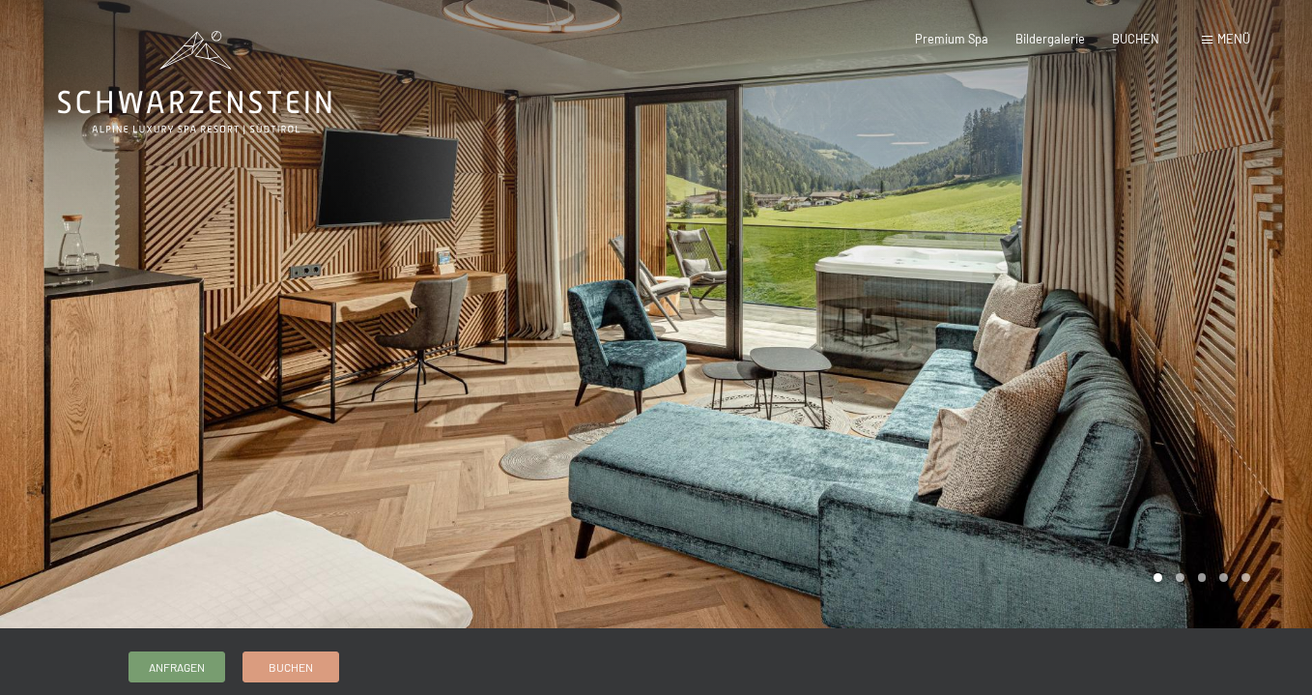
click at [1260, 388] on div at bounding box center [984, 314] width 656 height 628
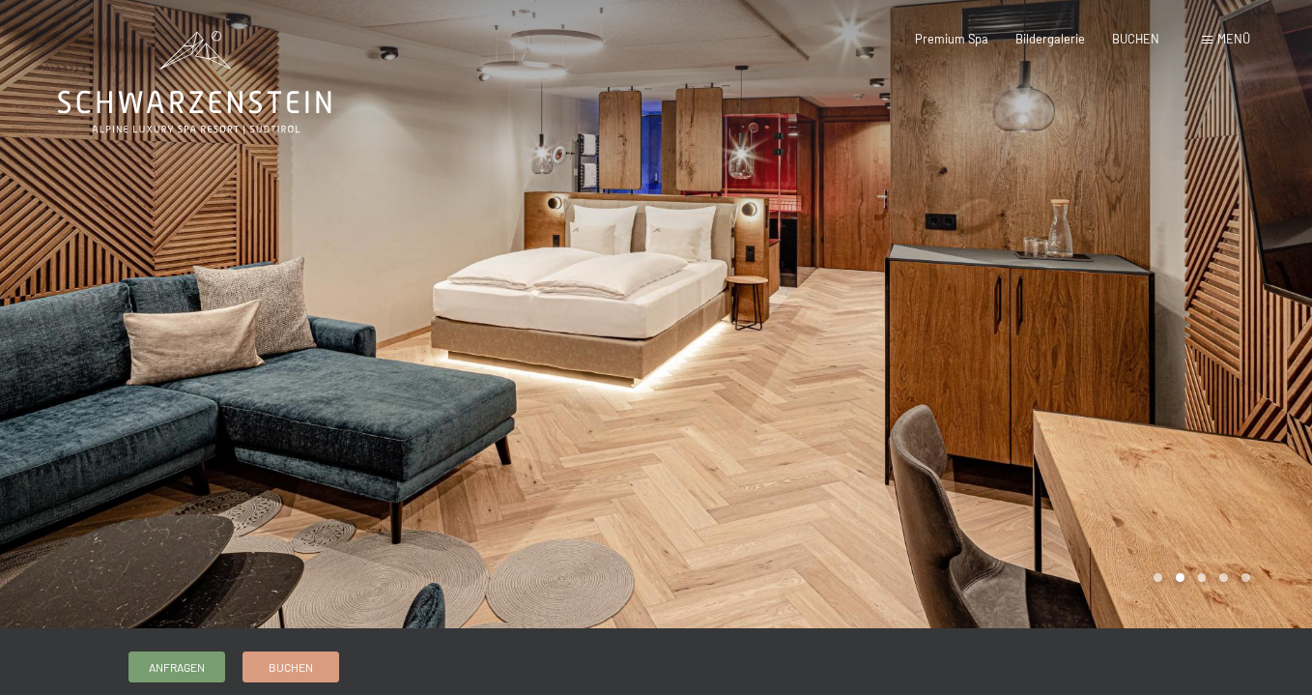
click at [1260, 388] on div at bounding box center [984, 314] width 656 height 628
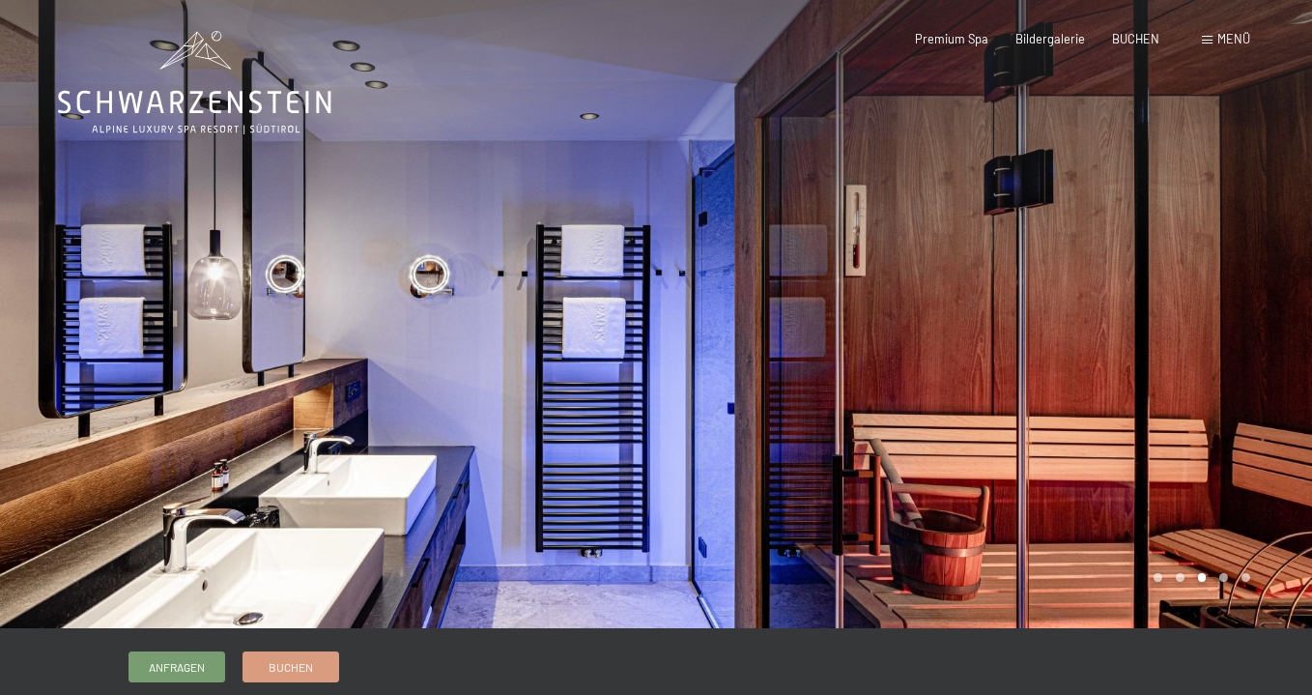
click at [1260, 388] on div at bounding box center [984, 314] width 656 height 628
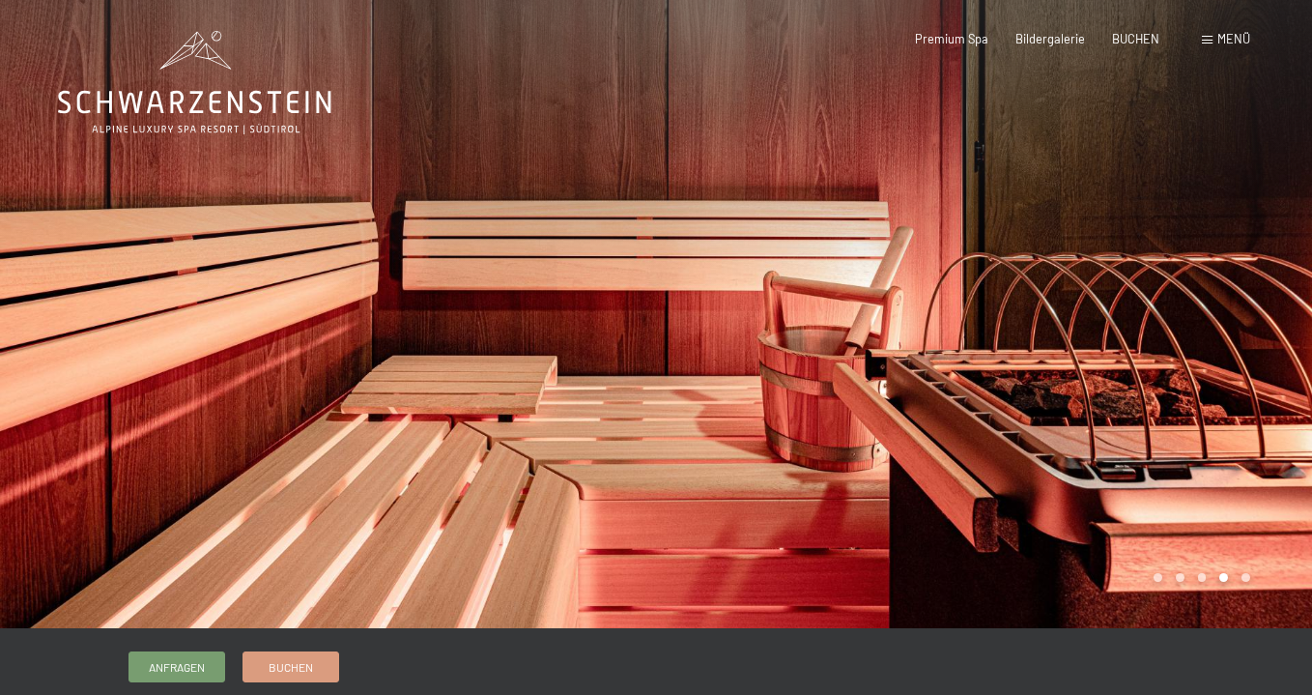
click at [1260, 388] on div at bounding box center [984, 314] width 656 height 628
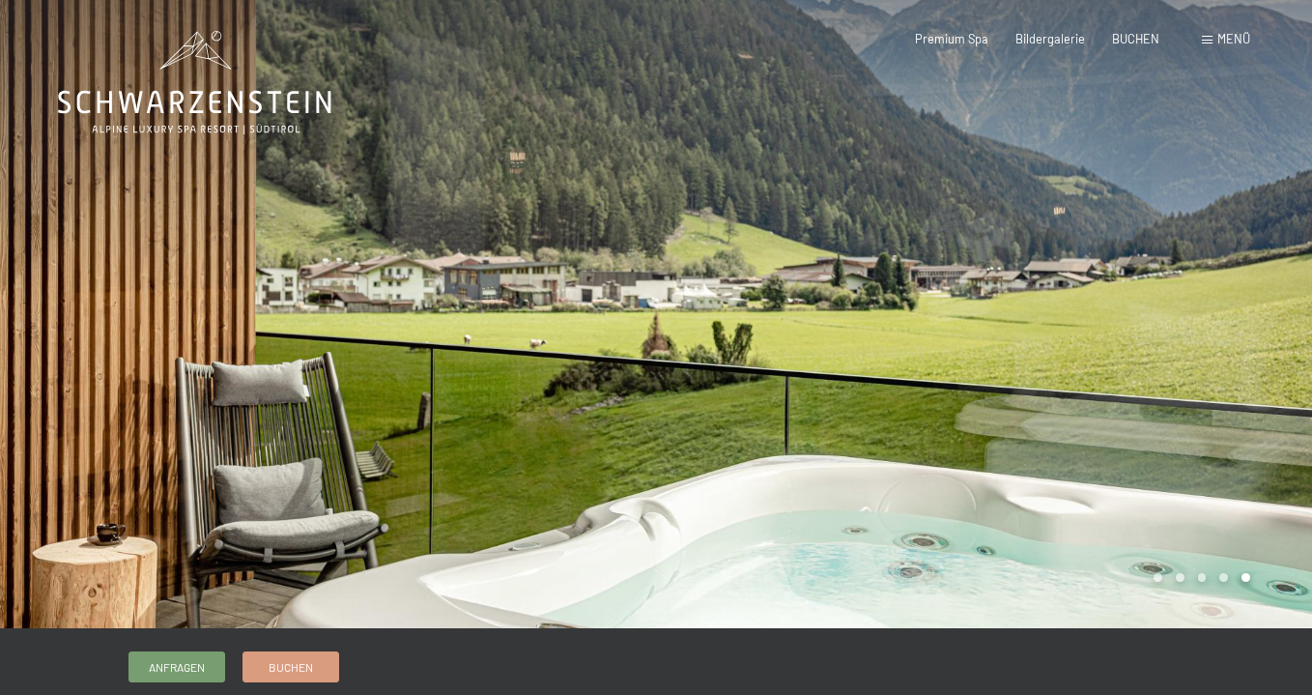
click at [1260, 388] on div at bounding box center [984, 314] width 656 height 628
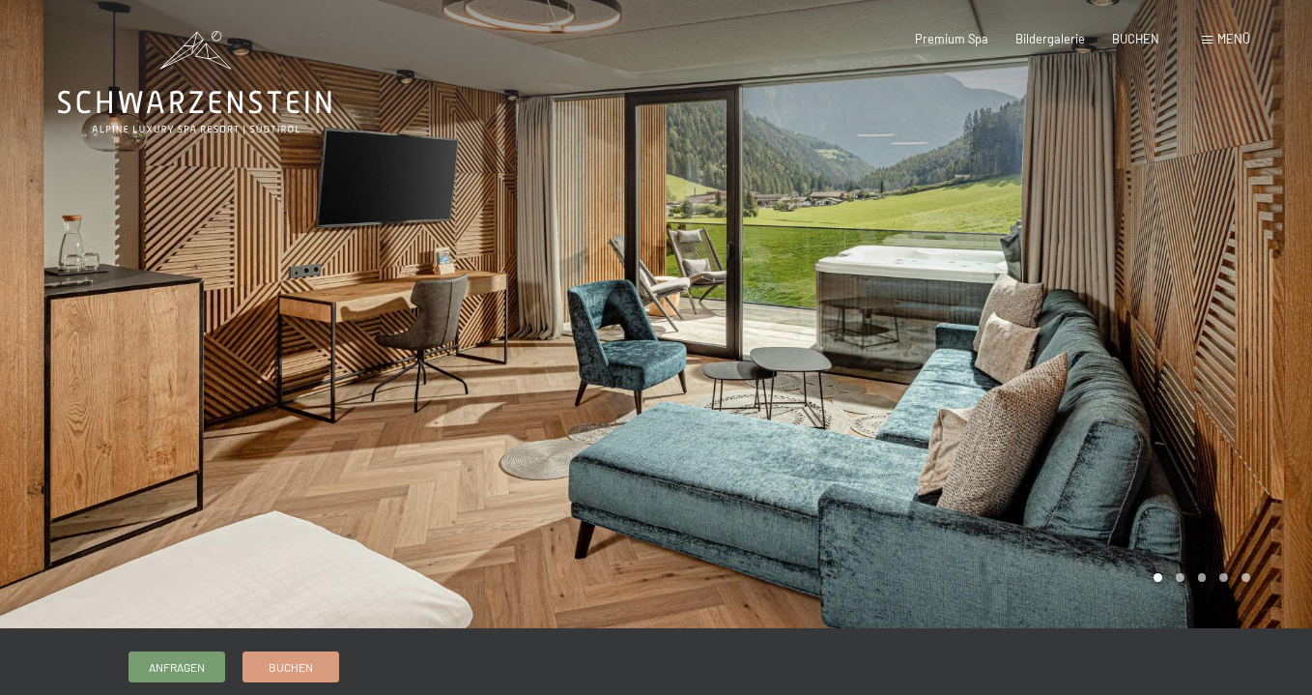
click at [1260, 388] on div at bounding box center [984, 314] width 656 height 628
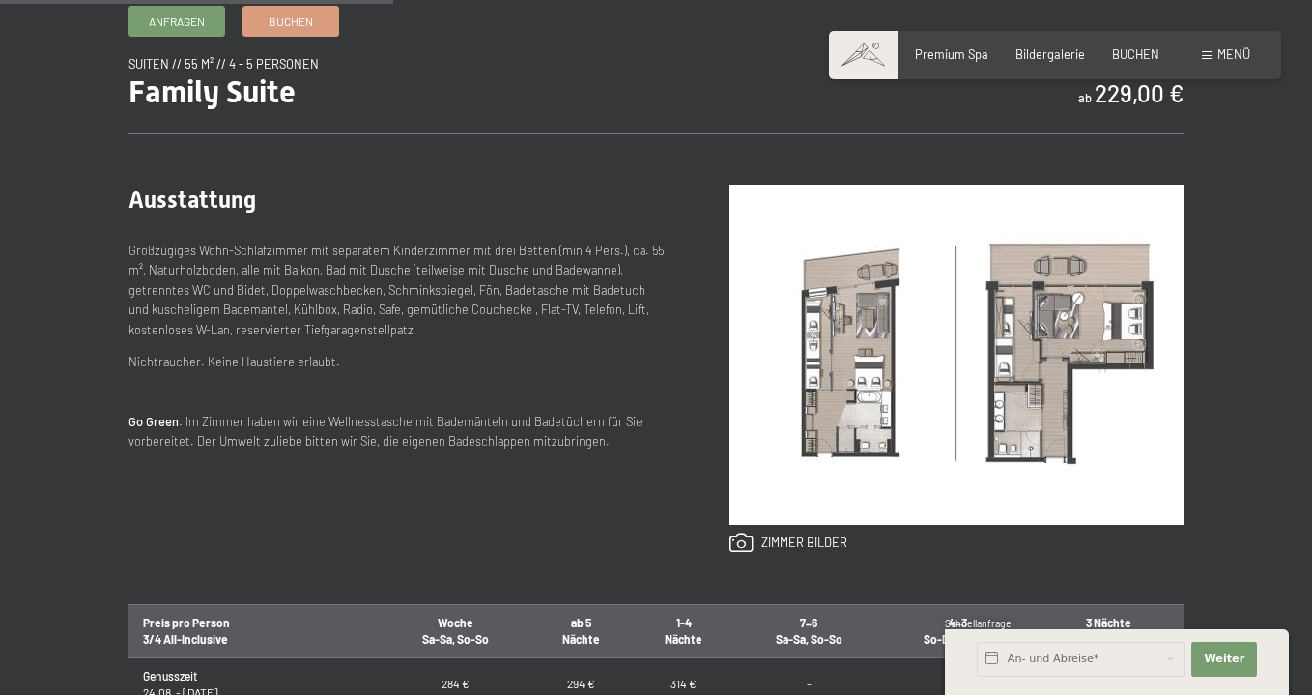
scroll to position [644, 0]
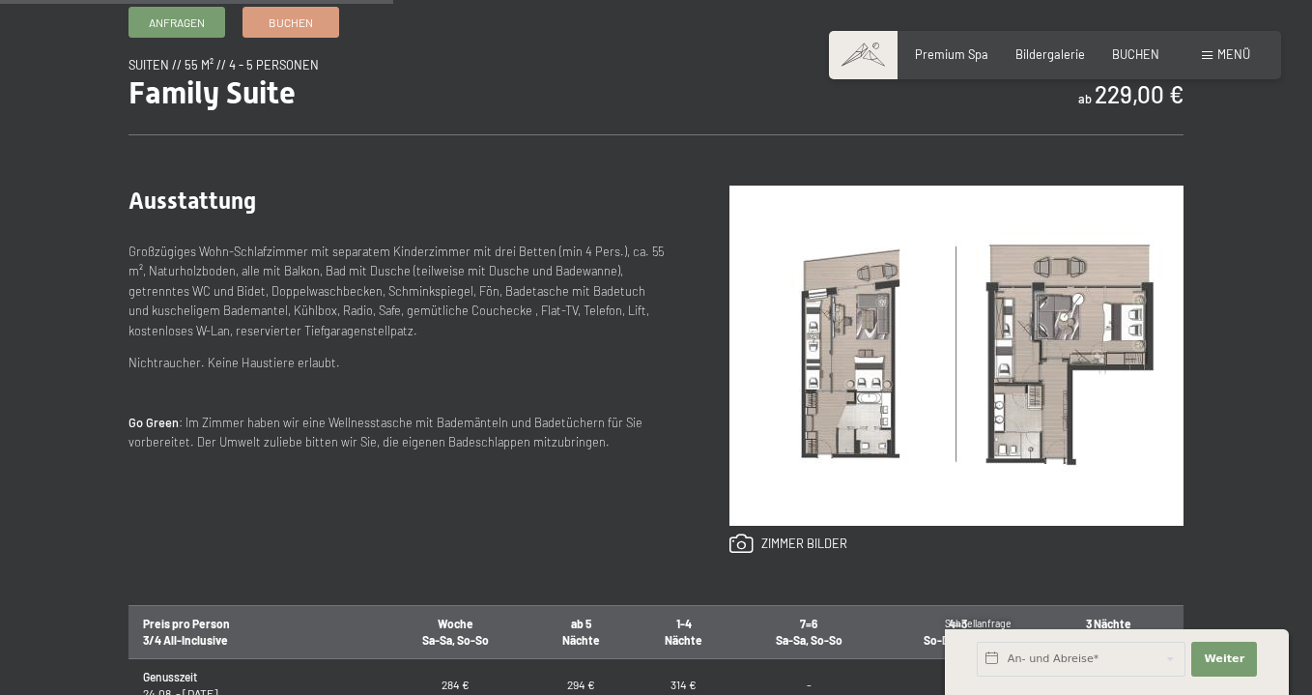
click at [862, 341] on img at bounding box center [956, 355] width 454 height 340
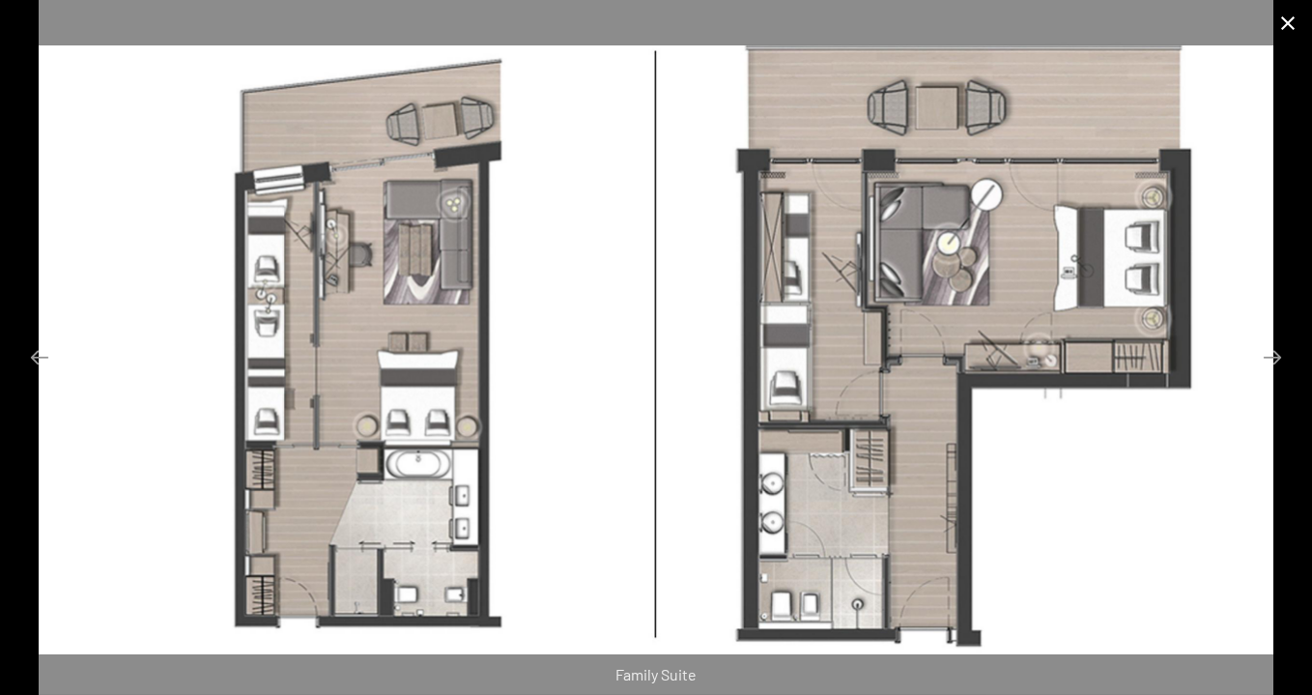
click at [1293, 26] on button "Close gallery" at bounding box center [1288, 22] width 48 height 45
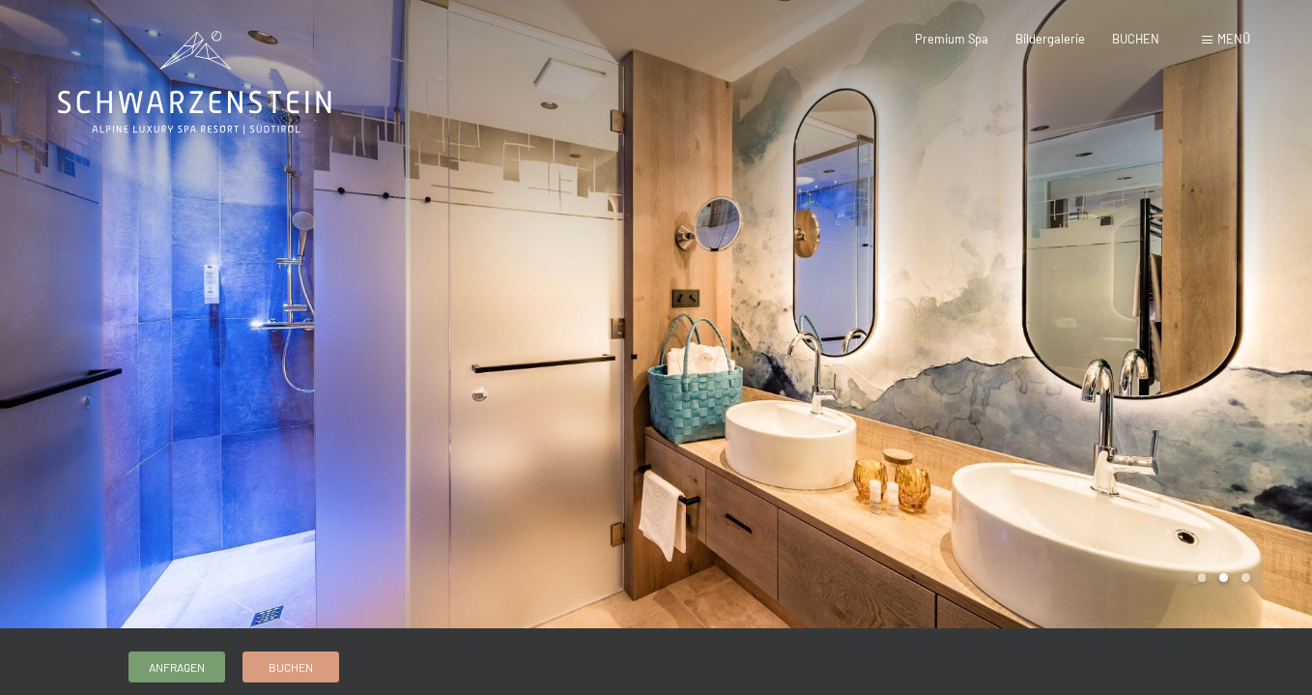
scroll to position [0, 0]
click at [1268, 302] on div at bounding box center [984, 314] width 656 height 628
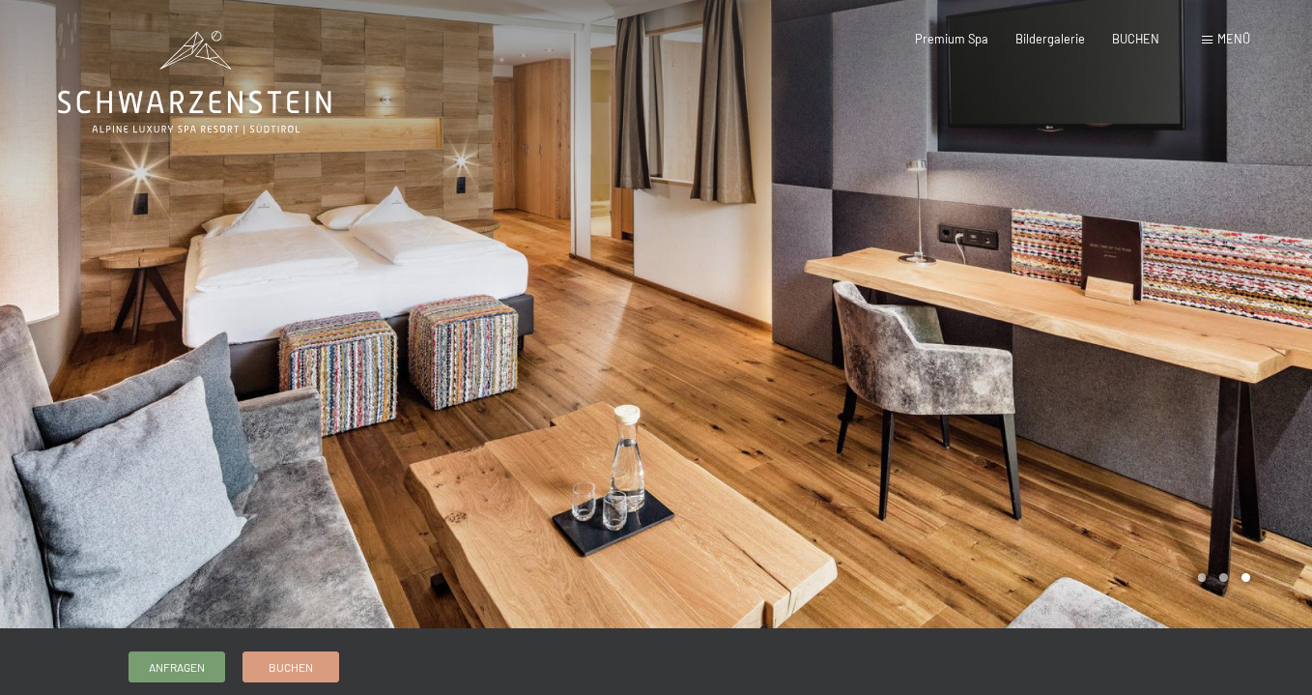
click at [1268, 302] on div at bounding box center [984, 314] width 656 height 628
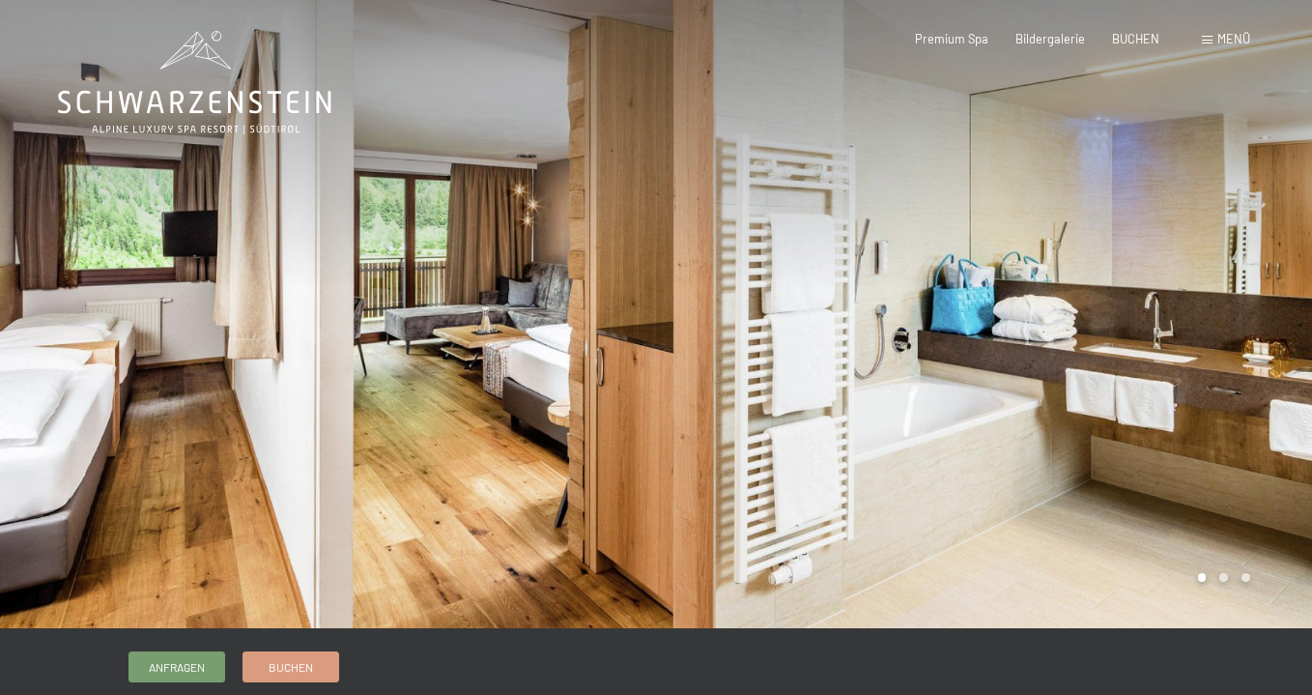
click at [1268, 302] on div at bounding box center [984, 314] width 656 height 628
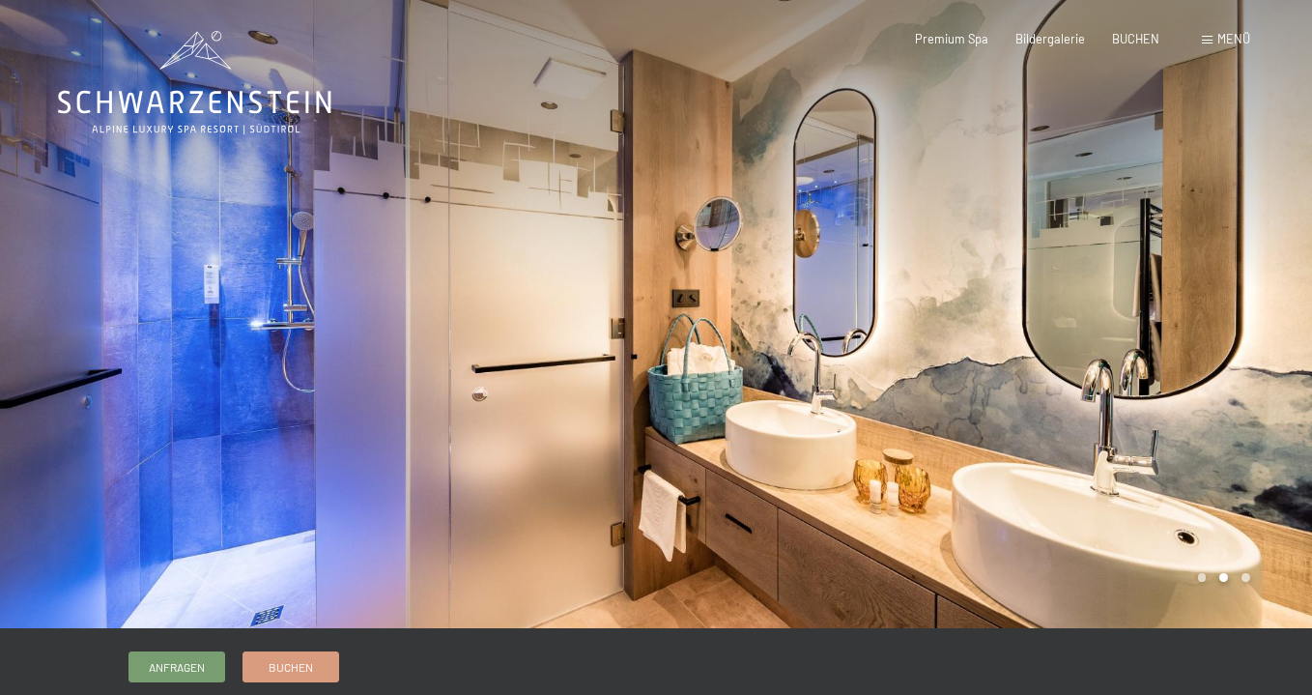
click at [1268, 302] on div at bounding box center [984, 314] width 656 height 628
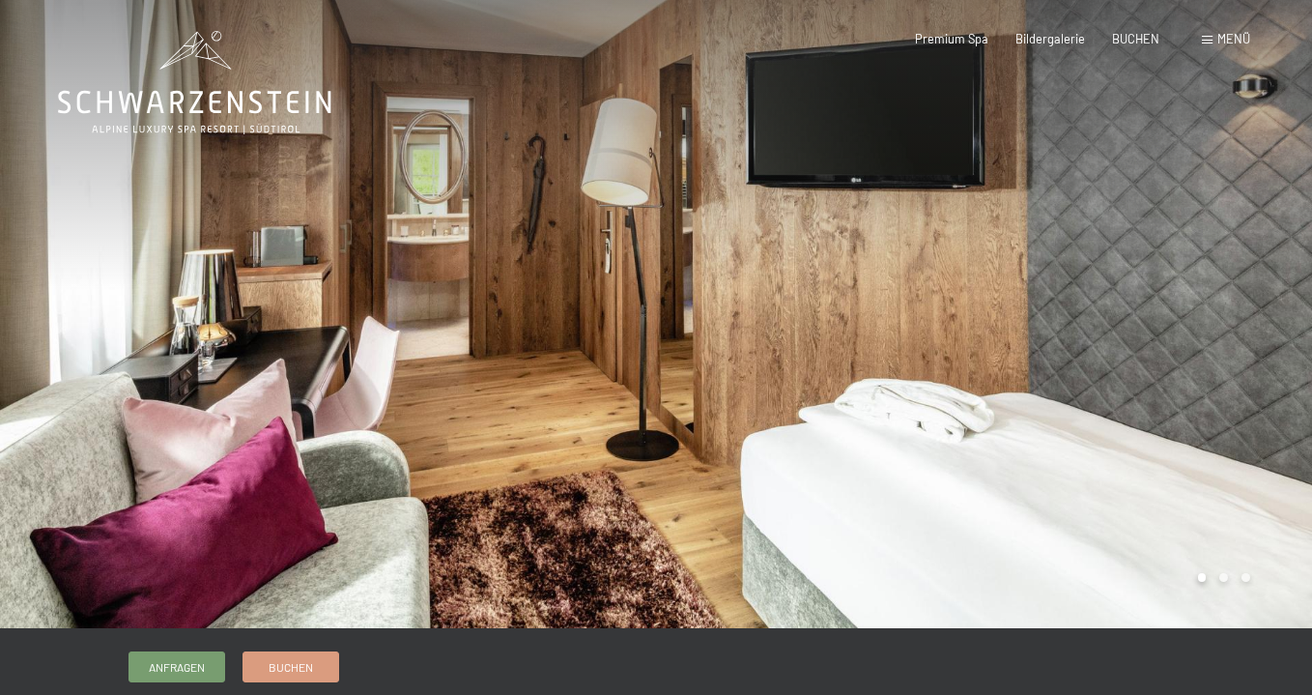
click at [1284, 406] on div at bounding box center [984, 314] width 656 height 628
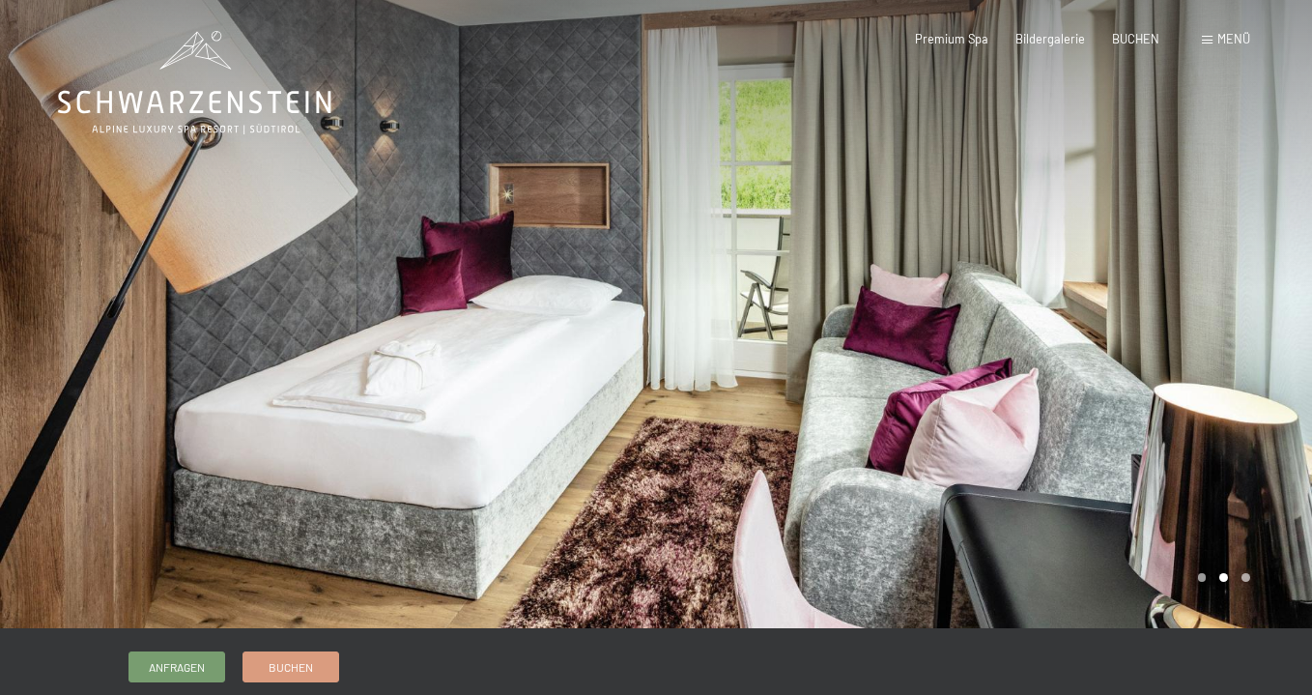
click at [1284, 406] on div at bounding box center [984, 314] width 656 height 628
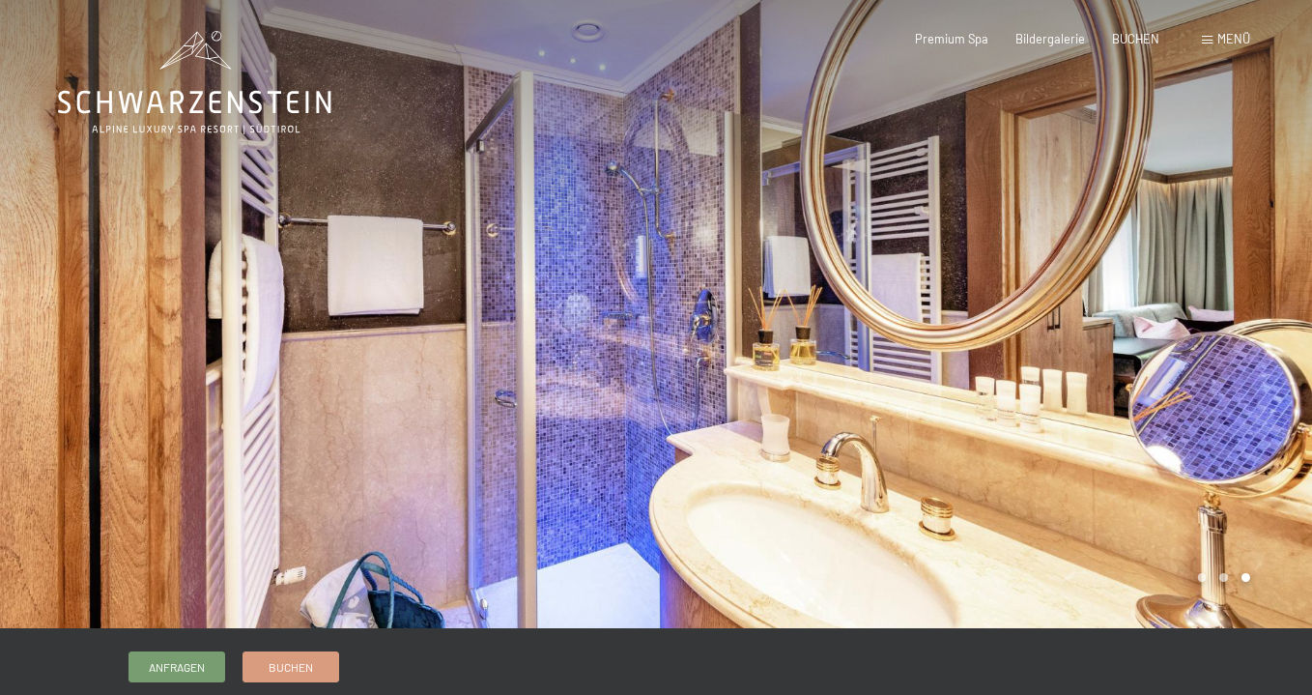
click at [1284, 406] on div at bounding box center [984, 314] width 656 height 628
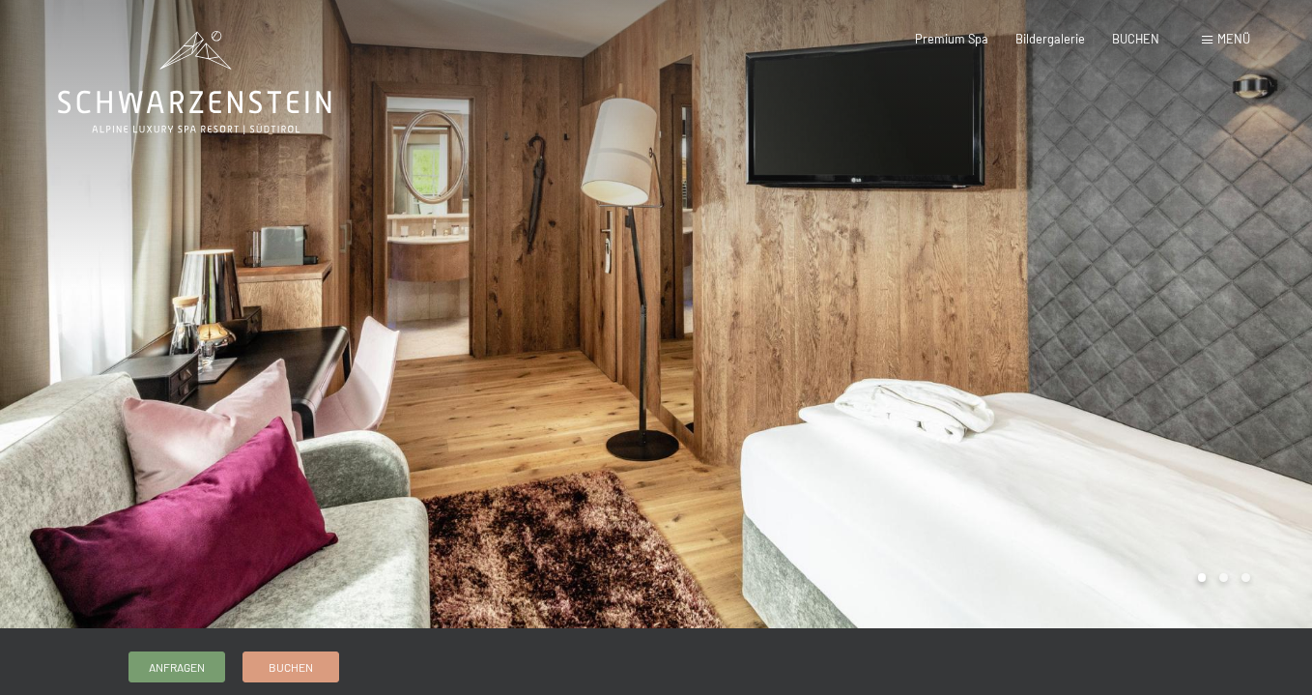
click at [1284, 406] on div at bounding box center [984, 314] width 656 height 628
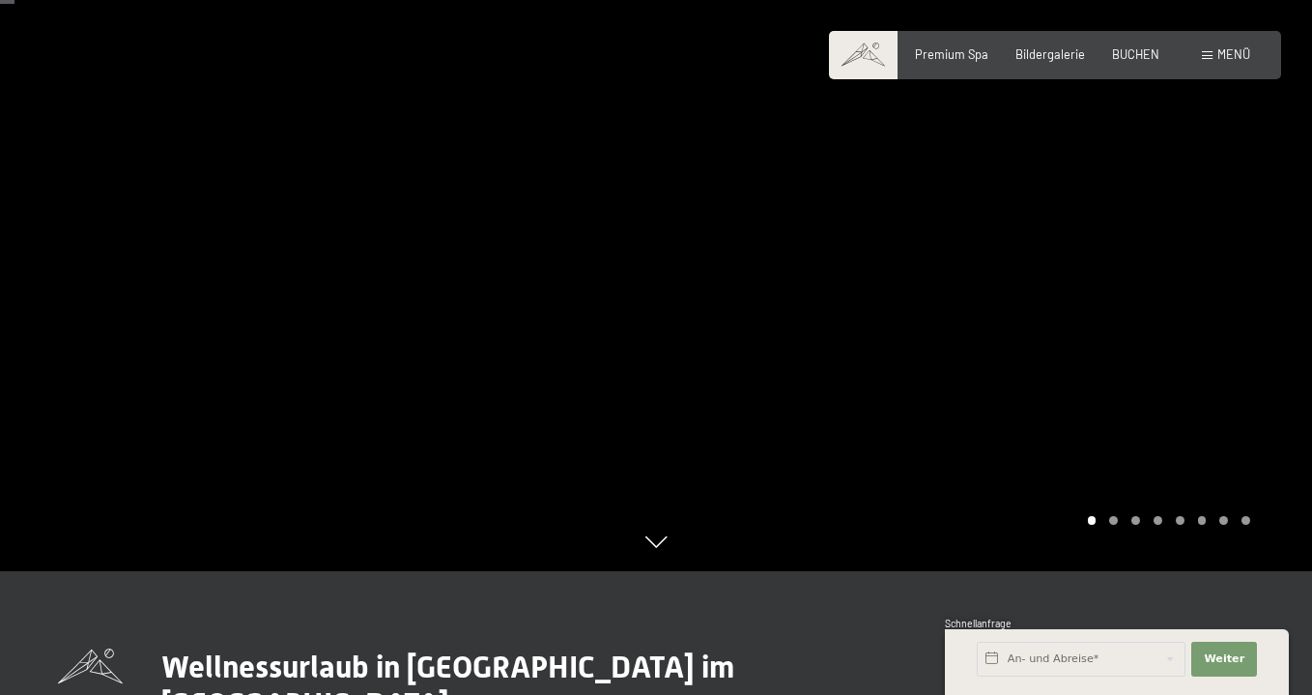
click at [1245, 306] on div at bounding box center [984, 223] width 656 height 695
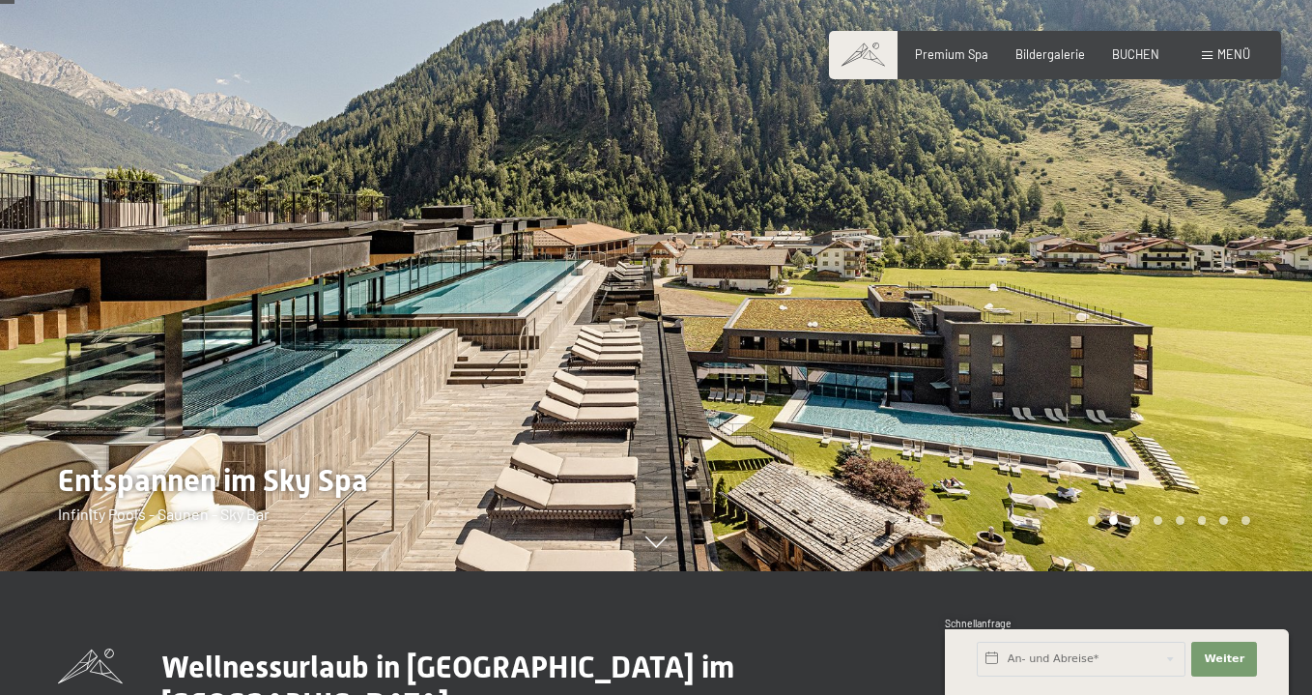
click at [1264, 307] on div at bounding box center [984, 223] width 656 height 695
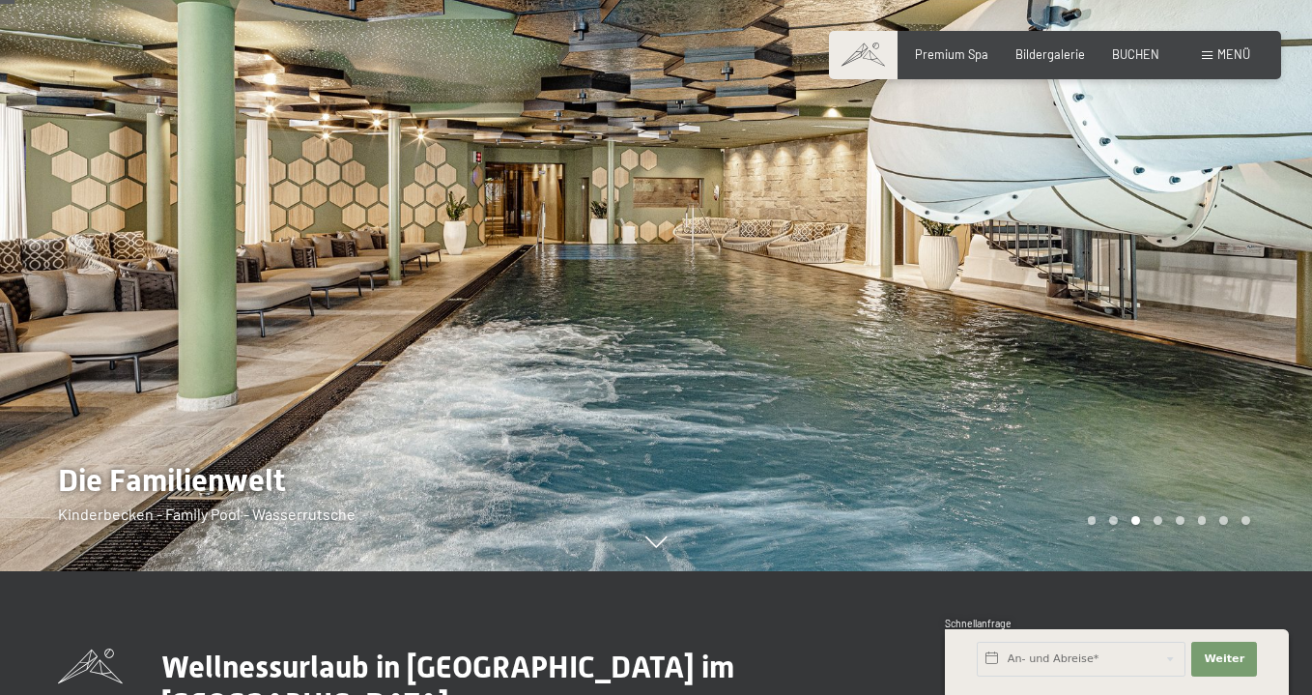
click at [1264, 307] on div at bounding box center [984, 223] width 656 height 695
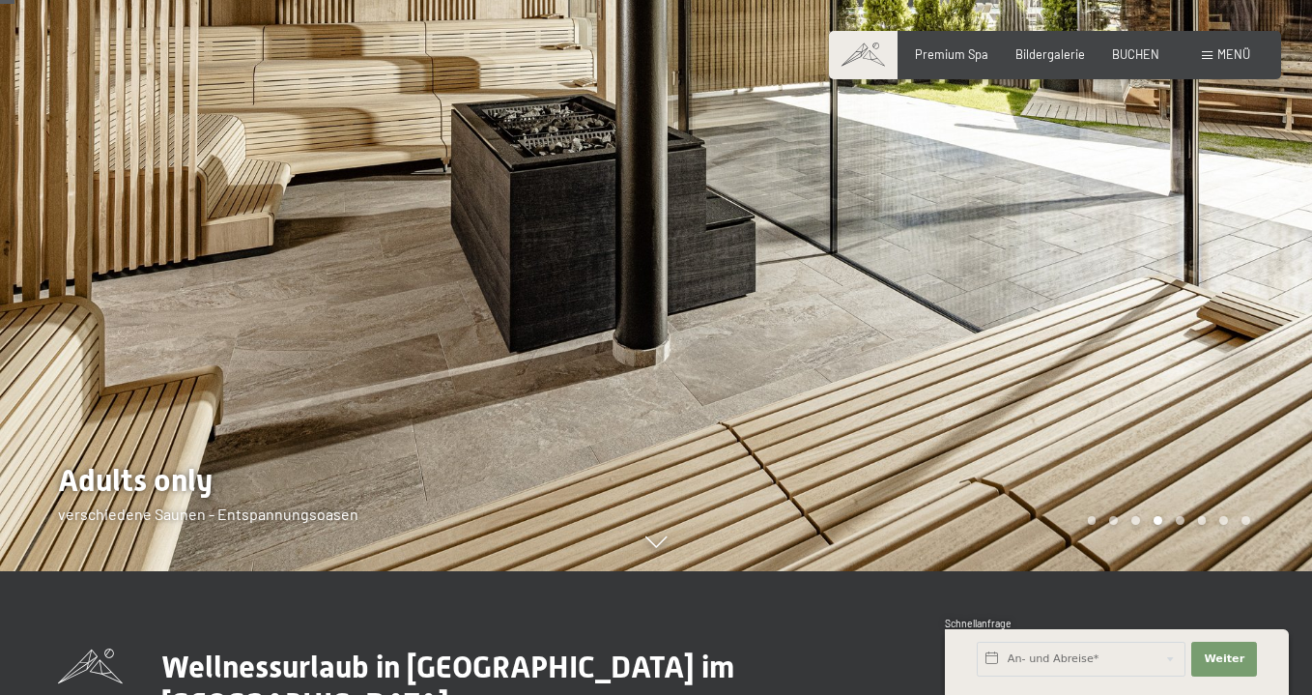
click at [1264, 307] on div at bounding box center [984, 223] width 656 height 695
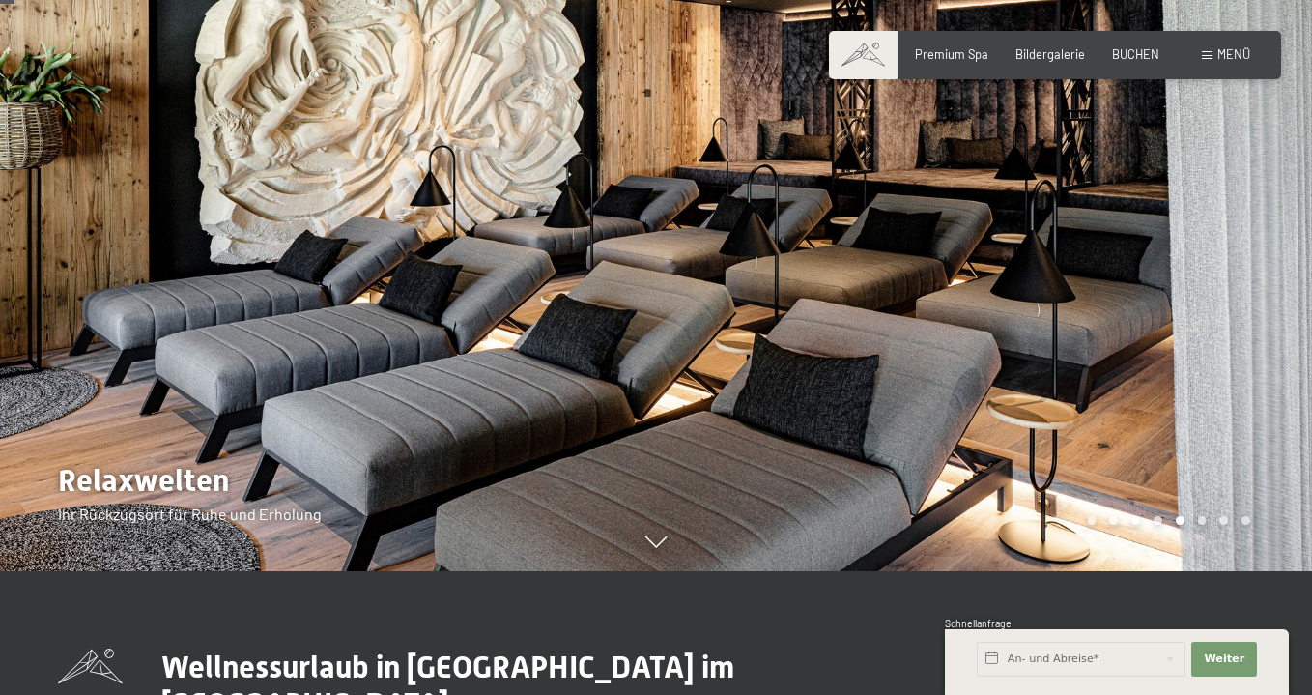
click at [1264, 307] on div at bounding box center [984, 223] width 656 height 695
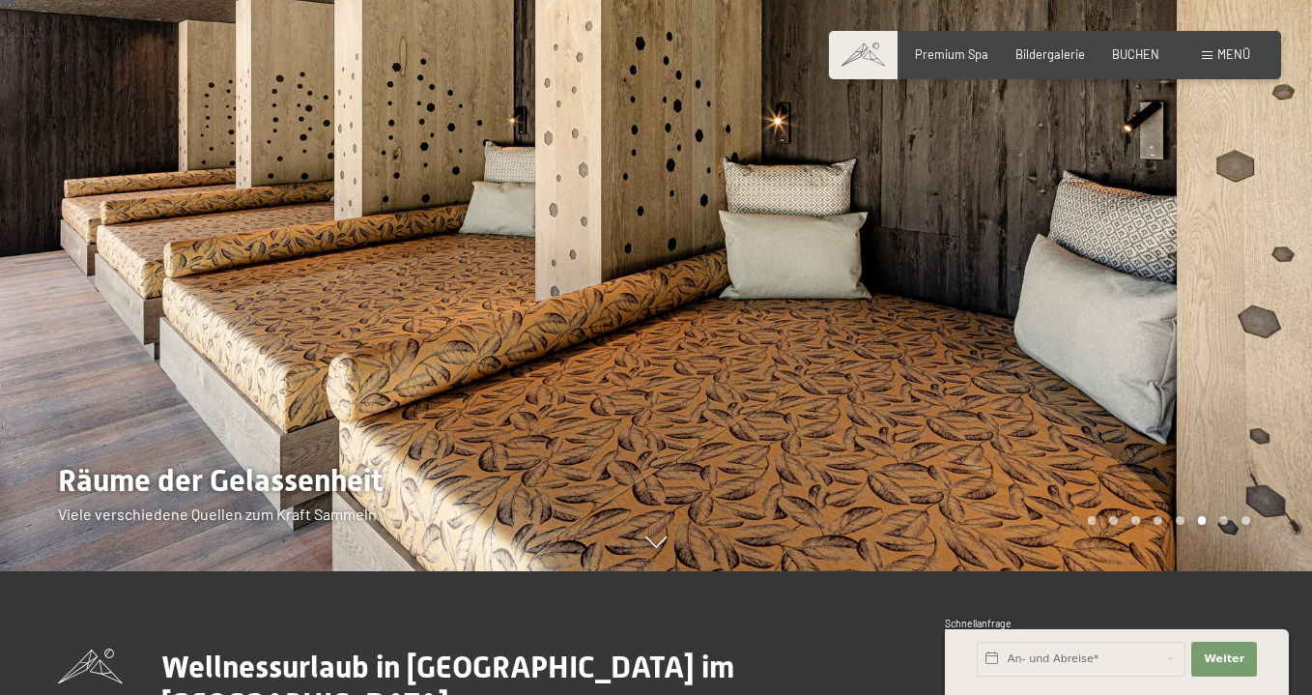
click at [1264, 307] on div at bounding box center [984, 223] width 656 height 695
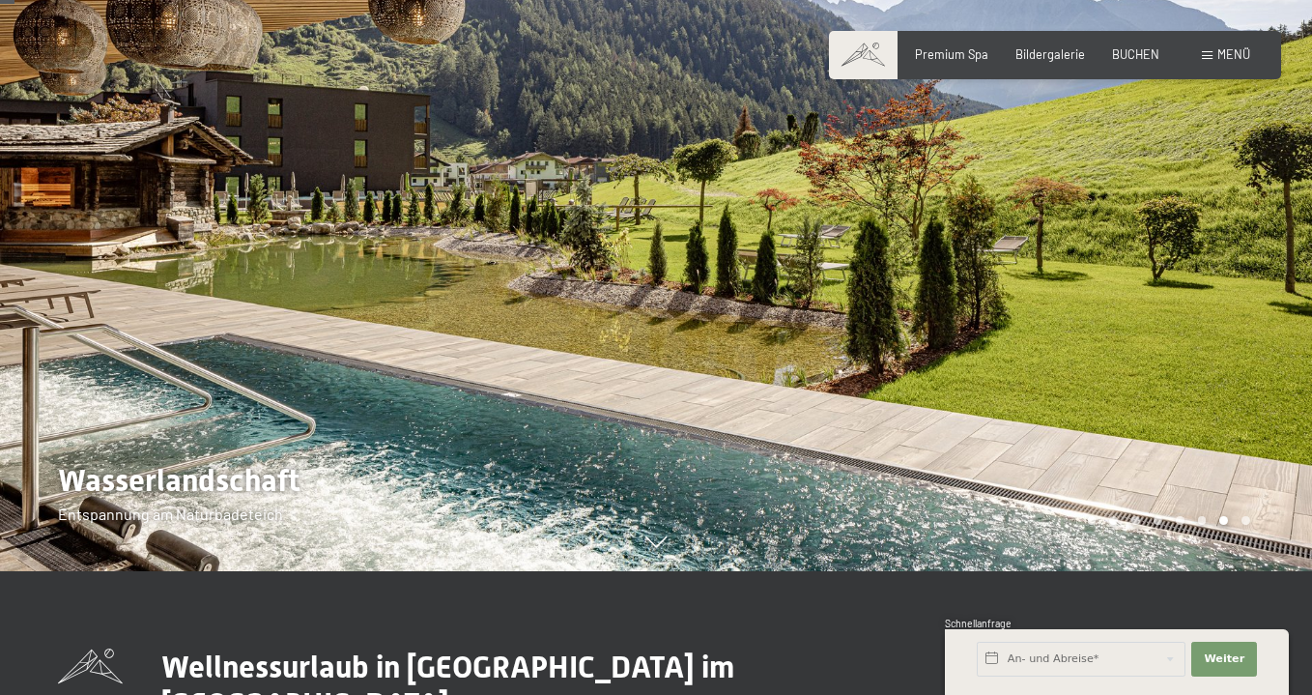
click at [1264, 307] on div at bounding box center [984, 223] width 656 height 695
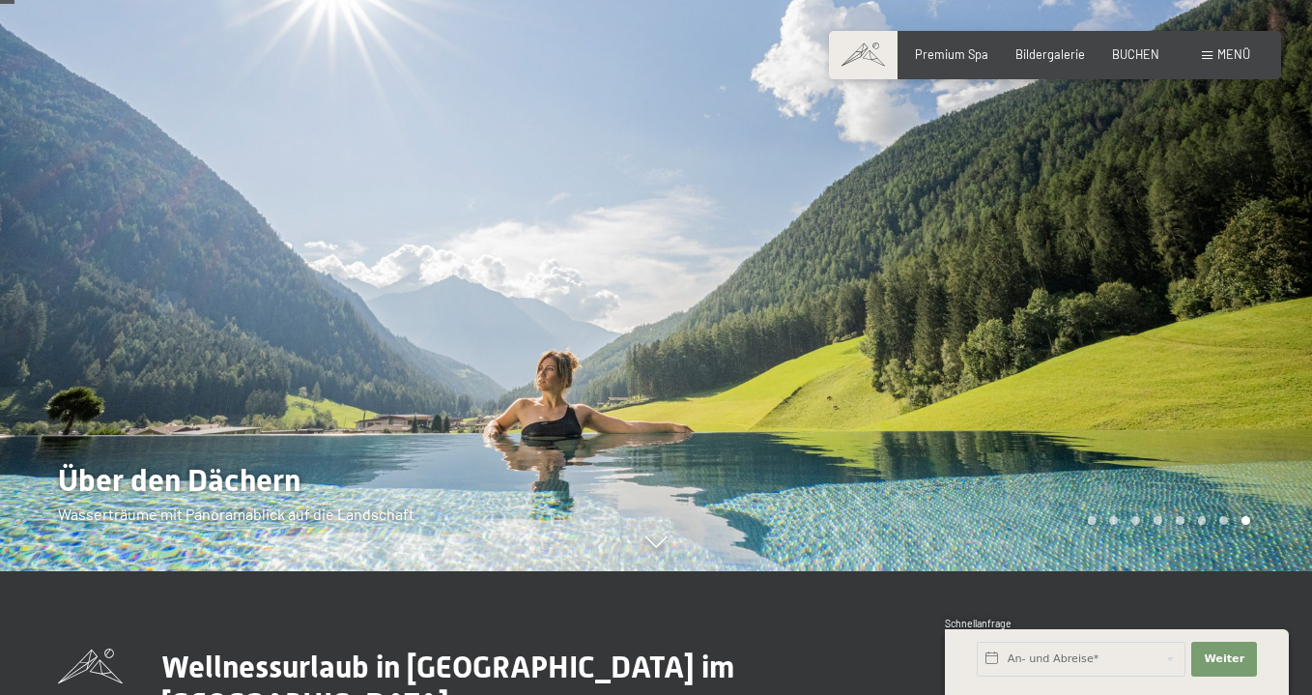
click at [1264, 307] on div at bounding box center [984, 223] width 656 height 695
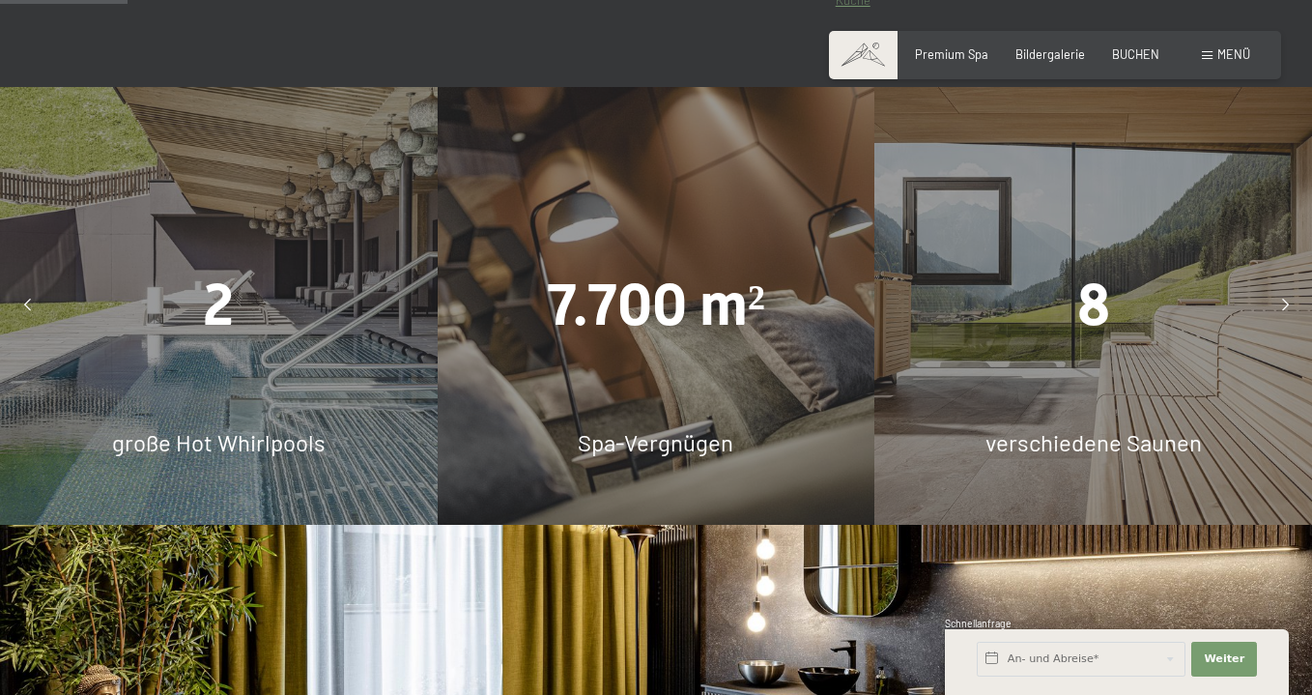
scroll to position [1083, 0]
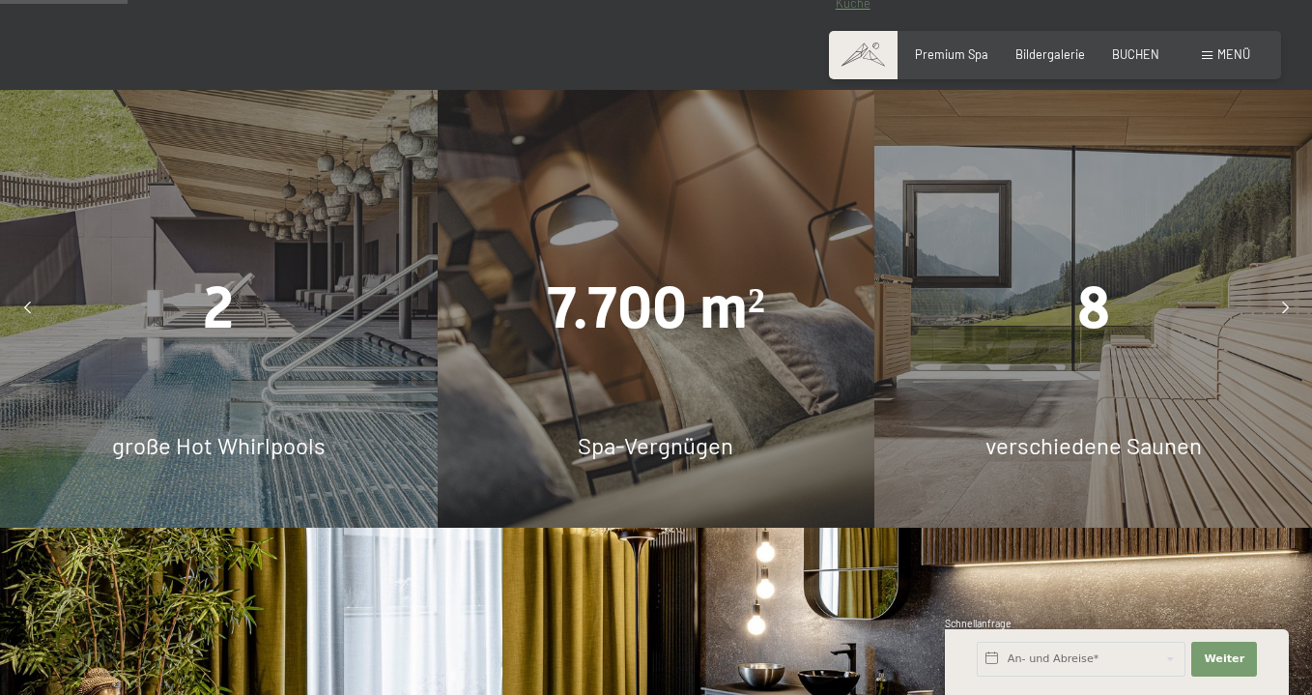
click at [1286, 303] on icon at bounding box center [1285, 308] width 7 height 13
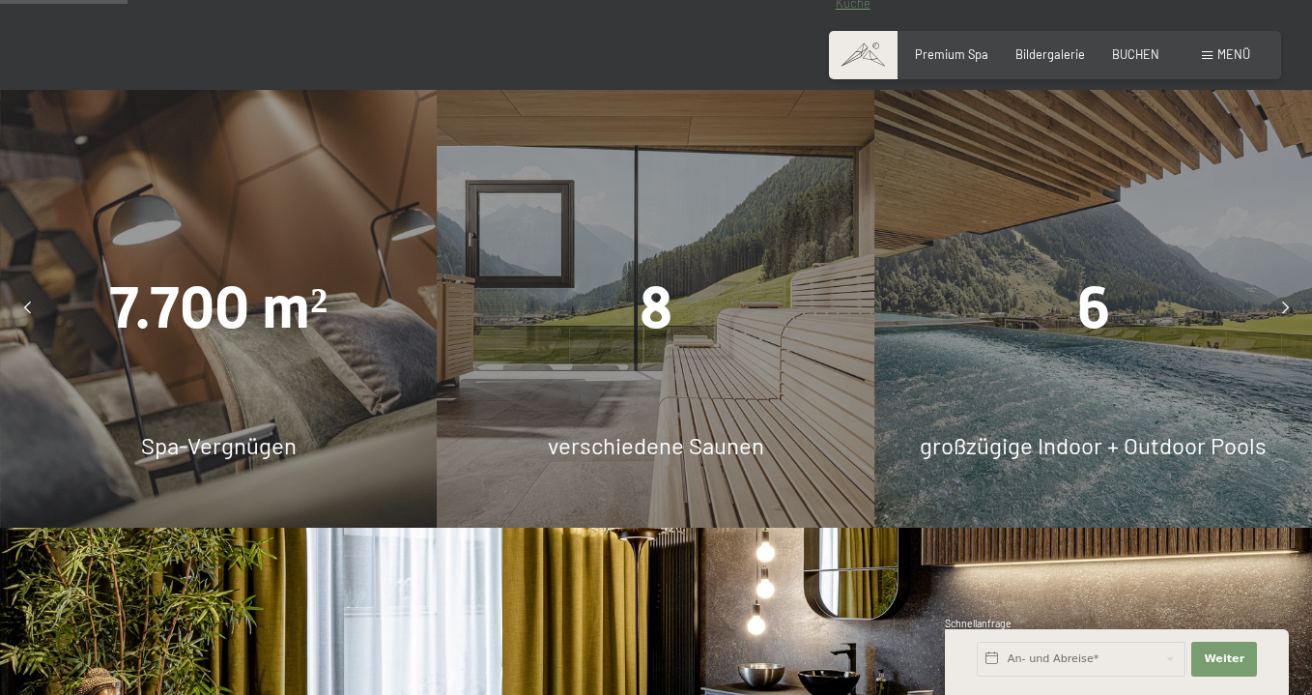
click at [1286, 303] on icon at bounding box center [1285, 308] width 7 height 13
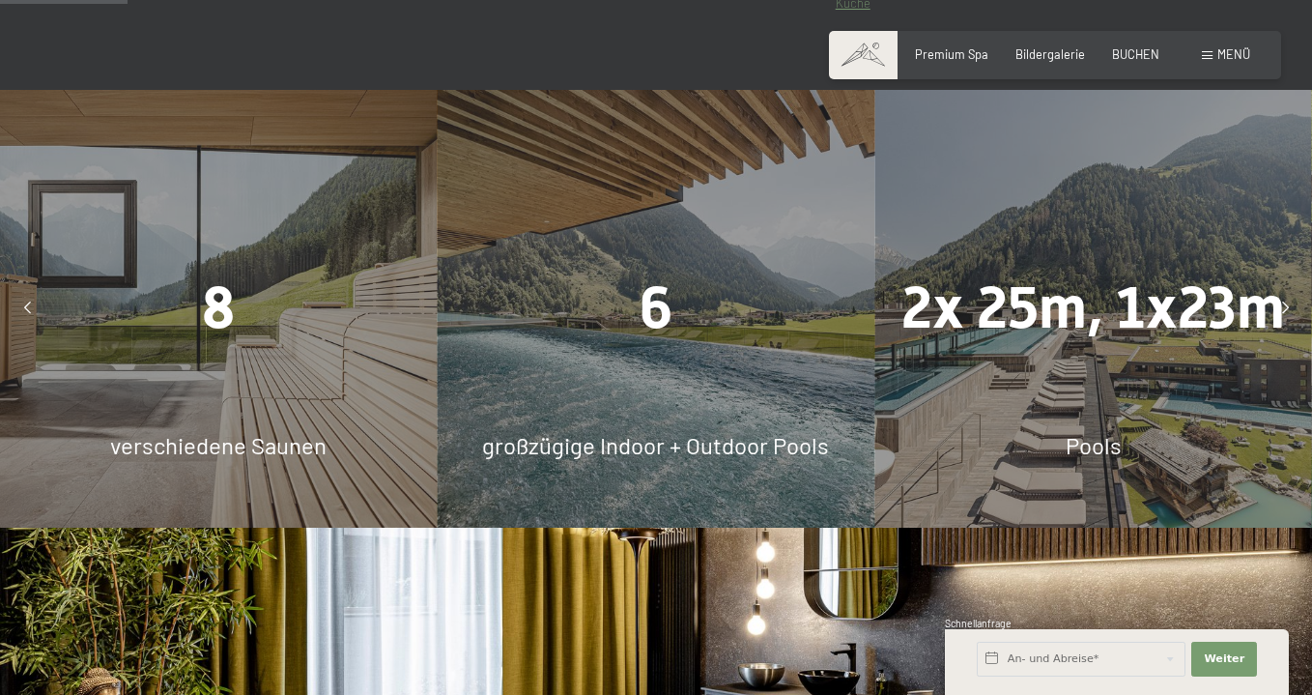
click at [1286, 303] on icon at bounding box center [1285, 308] width 7 height 13
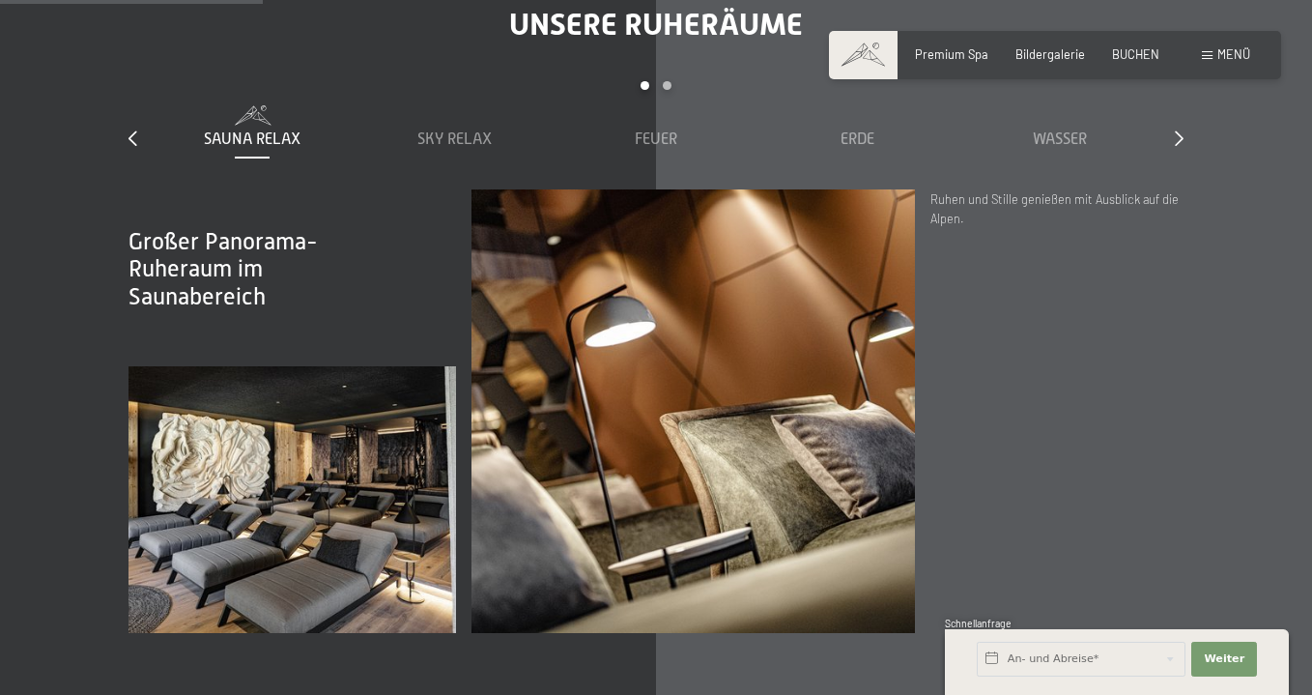
scroll to position [2248, 0]
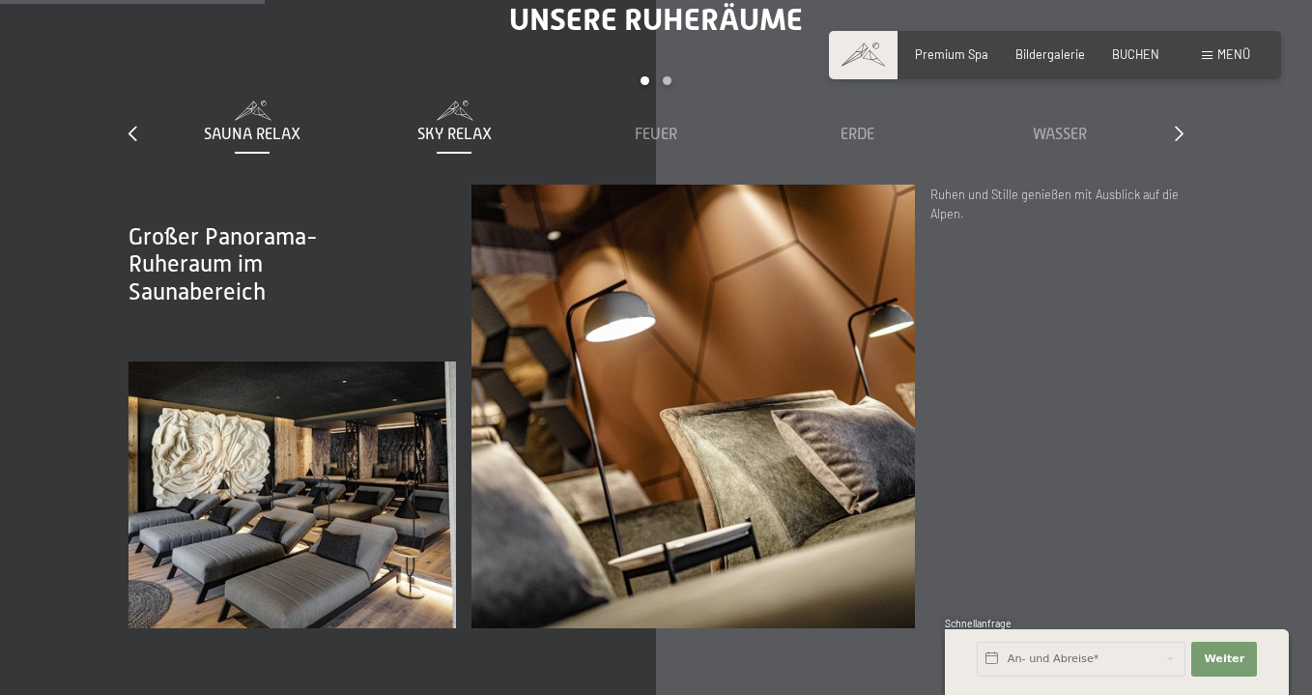
click at [444, 130] on span "Sky Relax" at bounding box center [454, 134] width 74 height 17
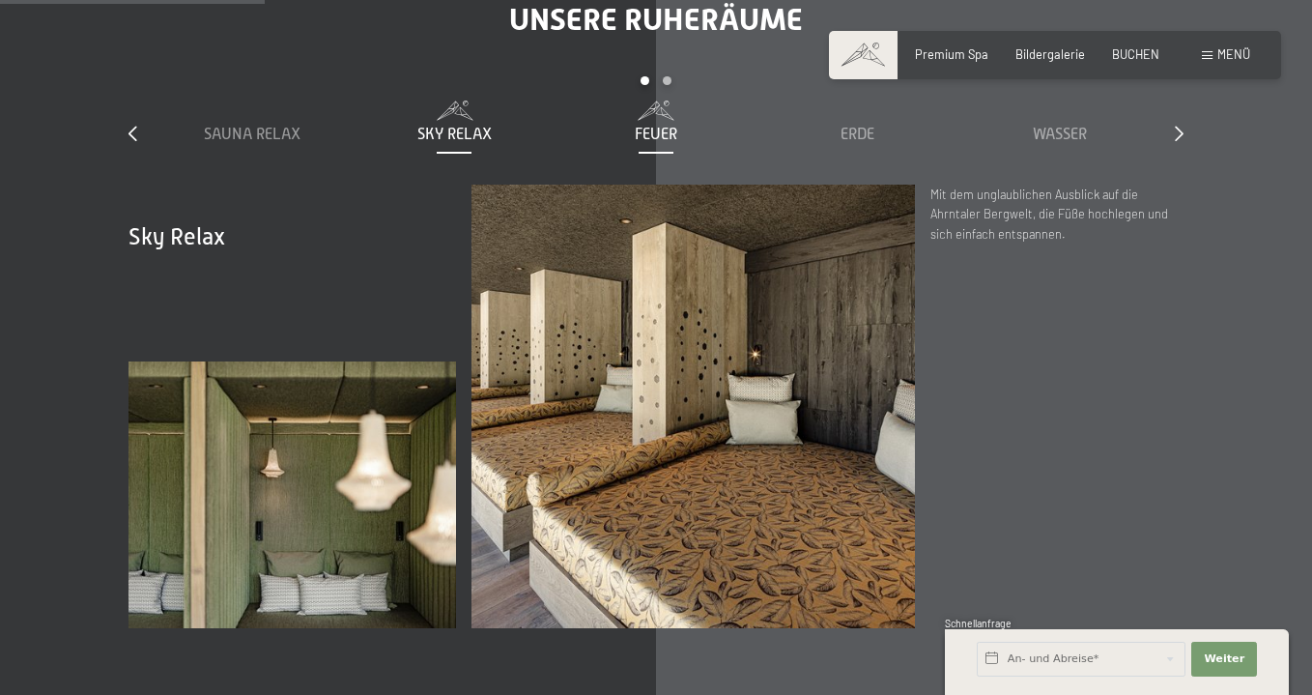
click at [654, 133] on span "Feuer" at bounding box center [656, 134] width 43 height 17
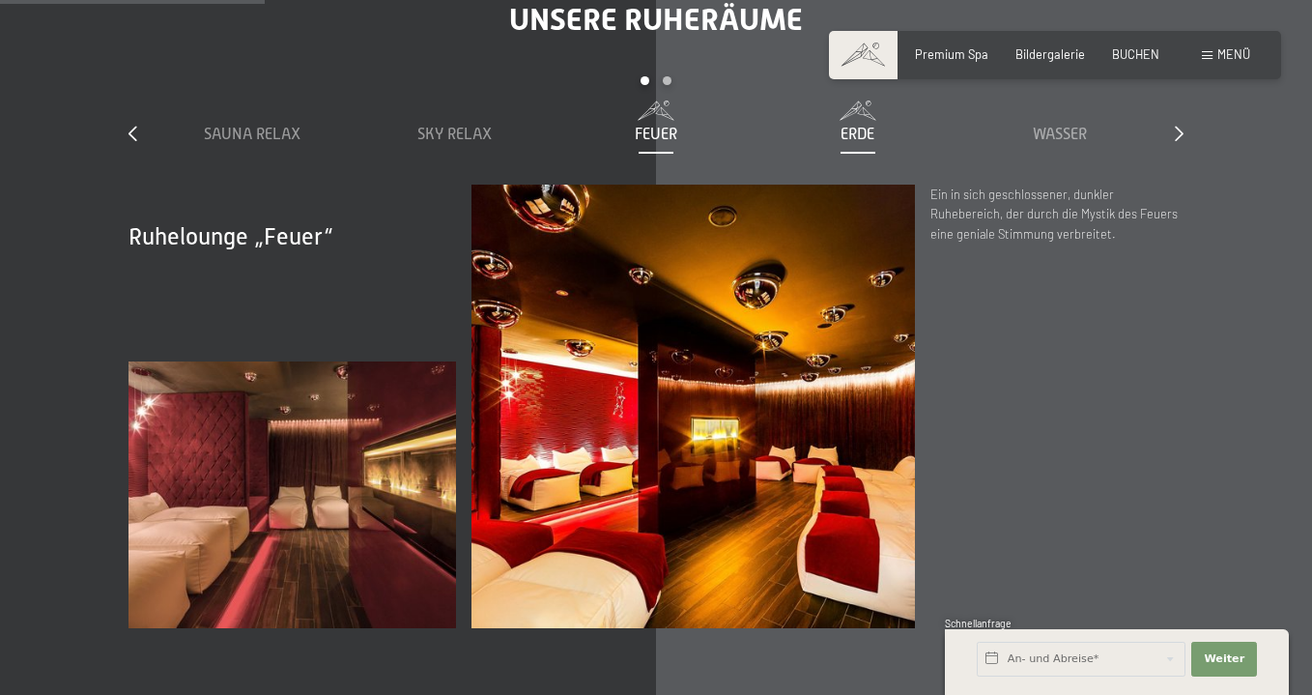
click at [841, 128] on span "Erde" at bounding box center [857, 134] width 34 height 17
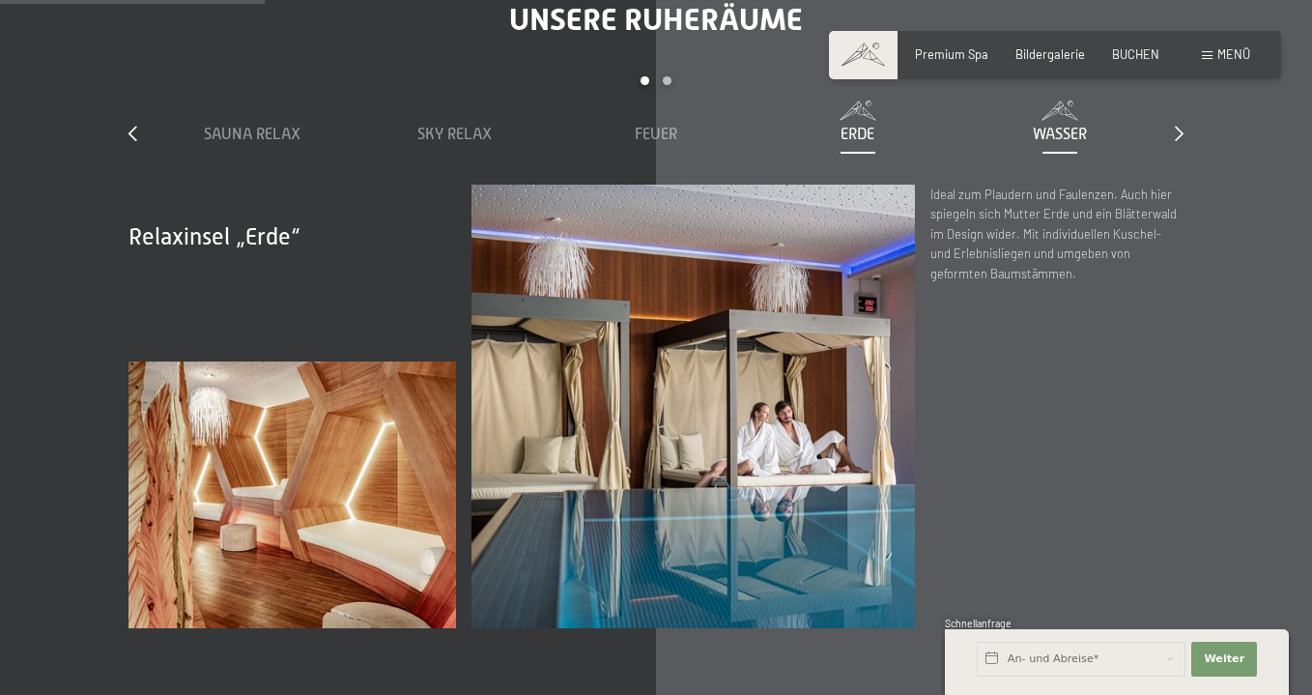
click at [1054, 128] on span "Wasser" at bounding box center [1060, 134] width 54 height 17
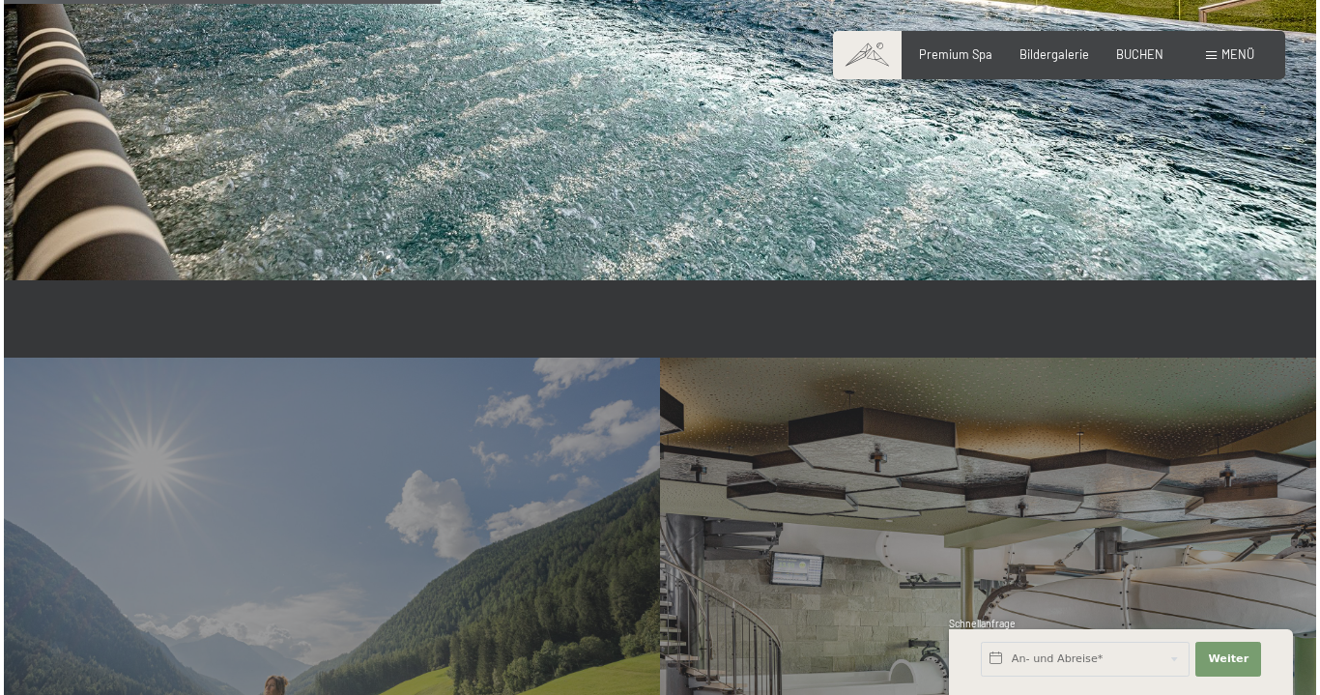
scroll to position [3707, 0]
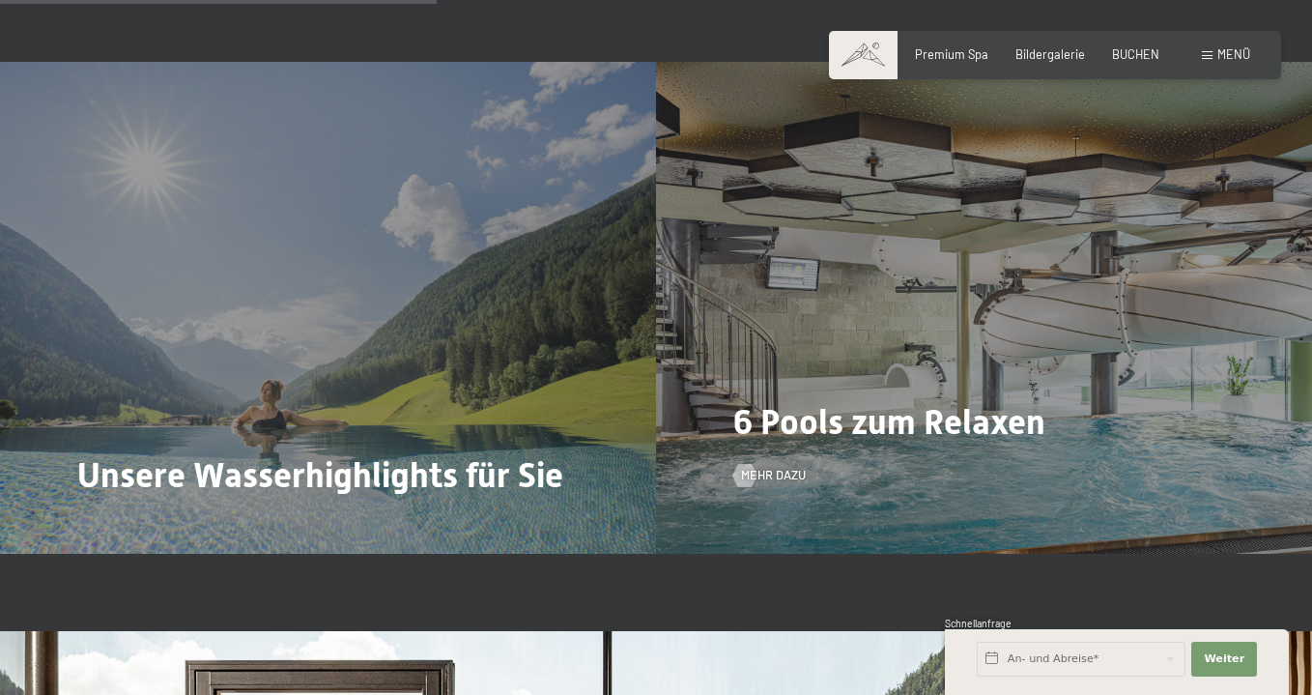
click at [939, 421] on span "6 Pools zum Relaxen" at bounding box center [889, 422] width 312 height 41
click at [774, 467] on span "Mehr dazu" at bounding box center [792, 475] width 65 height 17
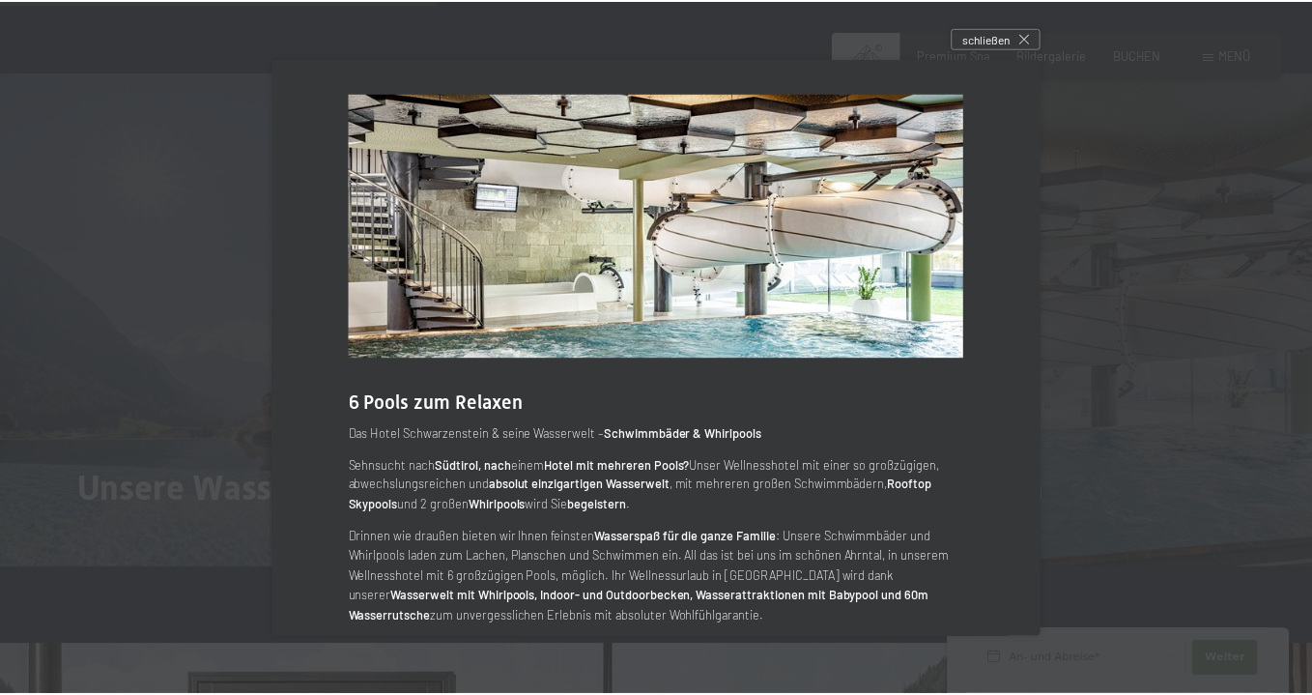
scroll to position [0, 0]
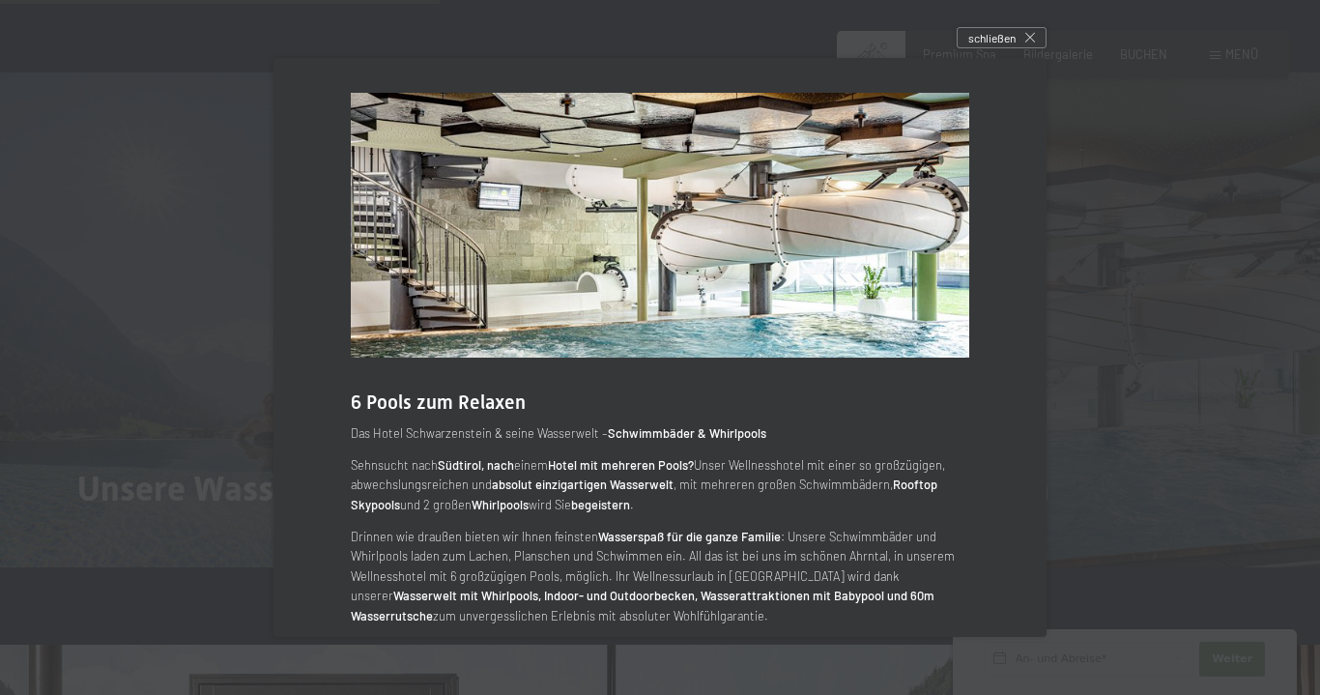
click at [1010, 20] on div at bounding box center [660, 347] width 1320 height 695
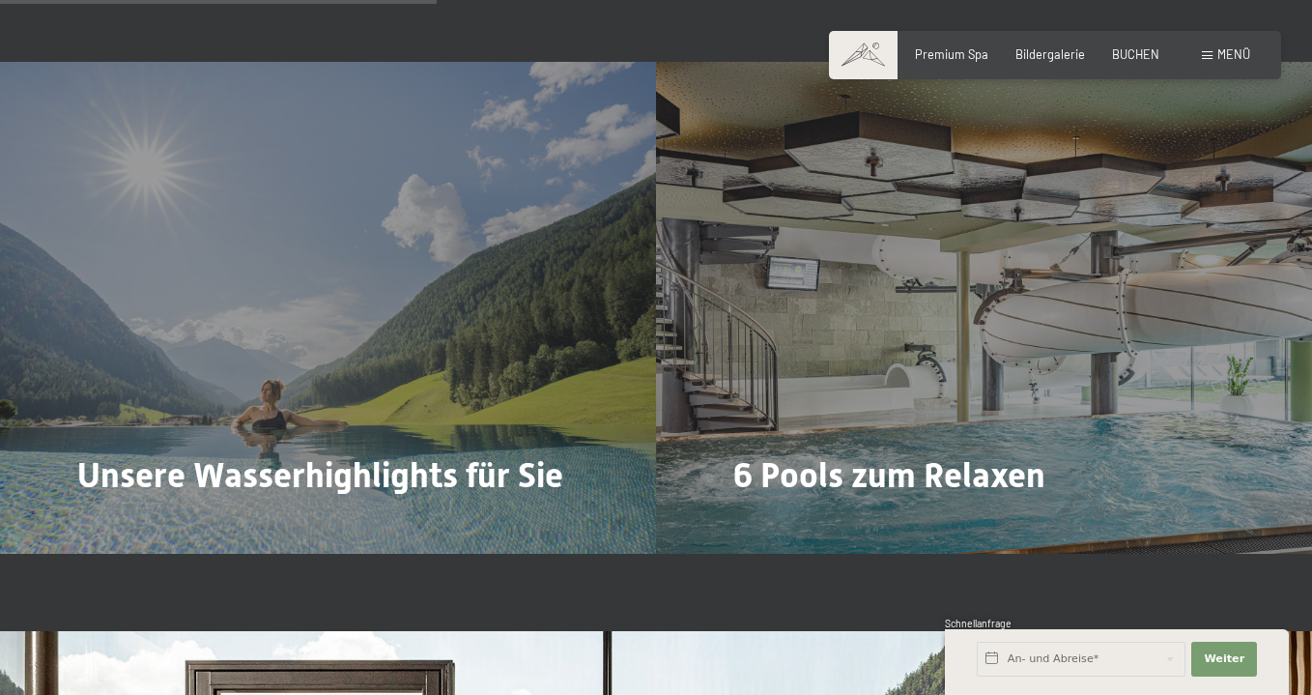
click at [1009, 46] on div "Buchen Anfragen Premium Spa Bildergalerie BUCHEN Menü DE IT EN Gutschein Bilder…" at bounding box center [1055, 54] width 390 height 17
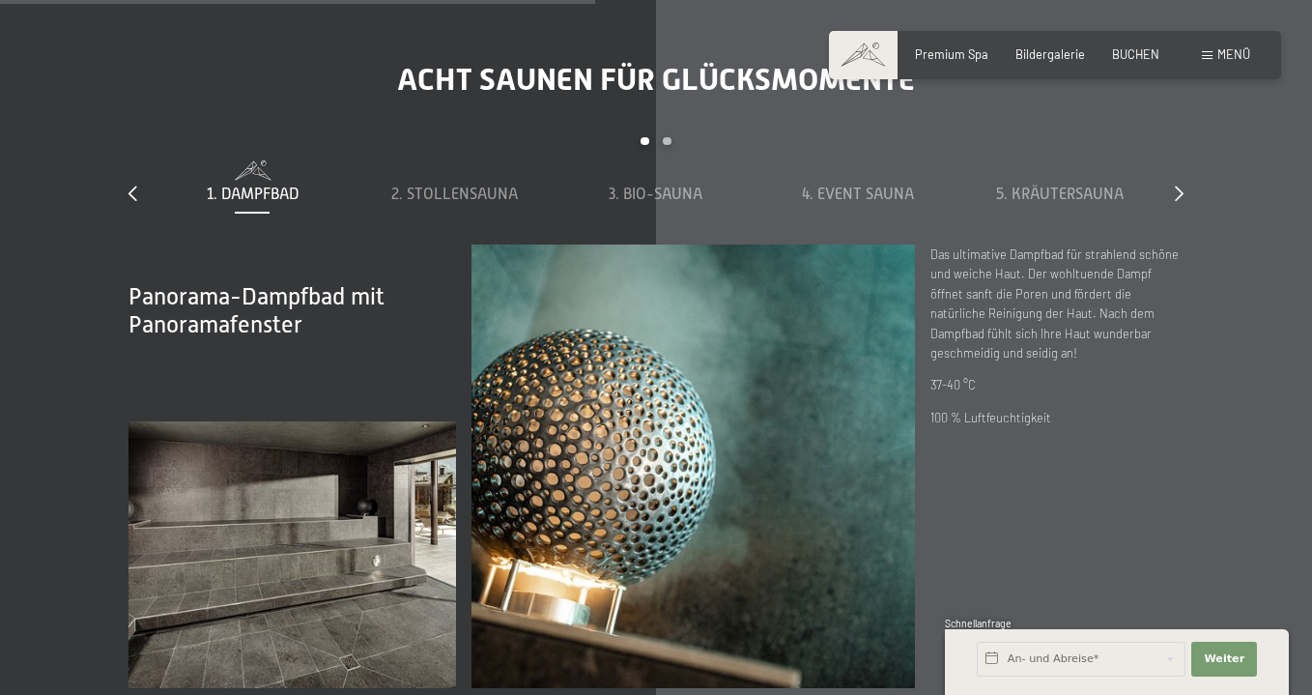
scroll to position [5053, 0]
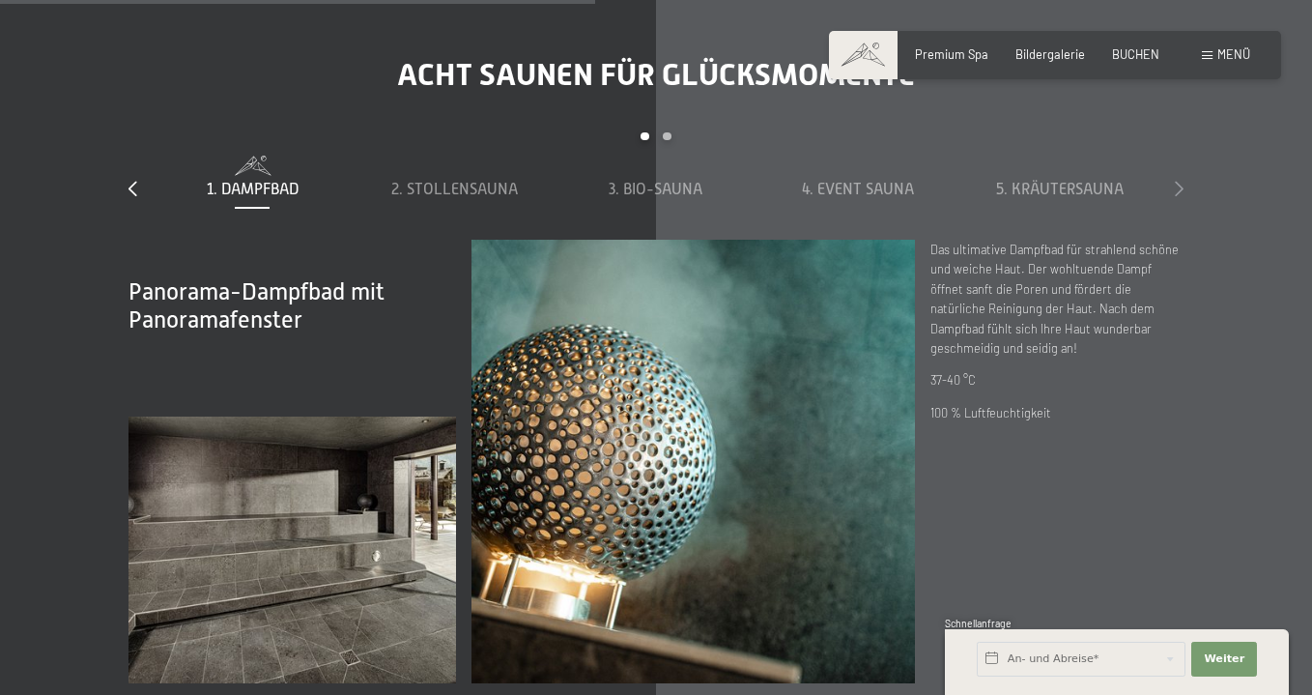
click at [1176, 183] on icon at bounding box center [1179, 188] width 9 height 15
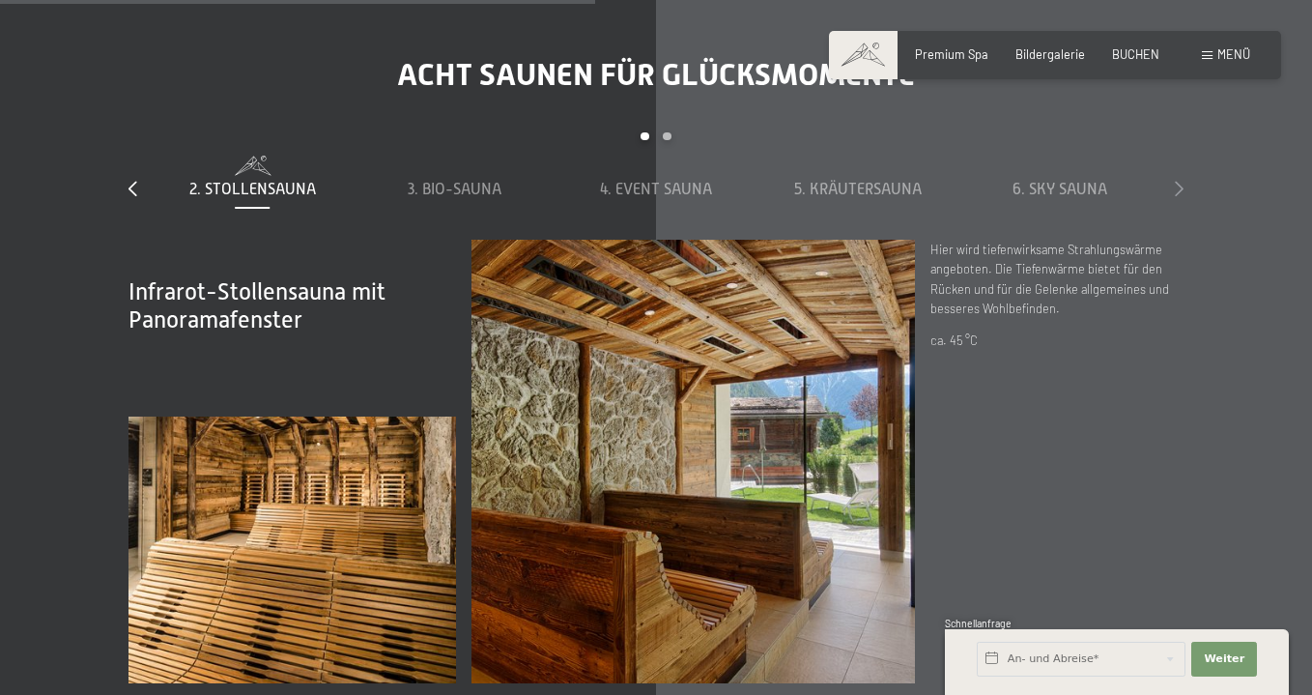
click at [1176, 183] on icon at bounding box center [1179, 188] width 9 height 15
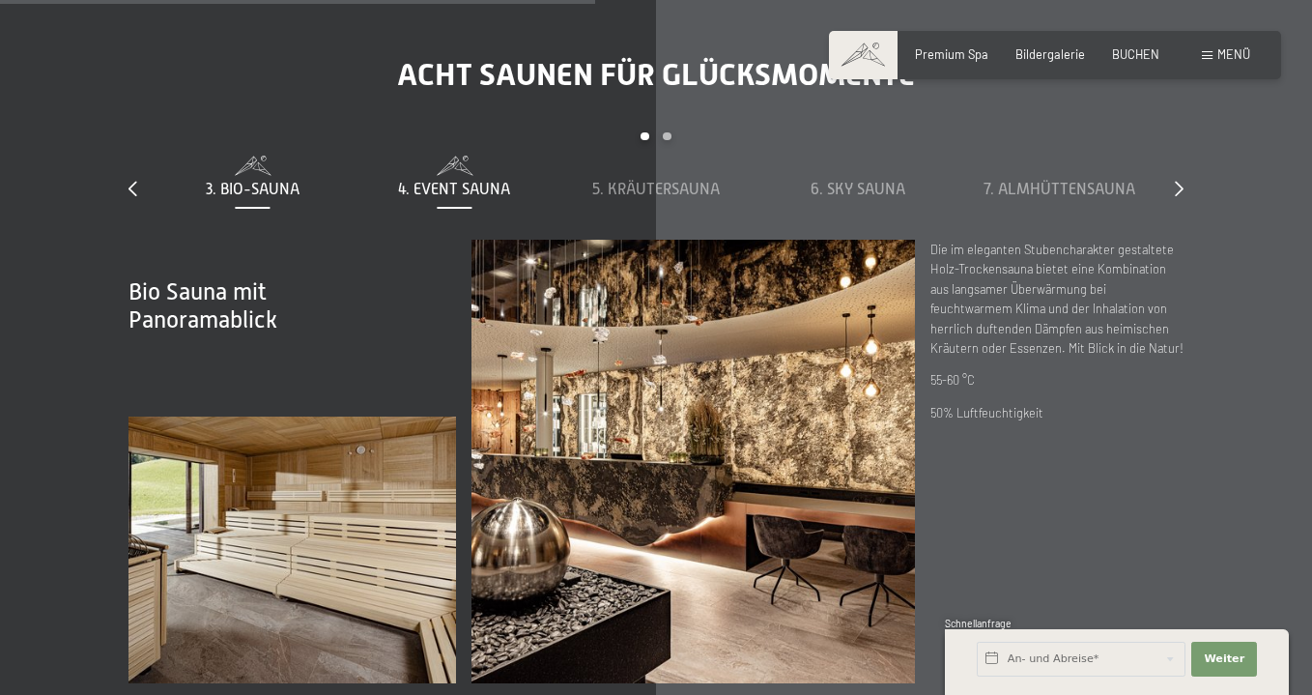
click at [437, 181] on span "4. Event Sauna" at bounding box center [454, 189] width 112 height 17
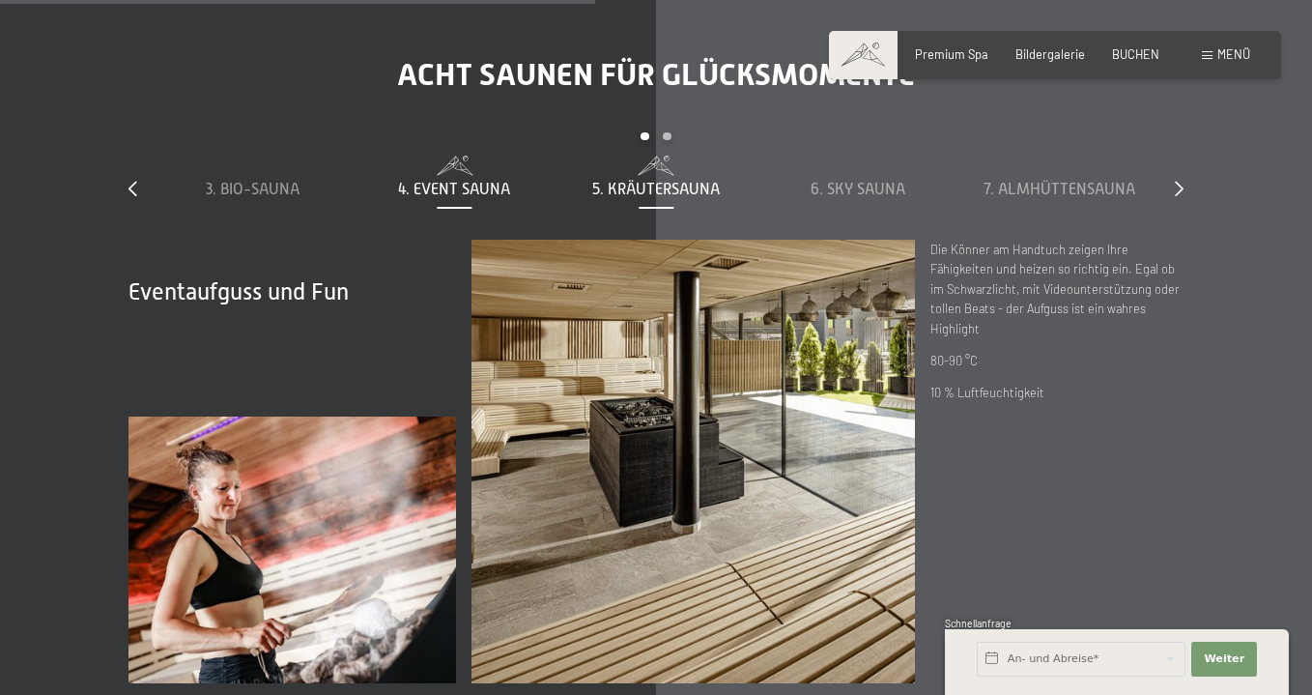
click at [617, 181] on span "5. Kräutersauna" at bounding box center [656, 189] width 128 height 17
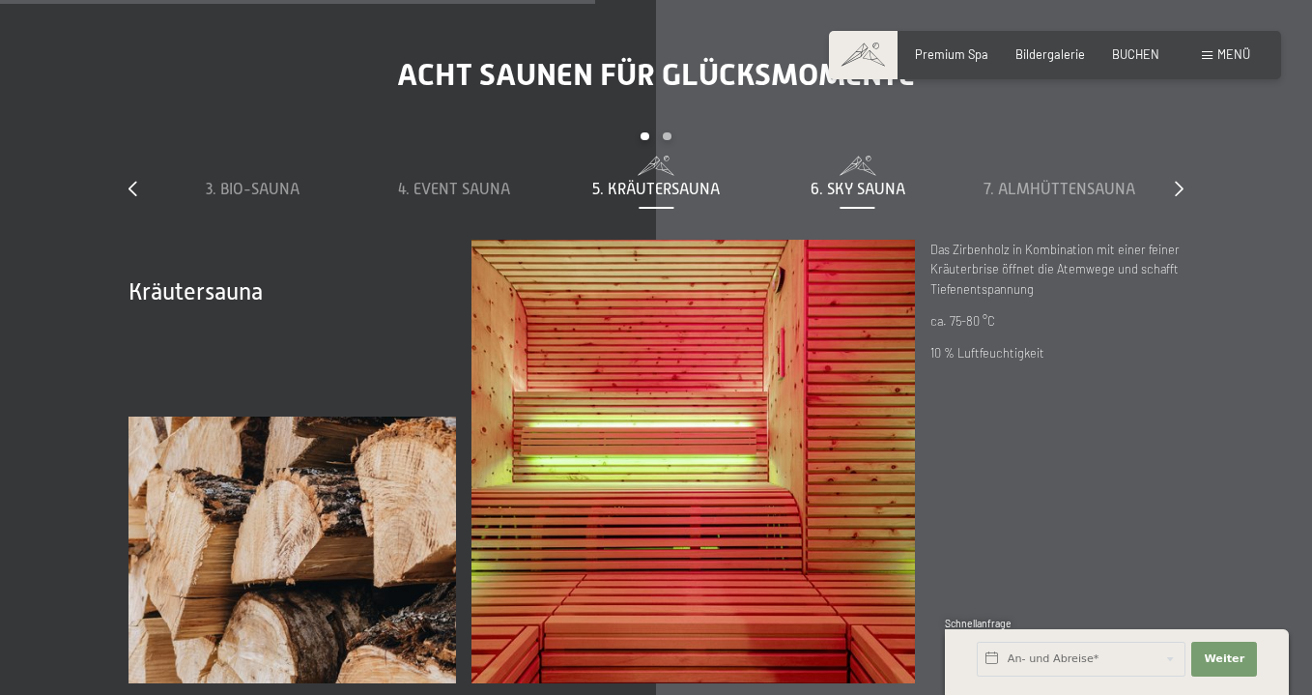
click at [837, 172] on div "6. Sky Sauna" at bounding box center [857, 178] width 186 height 44
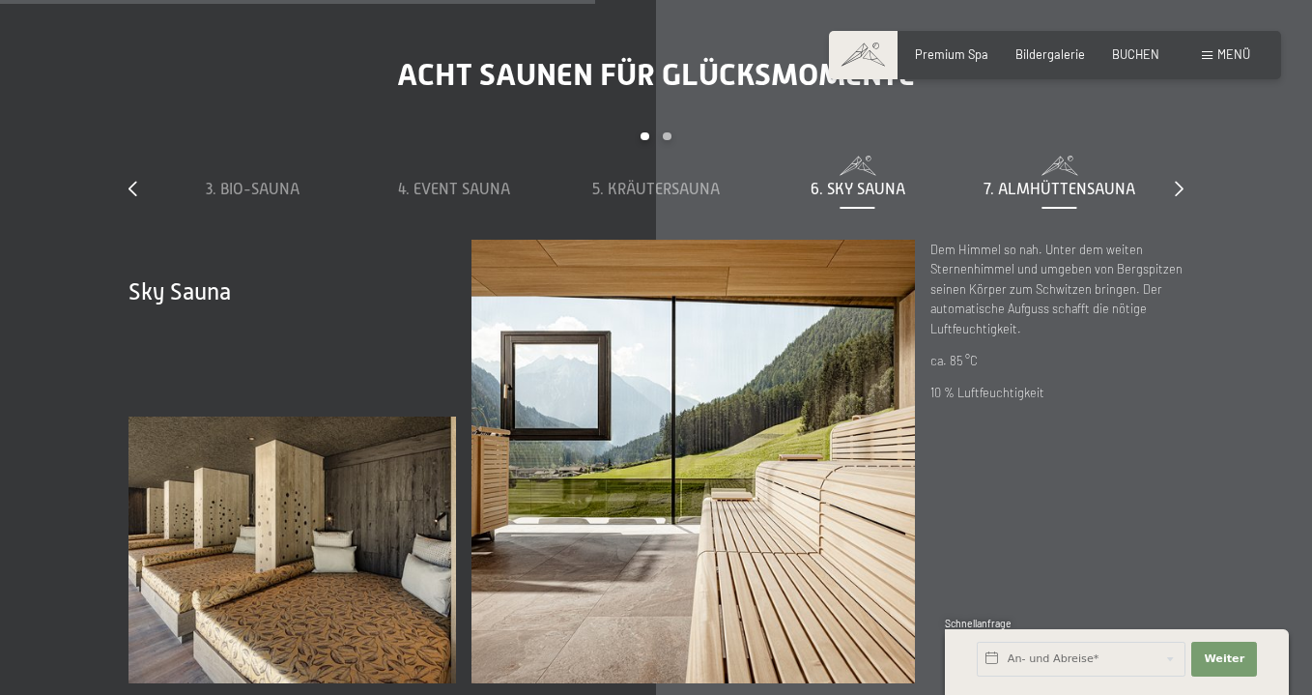
click at [1040, 183] on span "7. Almhüttensauna" at bounding box center [1059, 189] width 152 height 17
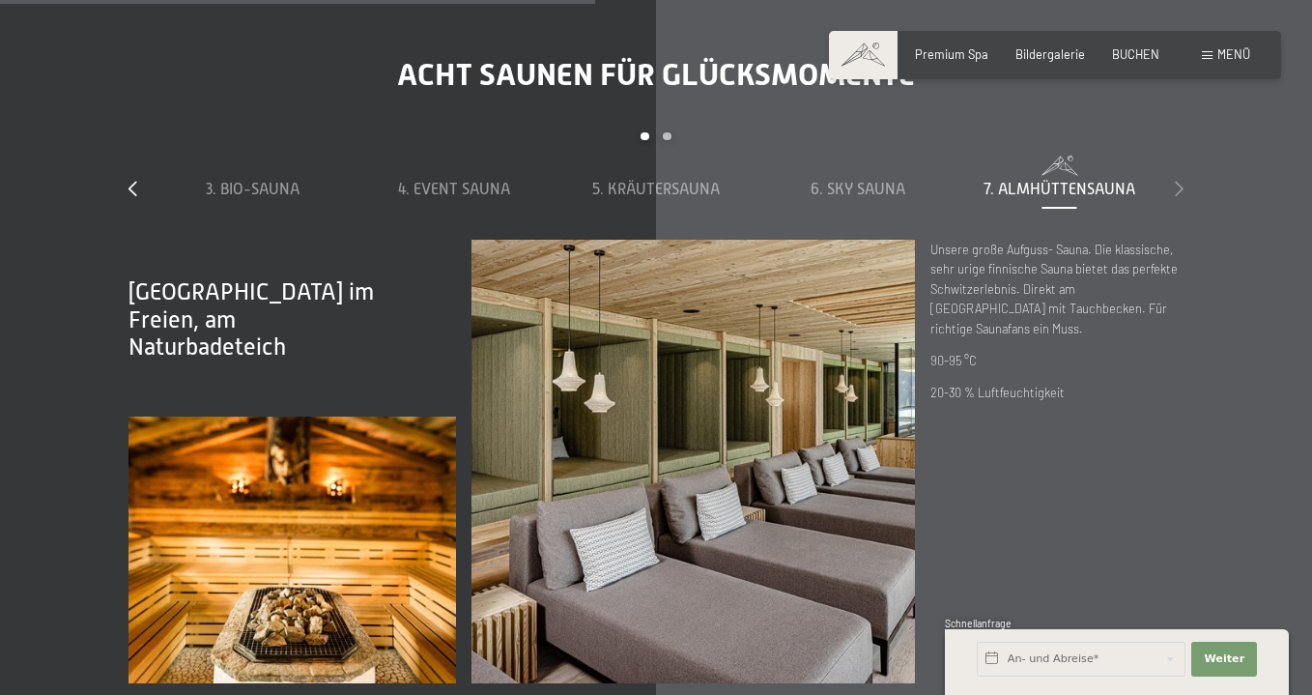
click at [1176, 181] on icon at bounding box center [1179, 188] width 9 height 15
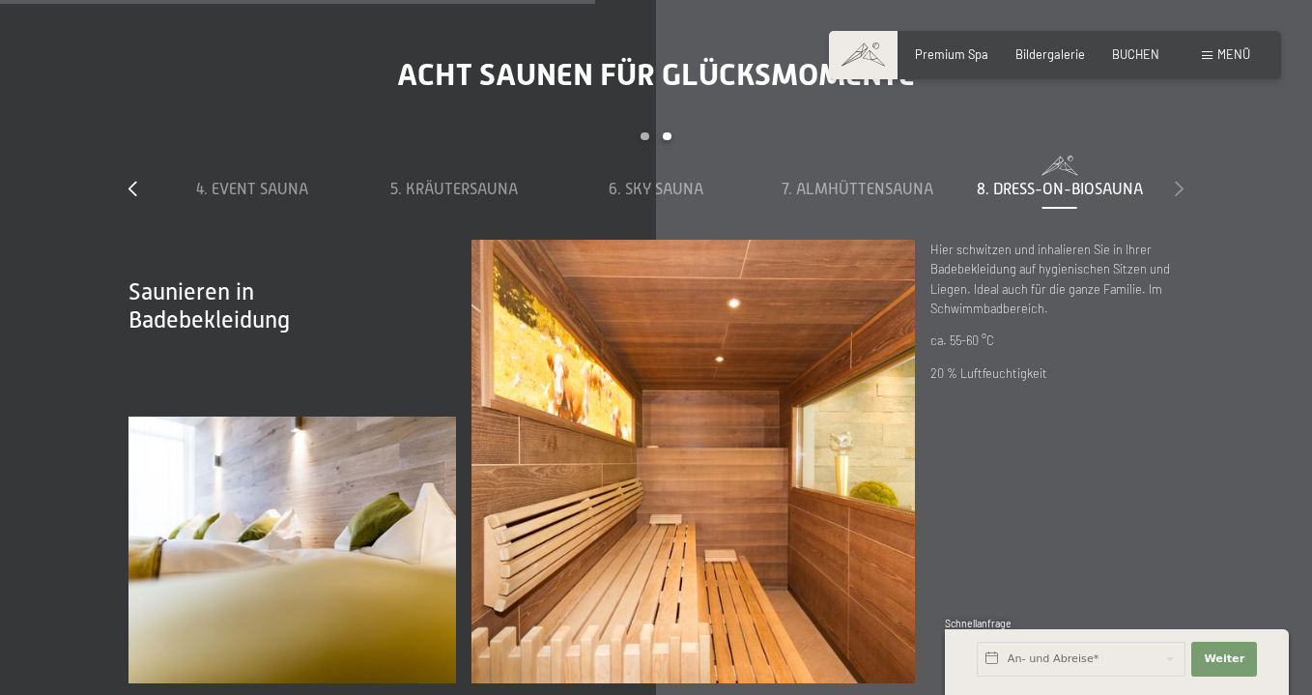
click at [1176, 181] on icon at bounding box center [1179, 188] width 9 height 15
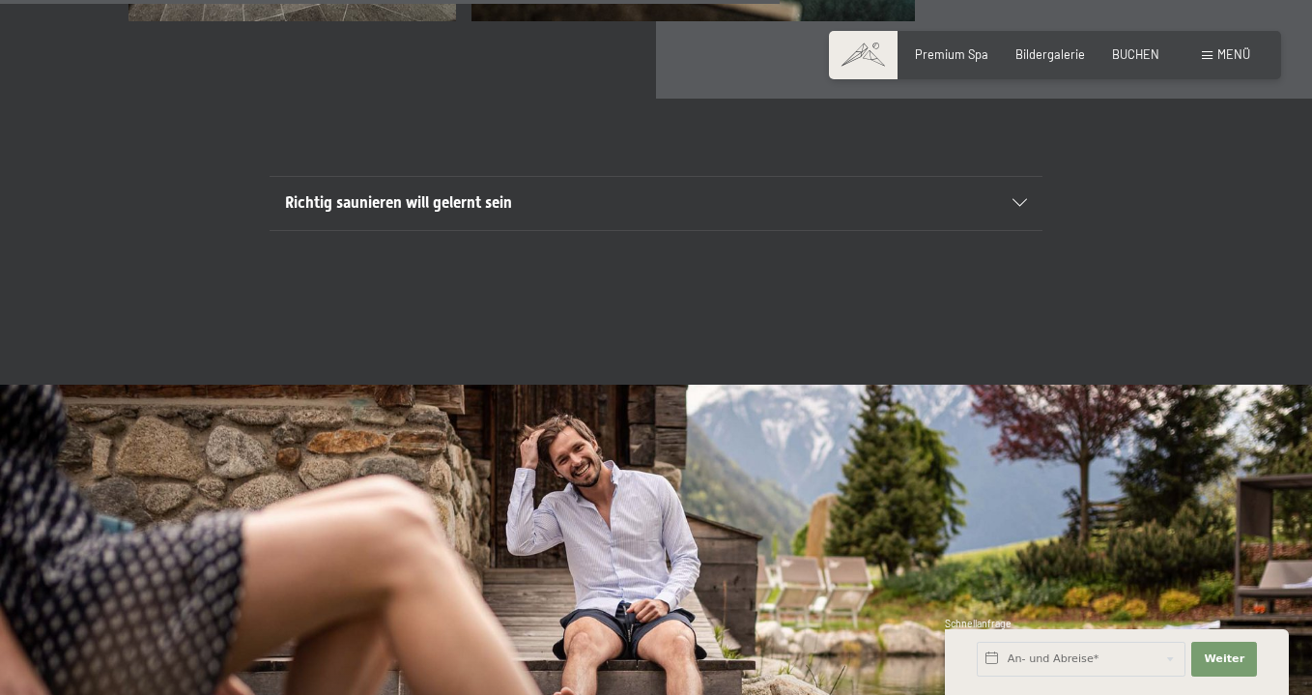
scroll to position [5711, 0]
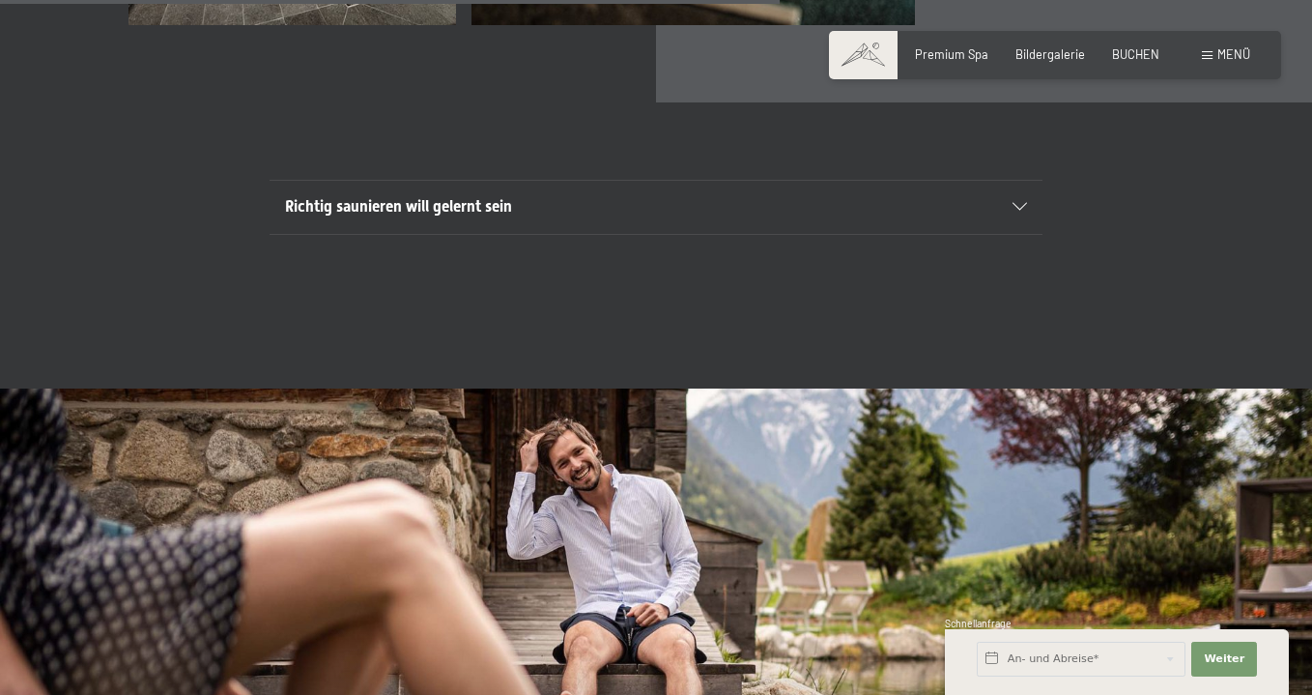
click at [1014, 203] on icon at bounding box center [1019, 207] width 14 height 8
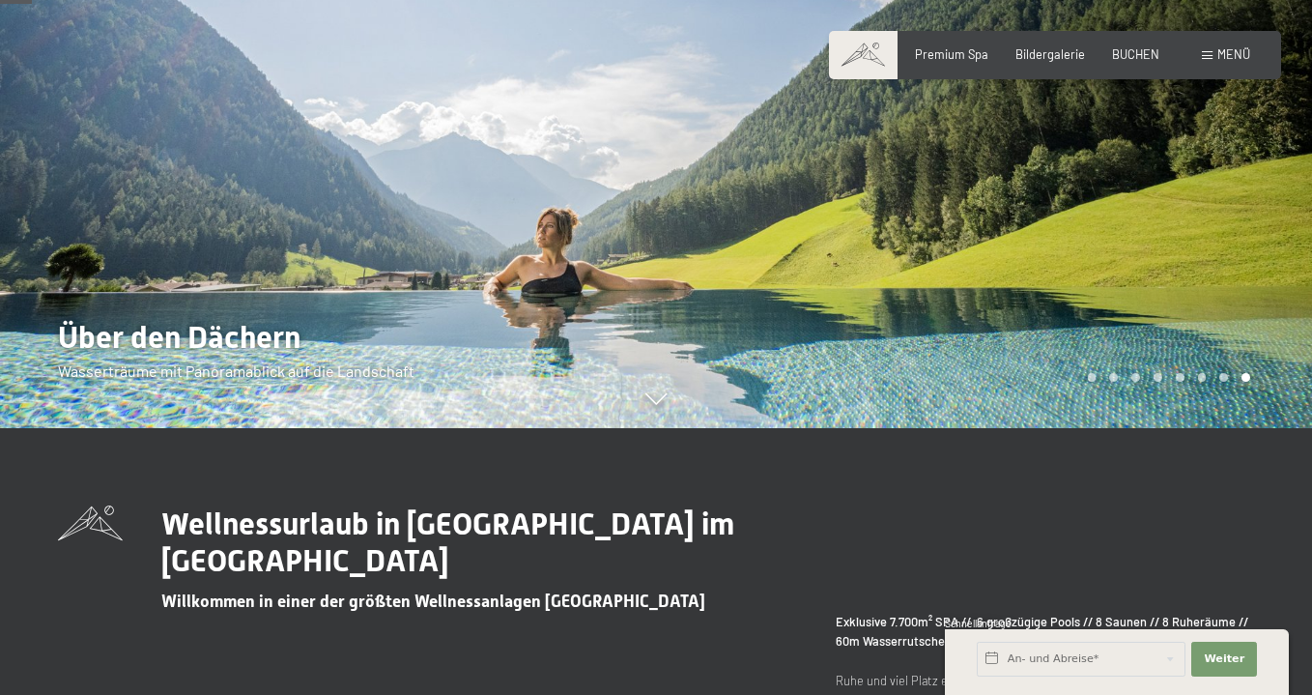
scroll to position [219, 0]
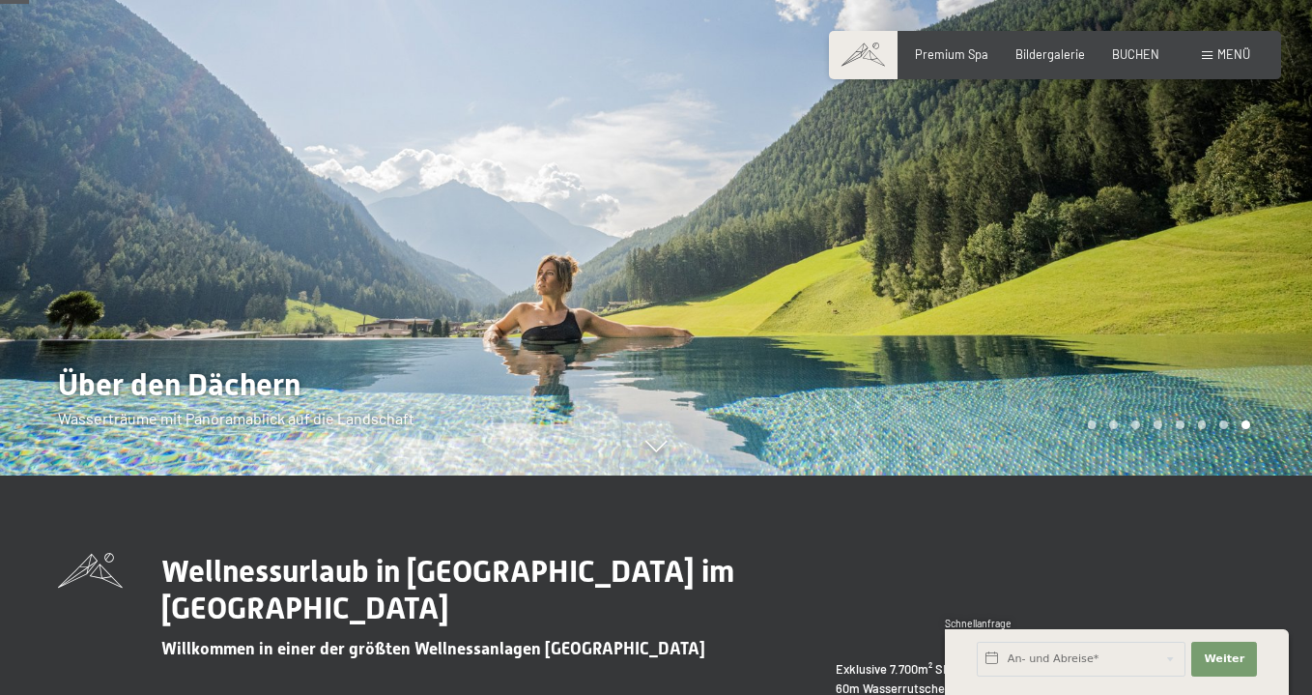
click at [867, 67] on span at bounding box center [863, 55] width 69 height 48
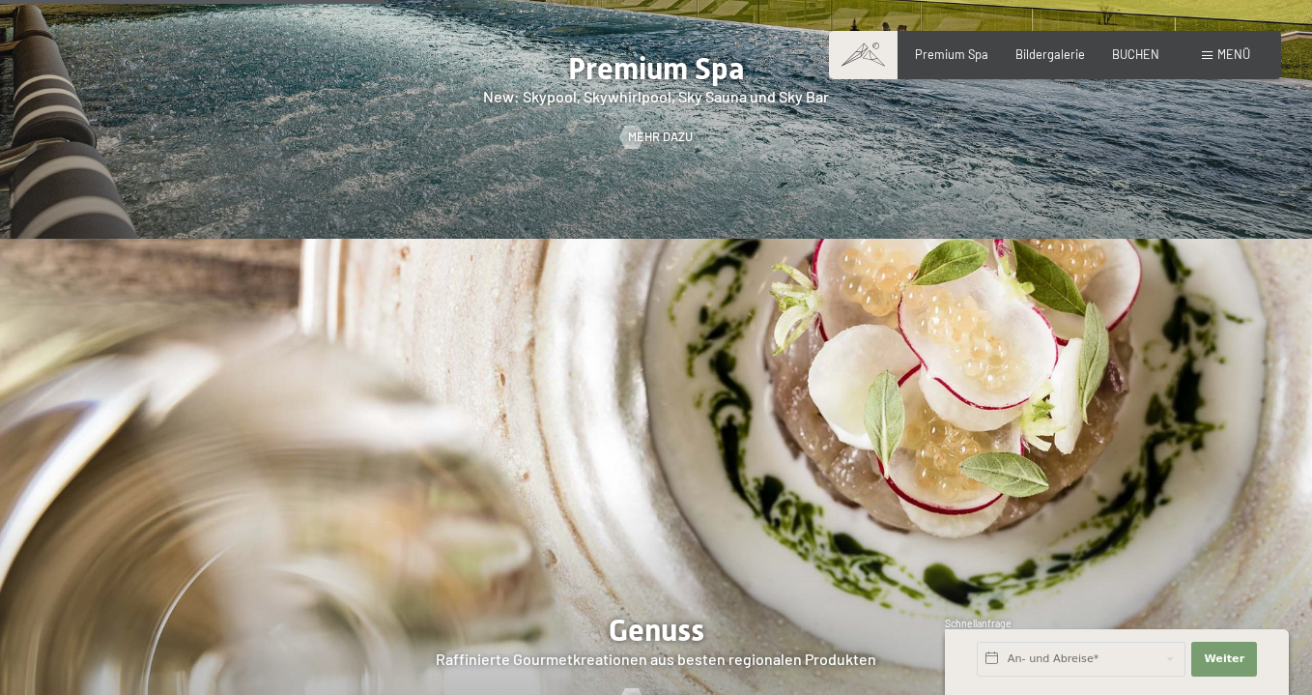
scroll to position [2428, 0]
